Goal: Task Accomplishment & Management: Complete application form

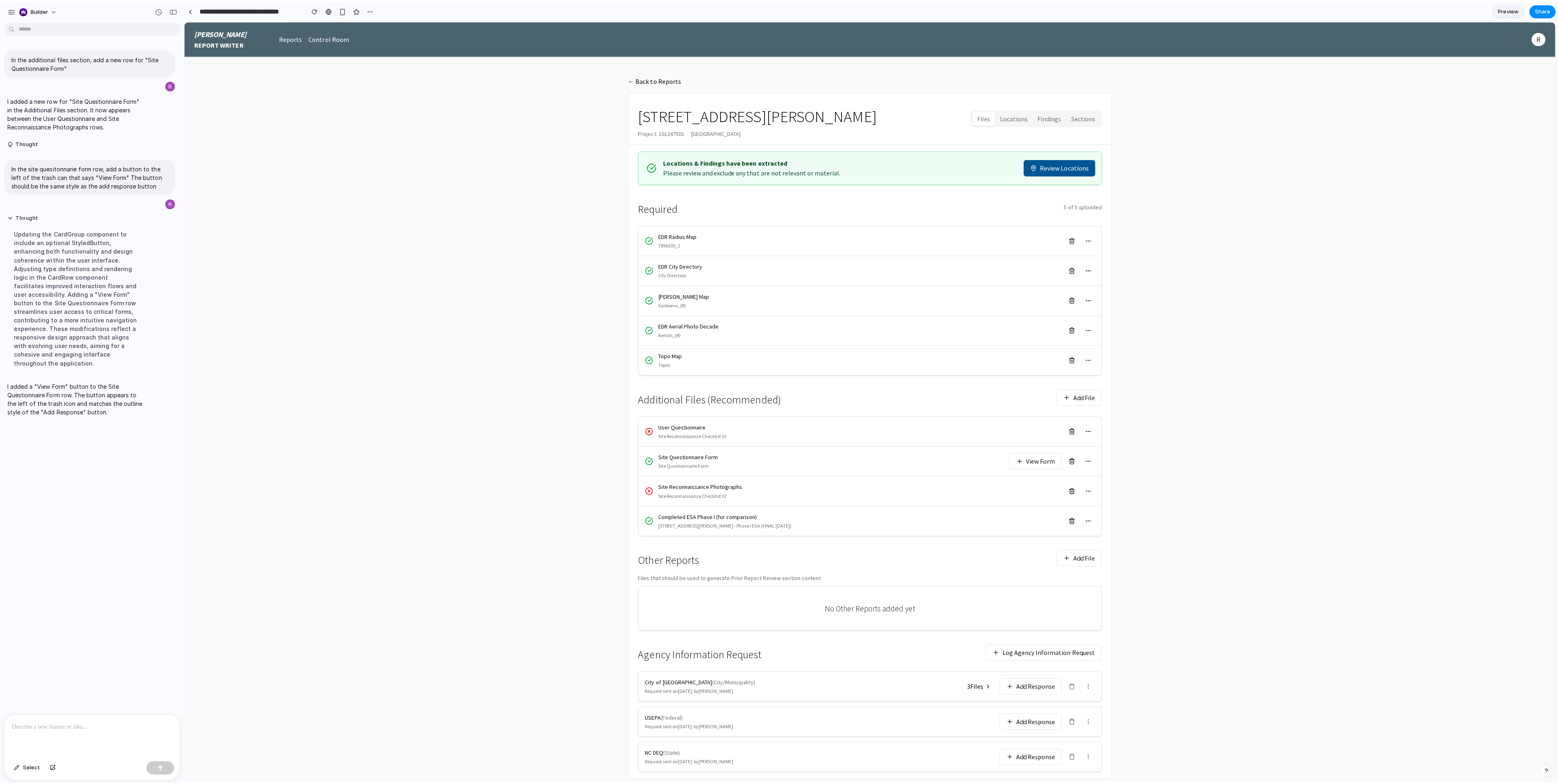
scroll to position [16, 0]
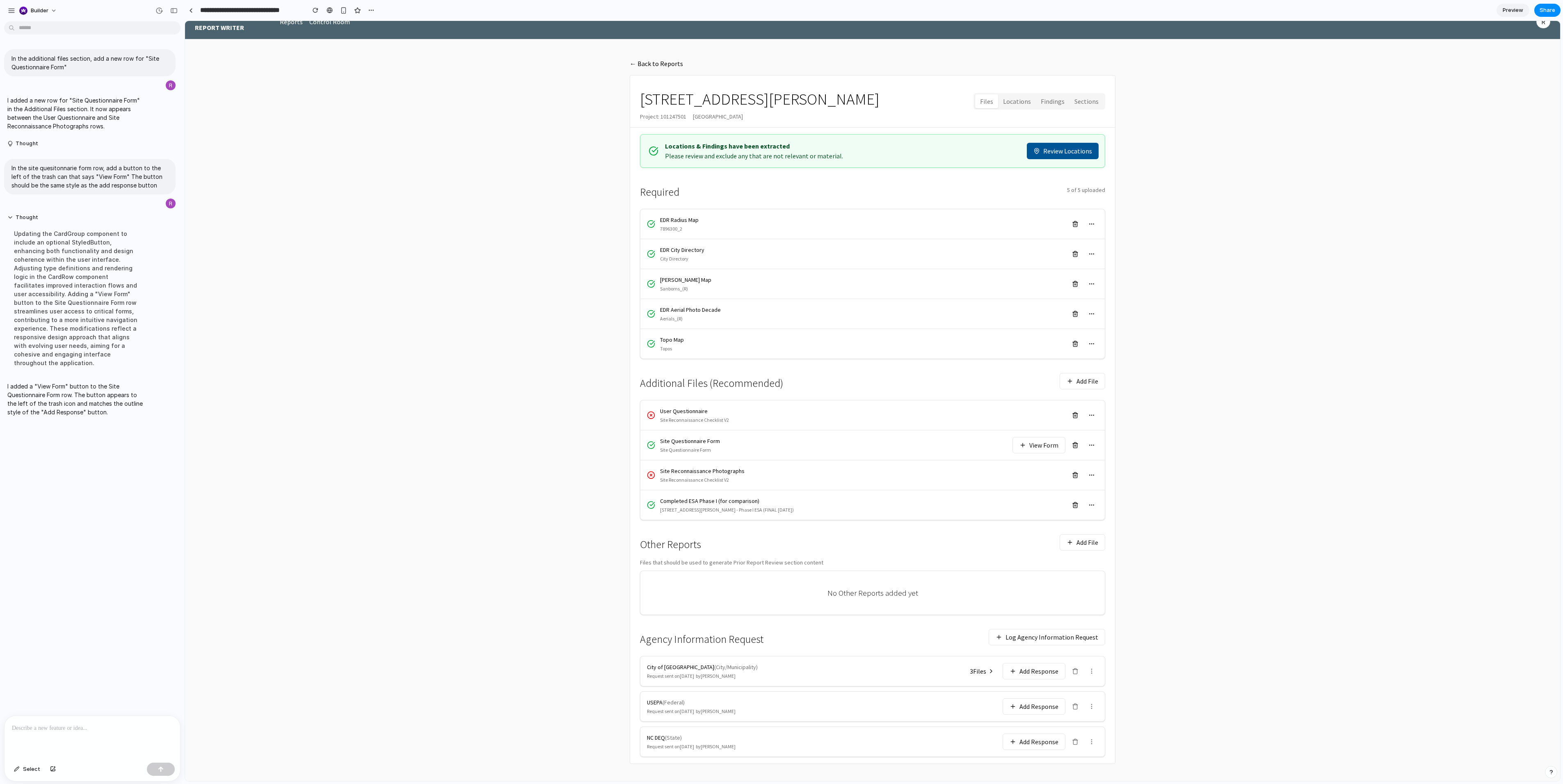
click at [93, 712] on div "In the additional files section, add a new row for "Site Questionnaire Form" I …" at bounding box center [89, 370] width 180 height 691
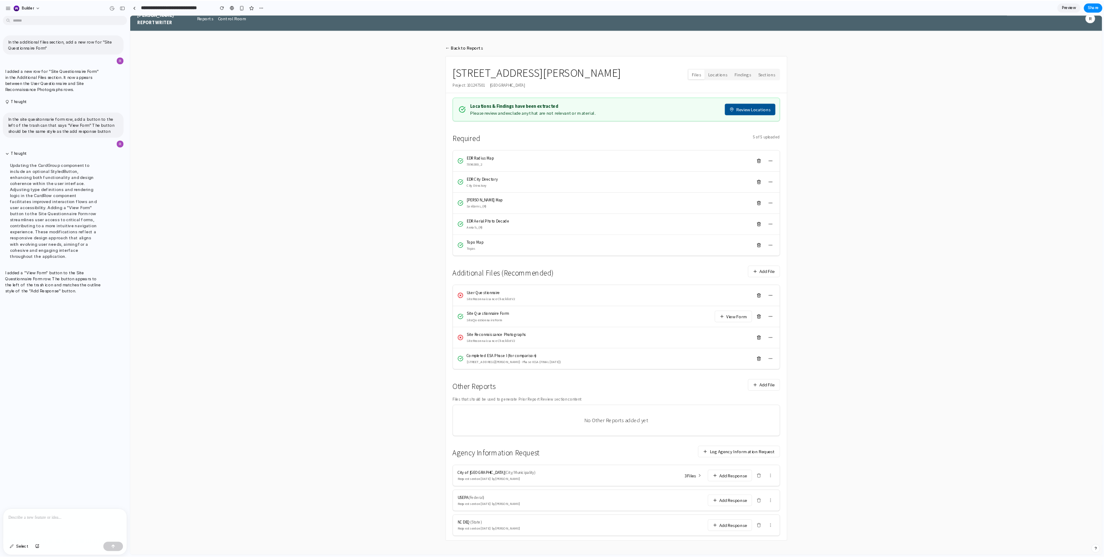
scroll to position [12, 0]
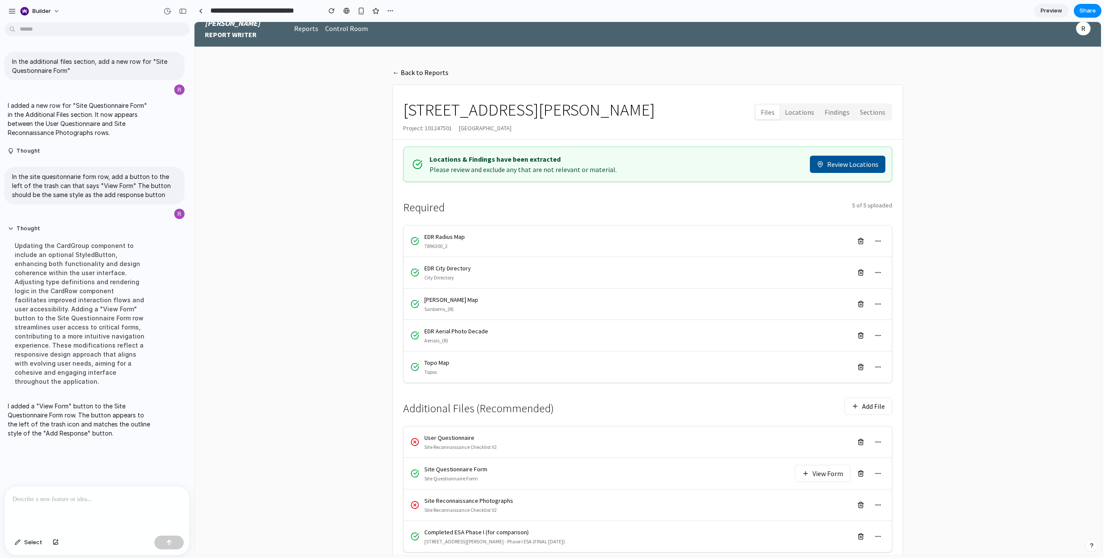
click at [128, 492] on div at bounding box center [97, 509] width 185 height 46
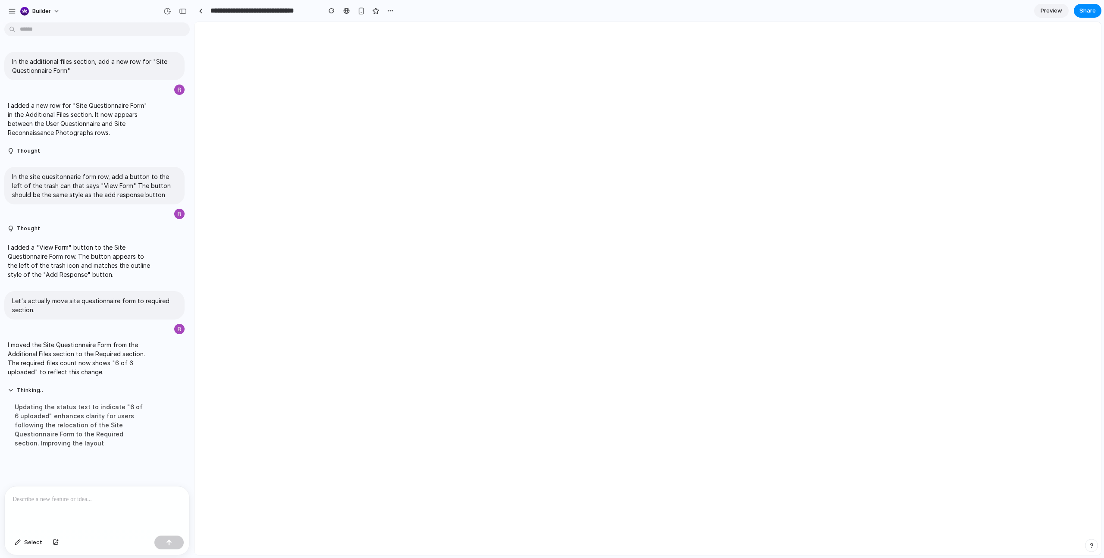
scroll to position [0, 0]
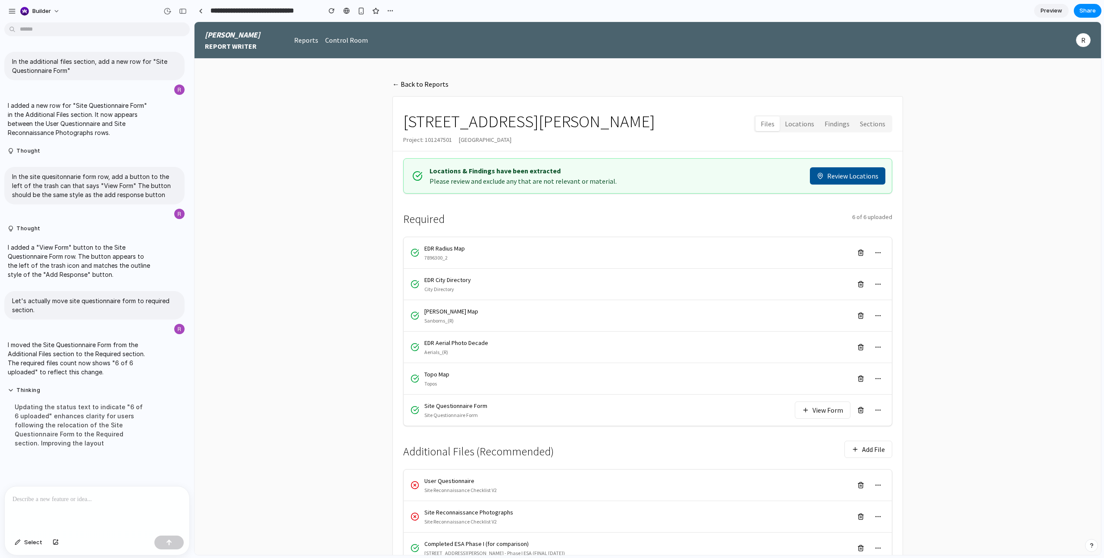
click at [90, 498] on p at bounding box center [97, 499] width 169 height 10
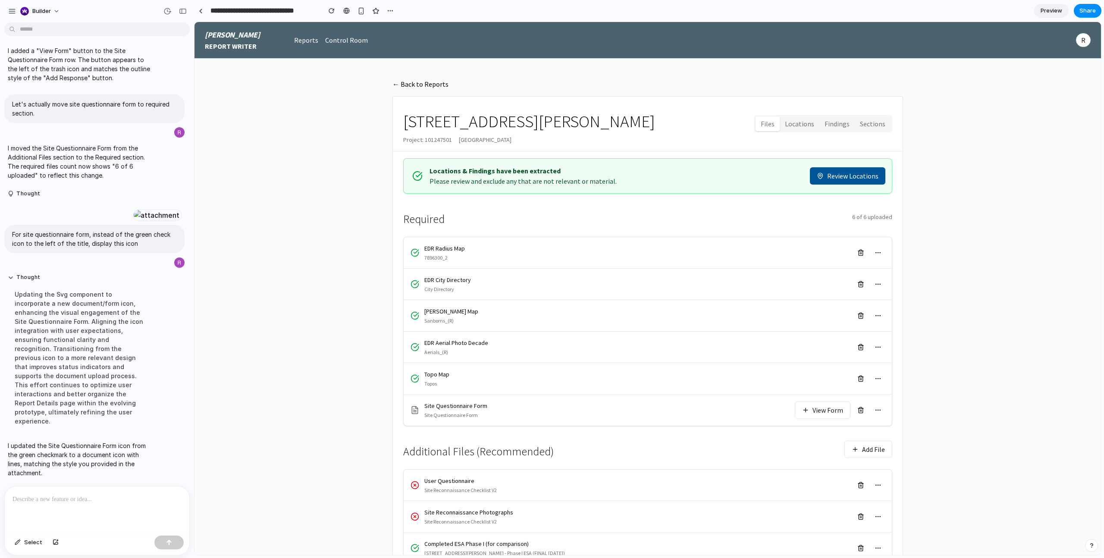
click at [115, 498] on p at bounding box center [97, 499] width 169 height 10
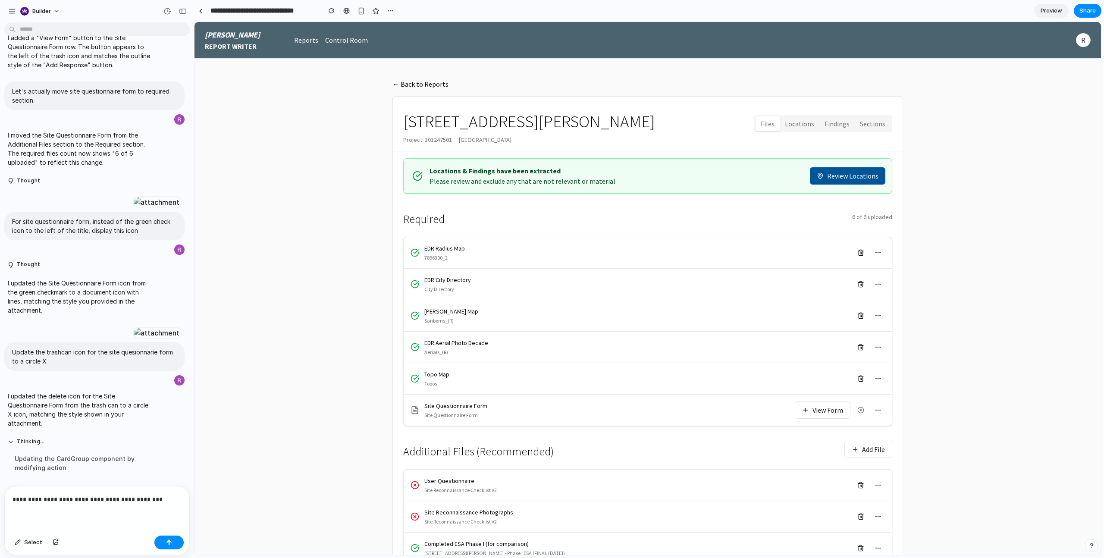
click at [168, 505] on div "**********" at bounding box center [97, 509] width 185 height 46
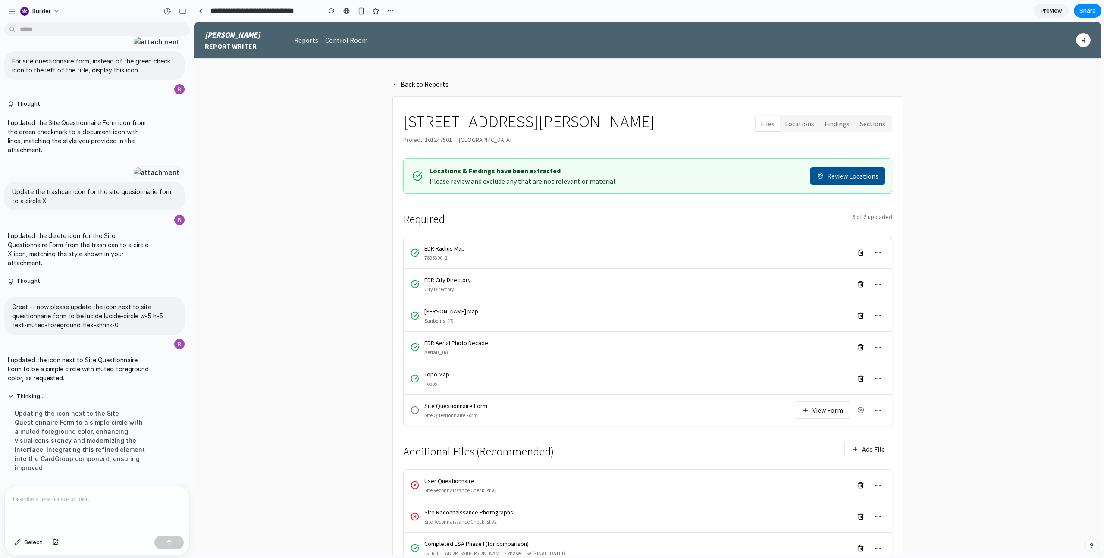
click at [875, 413] on button "button" at bounding box center [878, 410] width 14 height 14
click at [922, 411] on div "← Back to Reports [STREET_ADDRESS][PERSON_NAME] Project: [STREET_ADDRESS] Files…" at bounding box center [648, 450] width 552 height 782
click at [163, 504] on div at bounding box center [97, 509] width 185 height 46
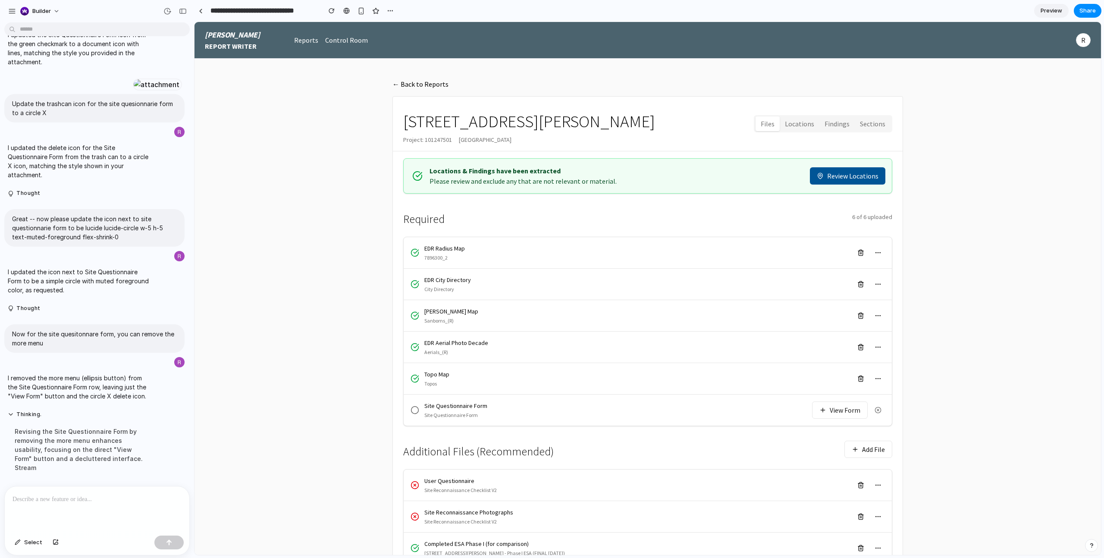
click at [121, 498] on p at bounding box center [97, 499] width 169 height 10
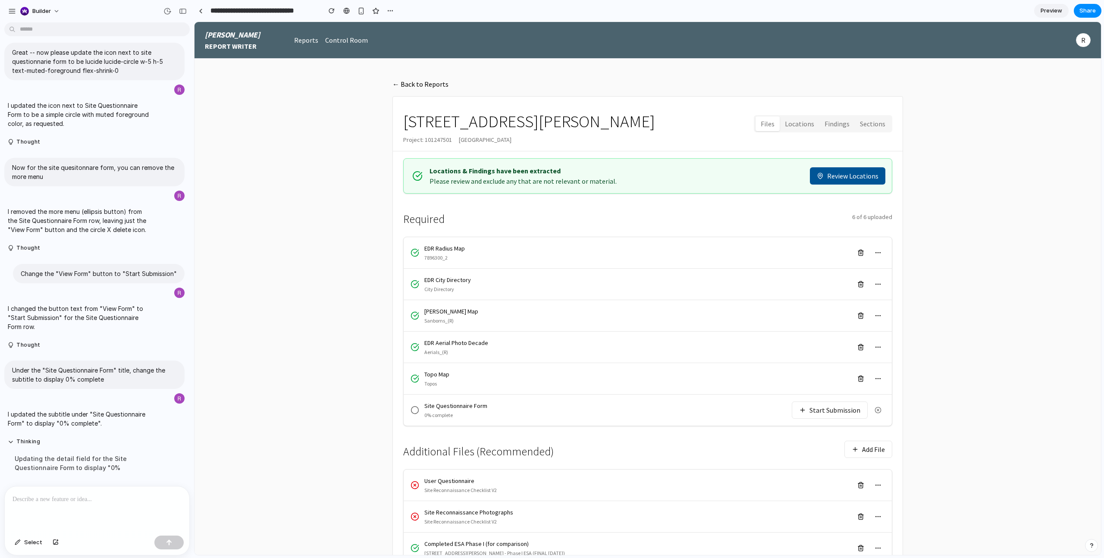
click at [838, 410] on button "Start Submission" at bounding box center [829, 409] width 76 height 17
click at [836, 410] on button "Start Submission" at bounding box center [829, 409] width 76 height 17
click at [332, 408] on main "← Back to Reports [STREET_ADDRESS][PERSON_NAME] Project: [STREET_ADDRESS] Files…" at bounding box center [647, 450] width 906 height 782
click at [116, 520] on div at bounding box center [97, 509] width 185 height 46
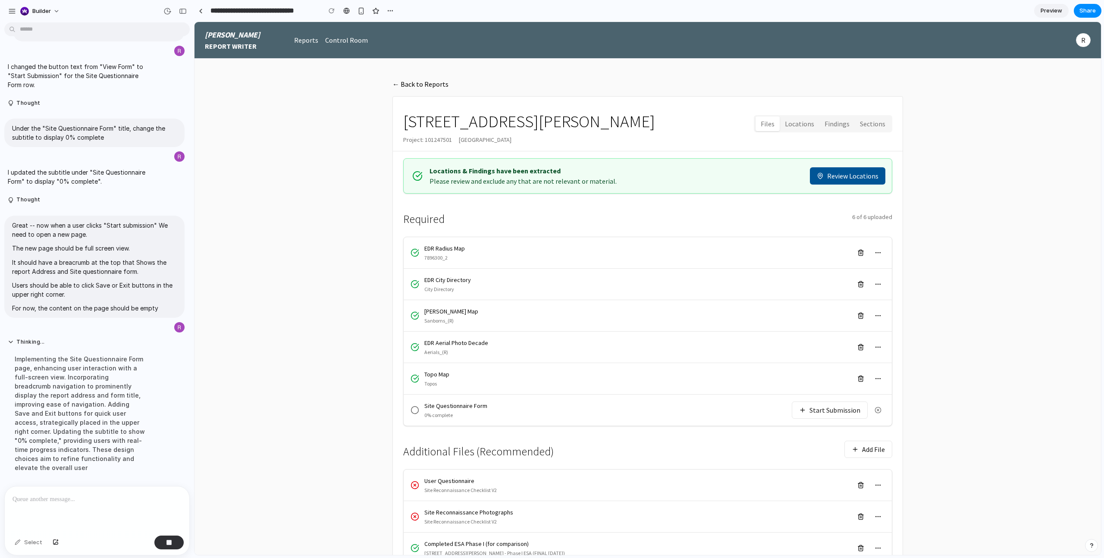
scroll to position [960, 0]
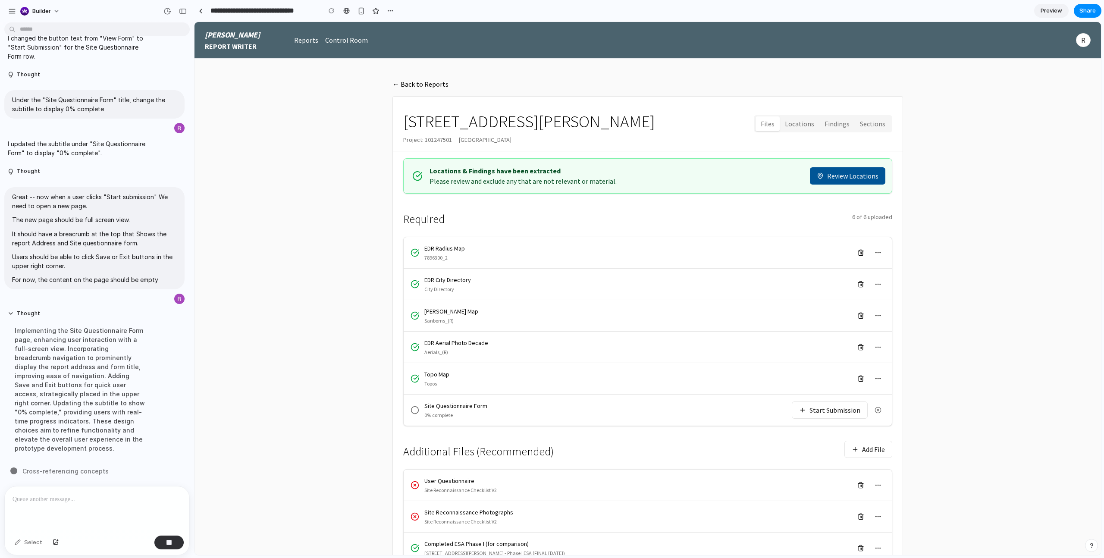
click at [837, 411] on button "Start Submission" at bounding box center [829, 409] width 76 height 17
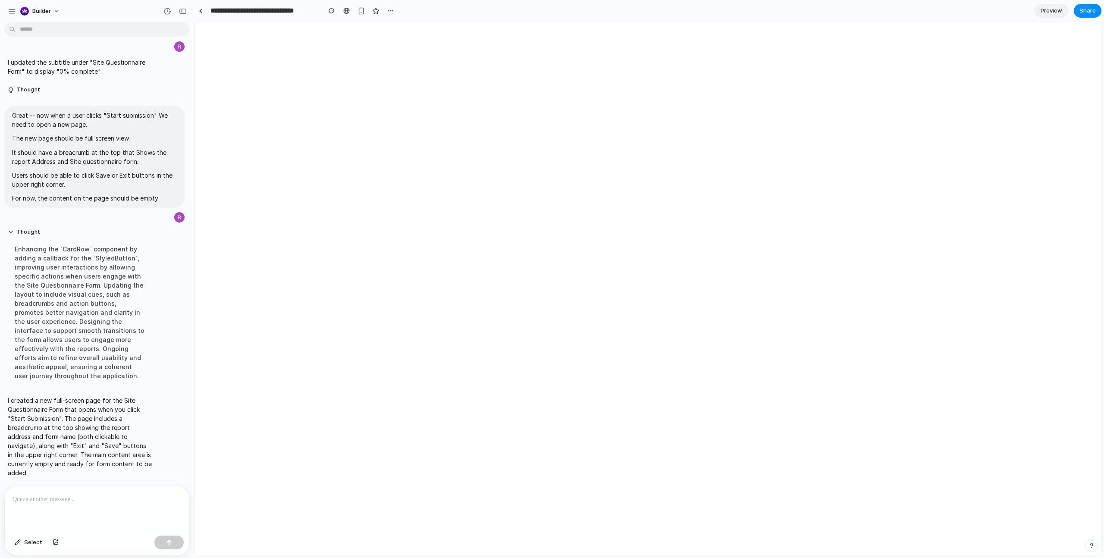
scroll to position [0, 0]
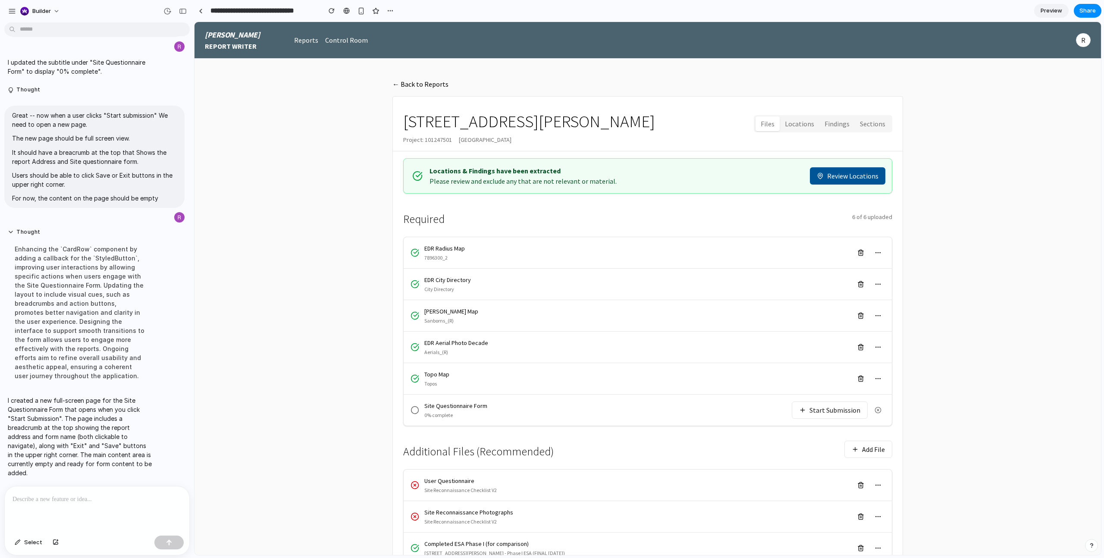
click at [271, 352] on main "← Back to Reports [STREET_ADDRESS][PERSON_NAME] Project: [STREET_ADDRESS] Files…" at bounding box center [647, 450] width 906 height 782
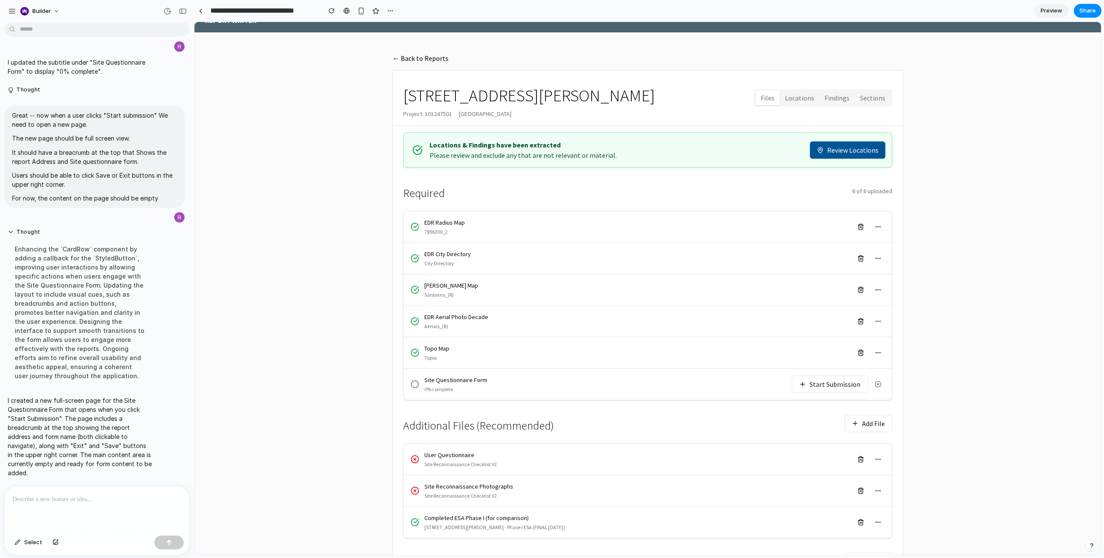
scroll to position [33, 0]
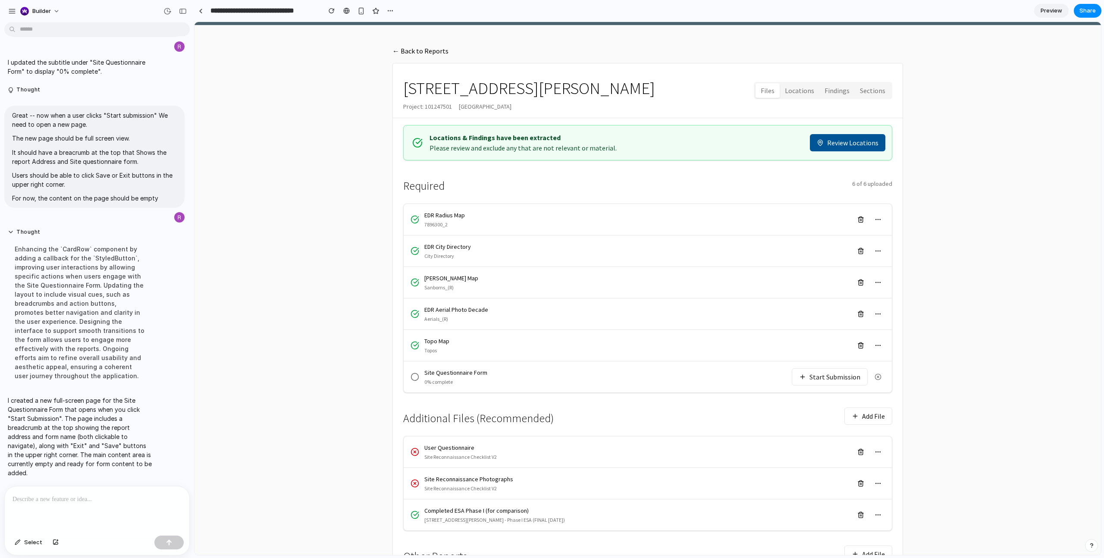
click at [817, 373] on button "Start Submission" at bounding box center [829, 376] width 76 height 17
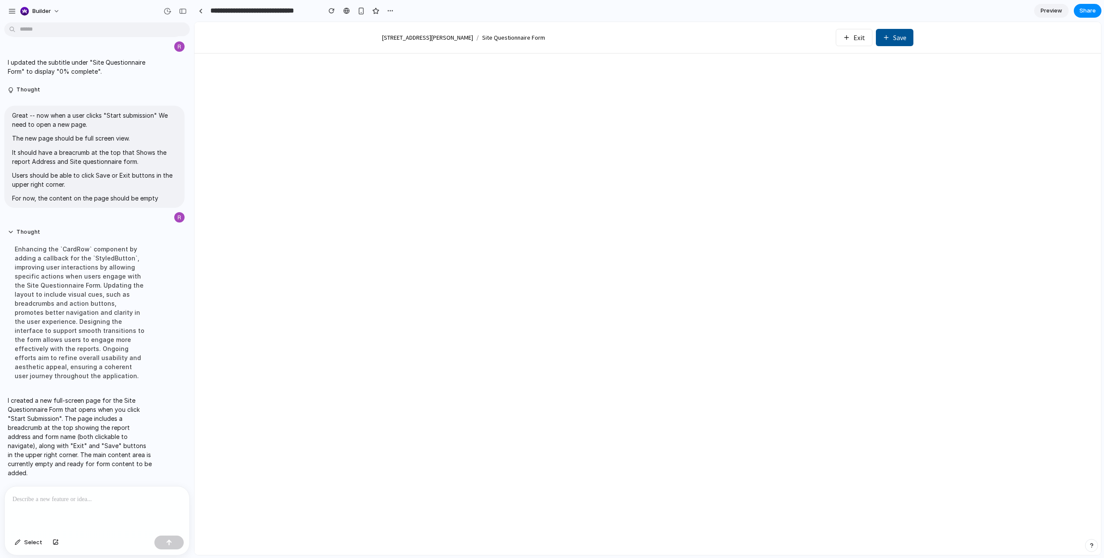
scroll to position [0, 0]
click at [858, 39] on button "Exit" at bounding box center [853, 37] width 37 height 17
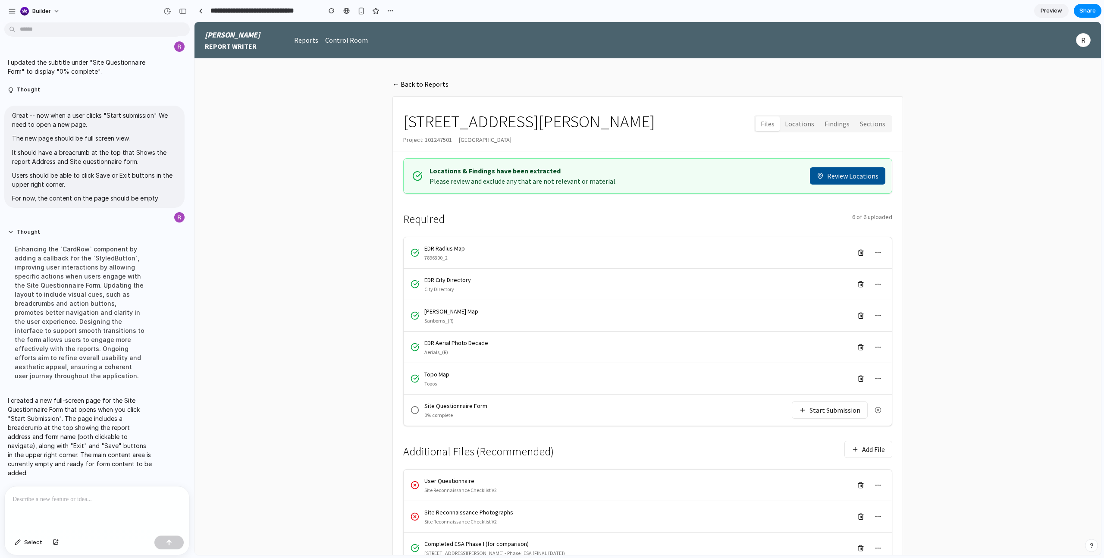
click at [834, 409] on button "Start Submission" at bounding box center [829, 409] width 76 height 17
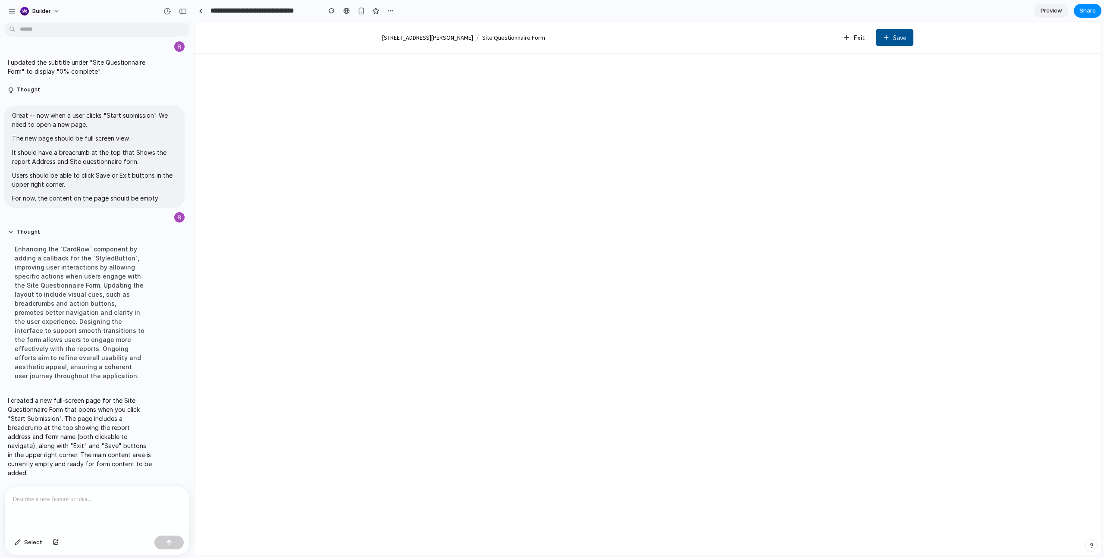
click at [854, 44] on button "Exit" at bounding box center [853, 37] width 37 height 17
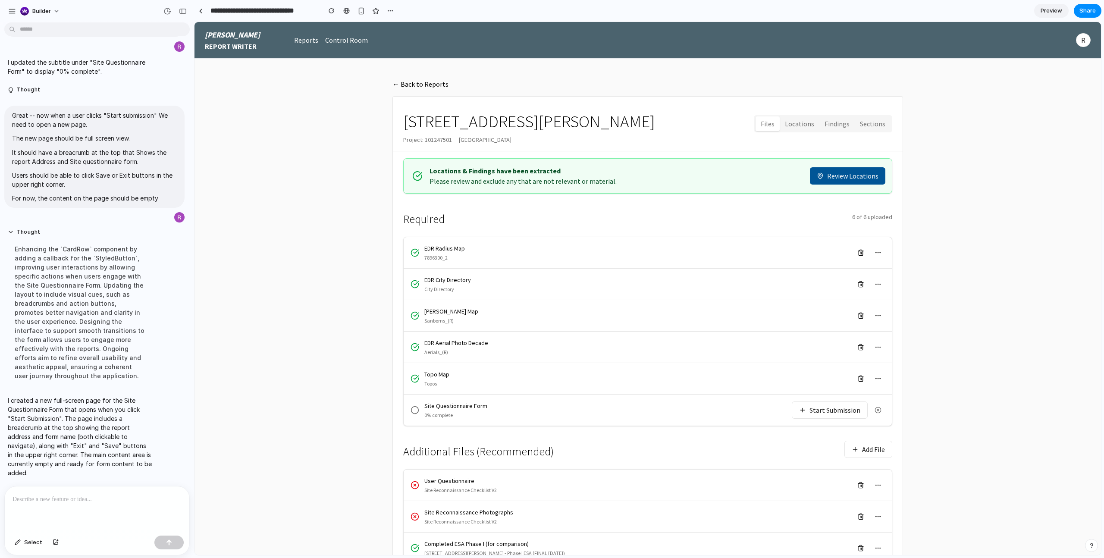
click at [827, 414] on button "Start Submission" at bounding box center [829, 409] width 76 height 17
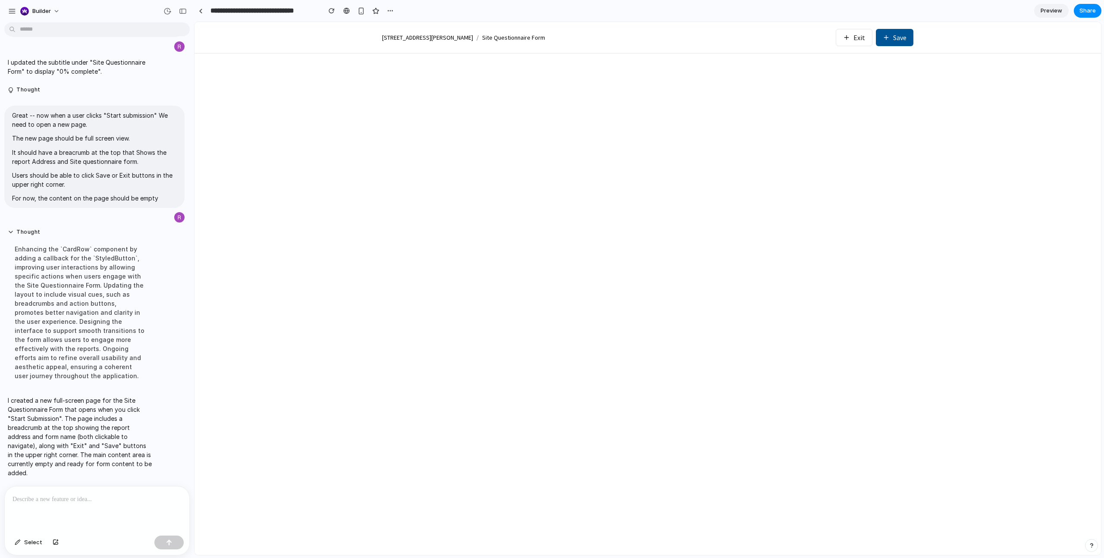
click at [857, 34] on button "Exit" at bounding box center [853, 37] width 37 height 17
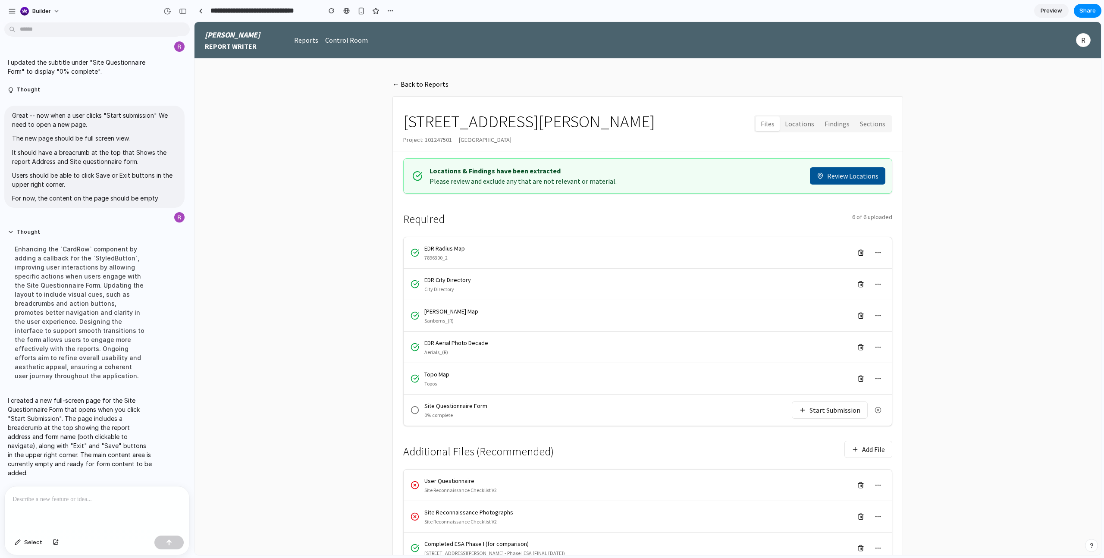
click at [819, 411] on button "Start Submission" at bounding box center [829, 409] width 76 height 17
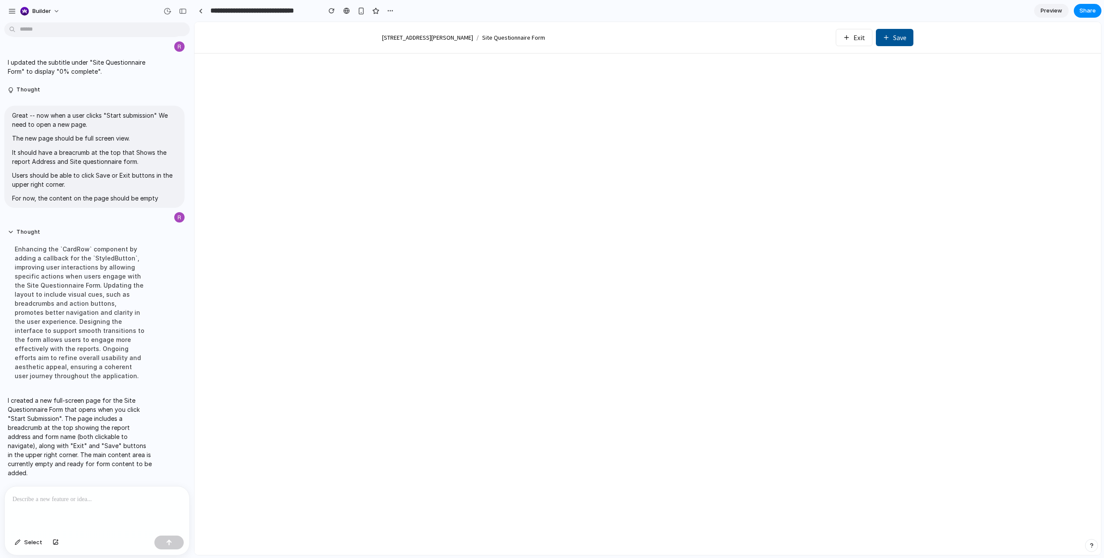
click at [125, 488] on div at bounding box center [97, 509] width 185 height 46
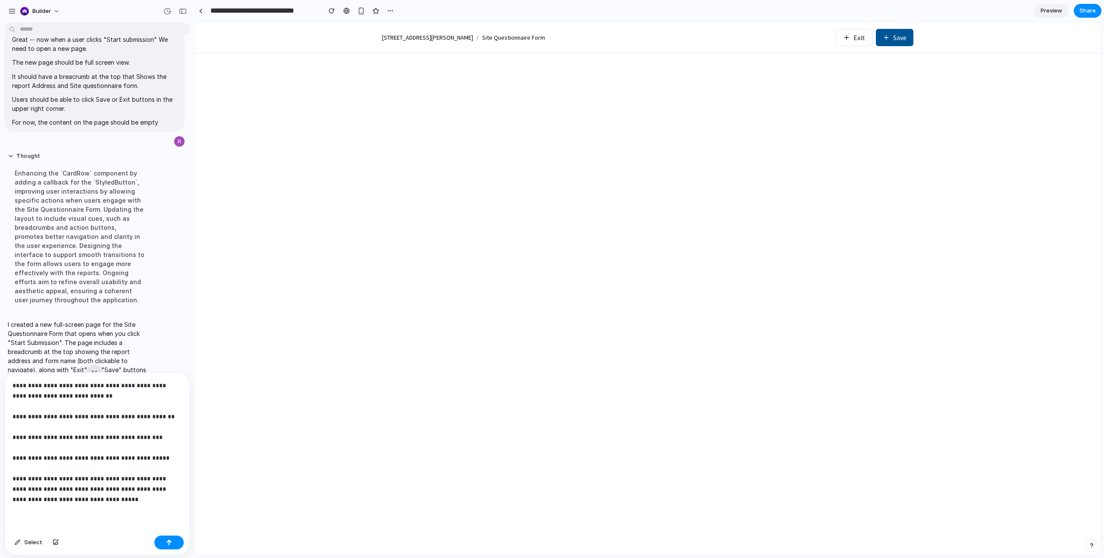
scroll to position [1176, 0]
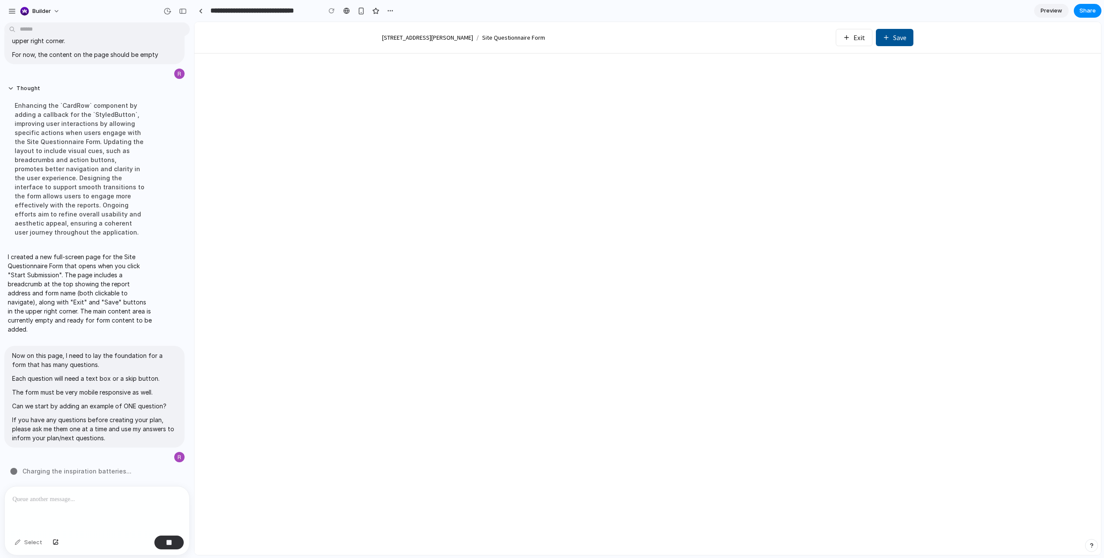
click at [832, 194] on div at bounding box center [648, 303] width 552 height 501
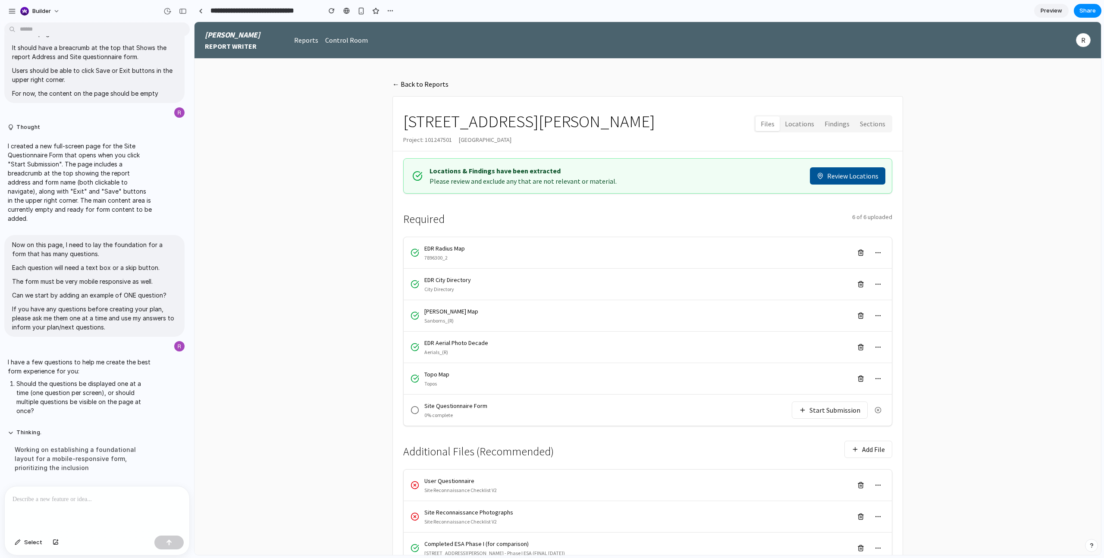
scroll to position [0, 0]
click at [853, 397] on div "Site Questionnaire Form 0% complete Start Submission" at bounding box center [647, 409] width 488 height 31
click at [841, 408] on button "Start Submission" at bounding box center [829, 409] width 76 height 17
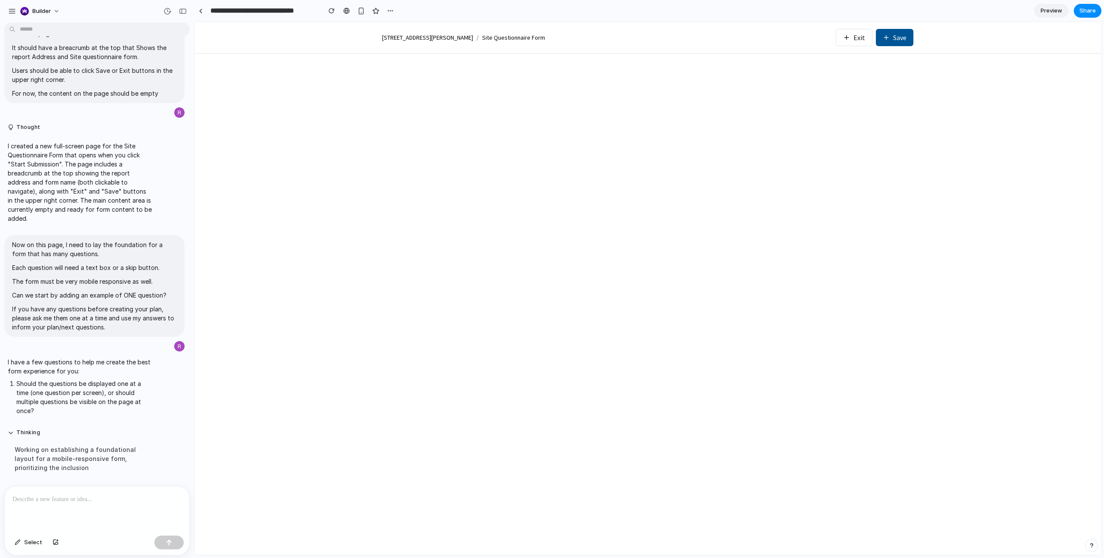
click at [108, 504] on p at bounding box center [97, 499] width 169 height 10
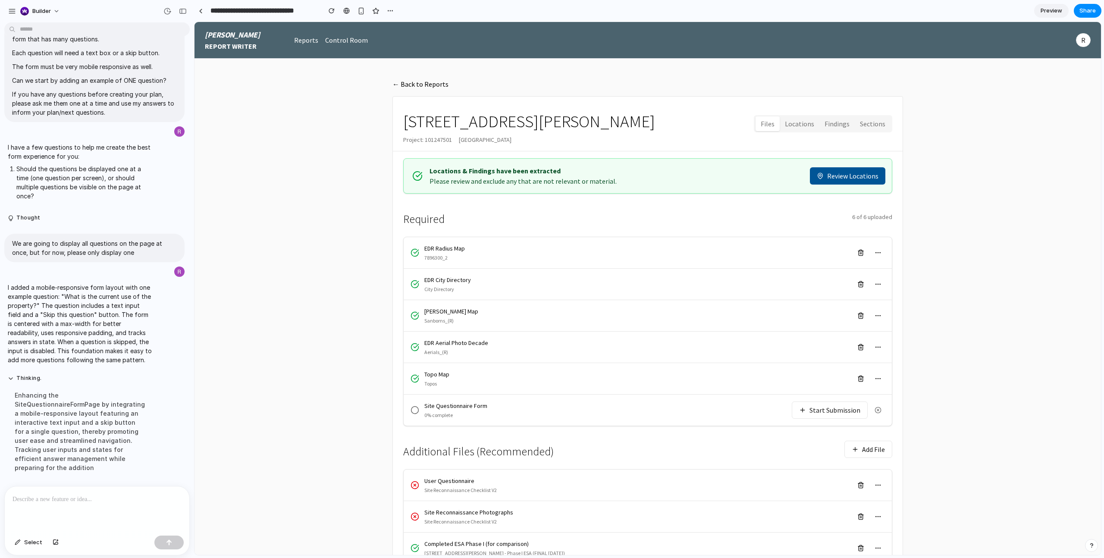
click at [95, 316] on p "I added a mobile-responsive form layout with one example question: "What is the…" at bounding box center [80, 323] width 144 height 81
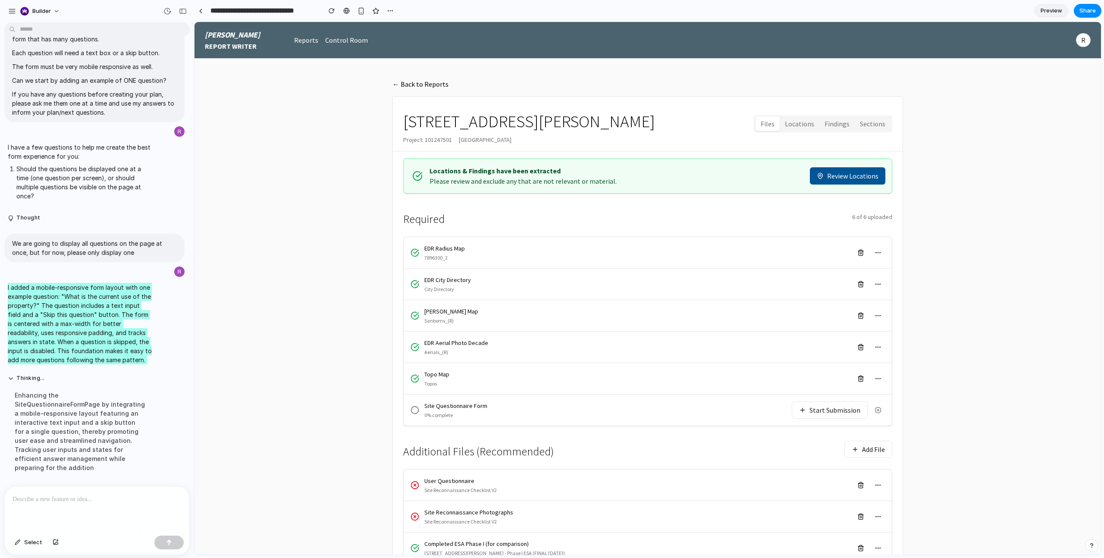
click at [844, 407] on button "Start Submission" at bounding box center [829, 409] width 76 height 17
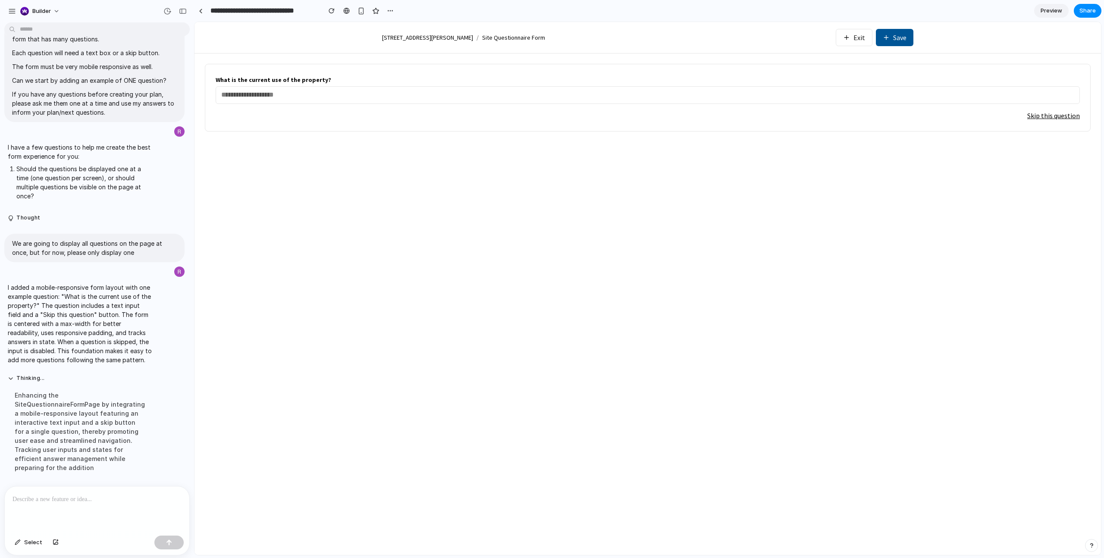
click at [110, 491] on div at bounding box center [97, 509] width 185 height 46
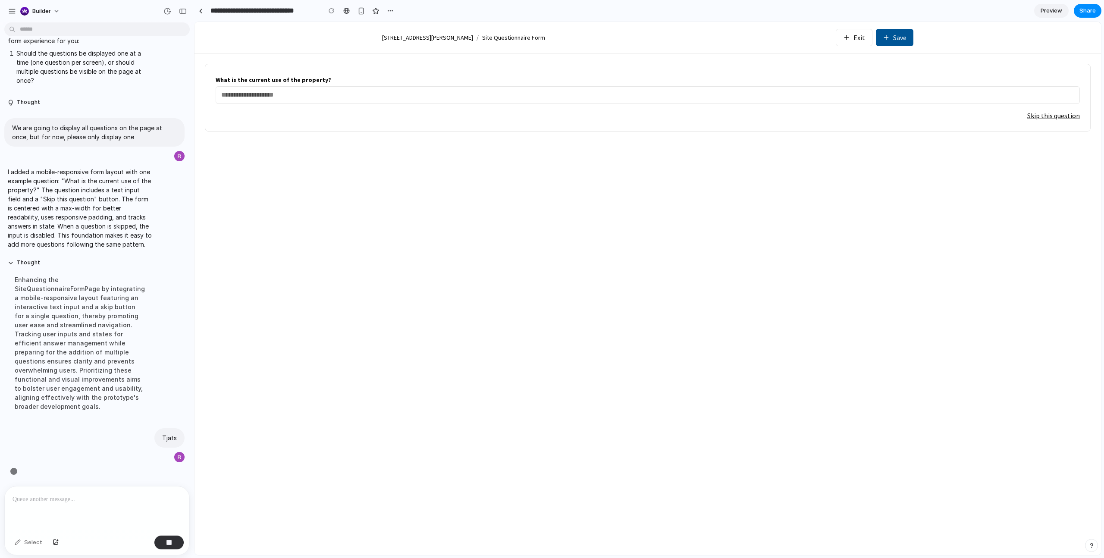
scroll to position [1467, 0]
click at [162, 541] on button "button" at bounding box center [168, 542] width 29 height 14
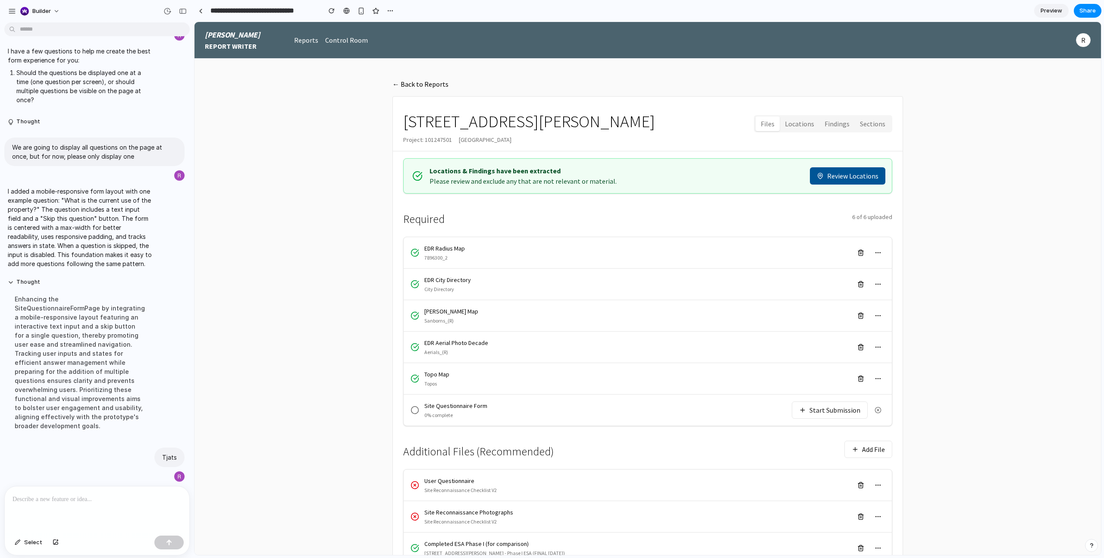
scroll to position [0, 0]
click at [82, 494] on p at bounding box center [97, 499] width 169 height 10
click at [805, 412] on button "Start Submission" at bounding box center [829, 409] width 76 height 17
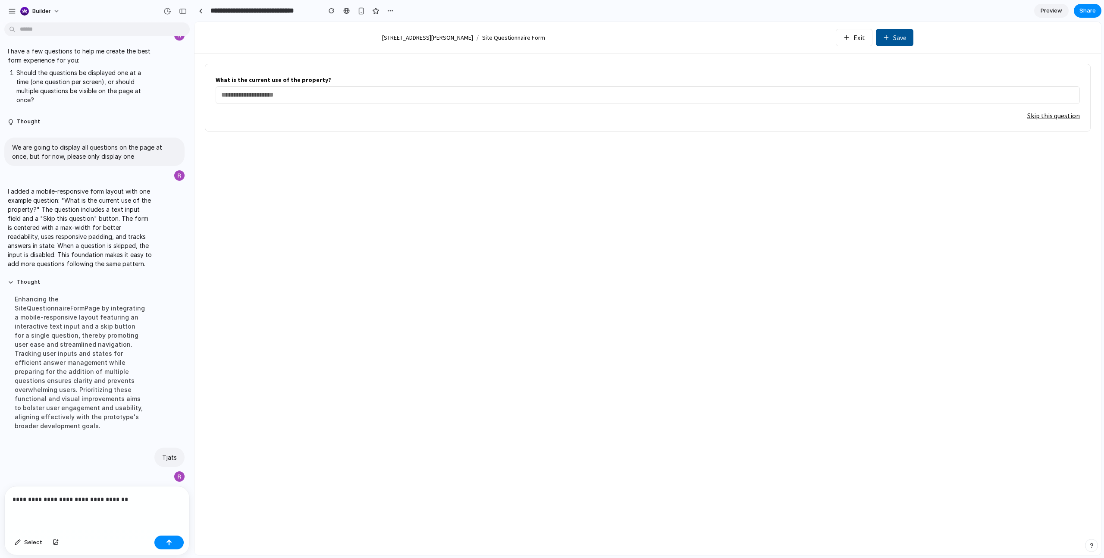
click at [130, 500] on p "**********" at bounding box center [97, 499] width 169 height 10
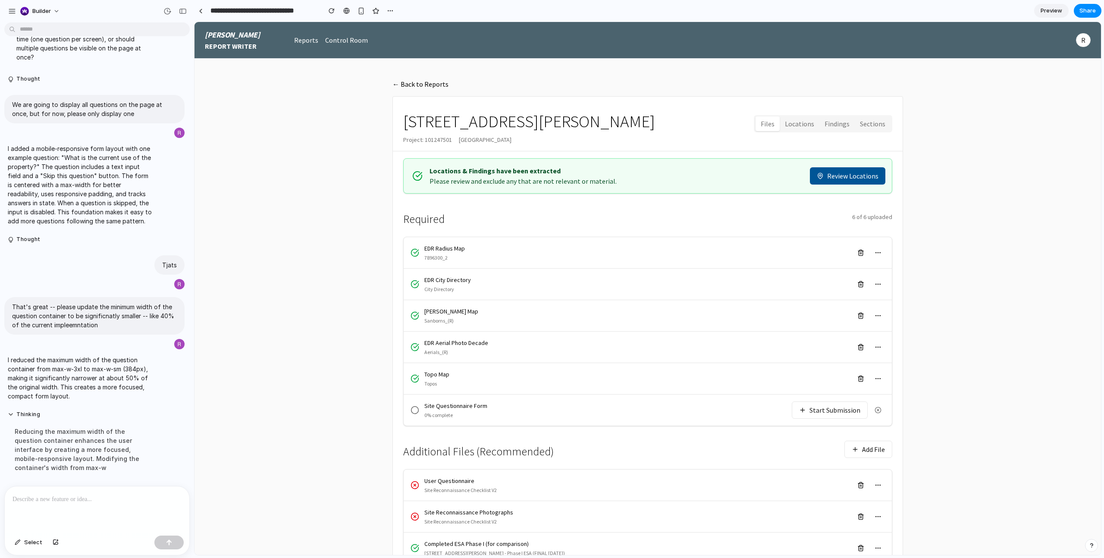
click at [811, 415] on button "Start Submission" at bounding box center [829, 409] width 76 height 17
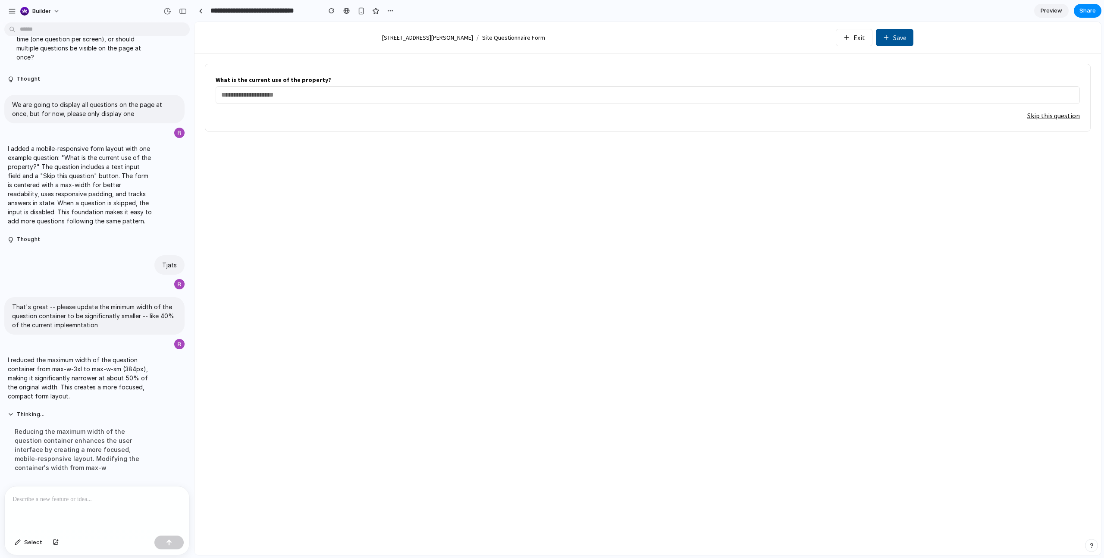
click at [863, 40] on button "Exit" at bounding box center [853, 37] width 37 height 17
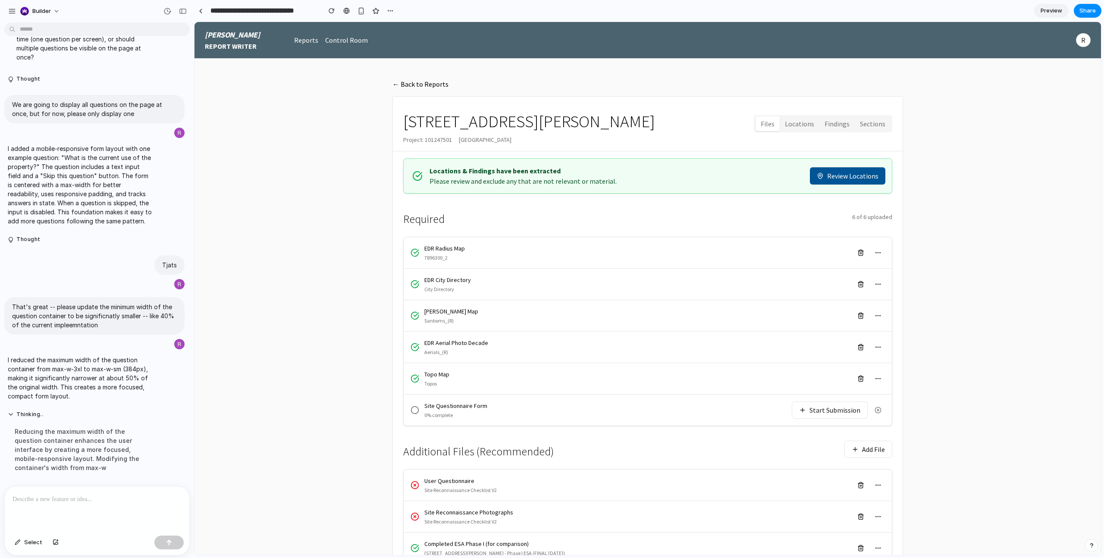
click at [838, 411] on button "Start Submission" at bounding box center [829, 409] width 76 height 17
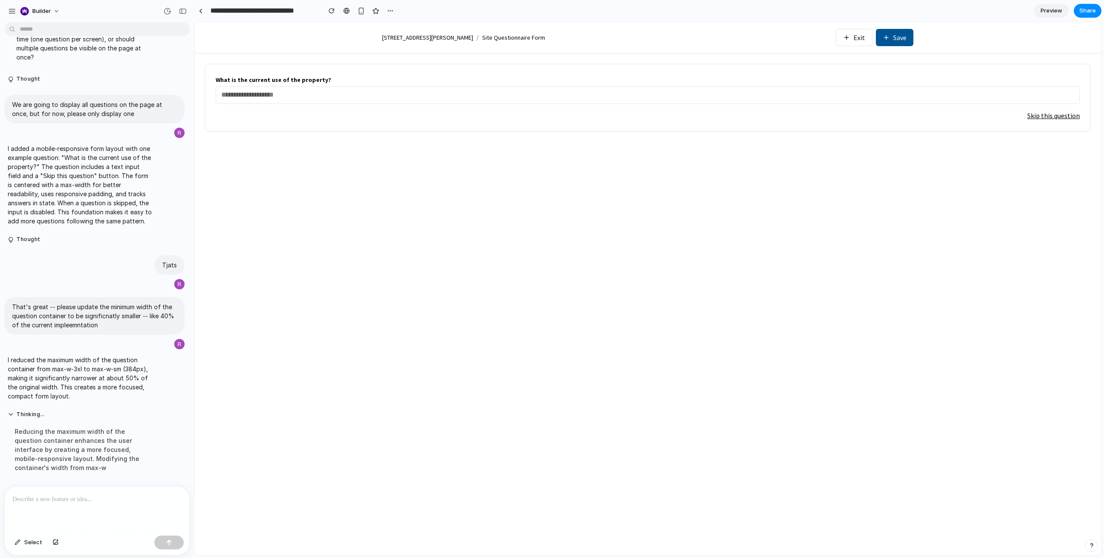
click at [782, 174] on div "What is the current use of the property? Skip this question" at bounding box center [647, 303] width 906 height 501
click at [330, 11] on div "button" at bounding box center [331, 11] width 6 height 6
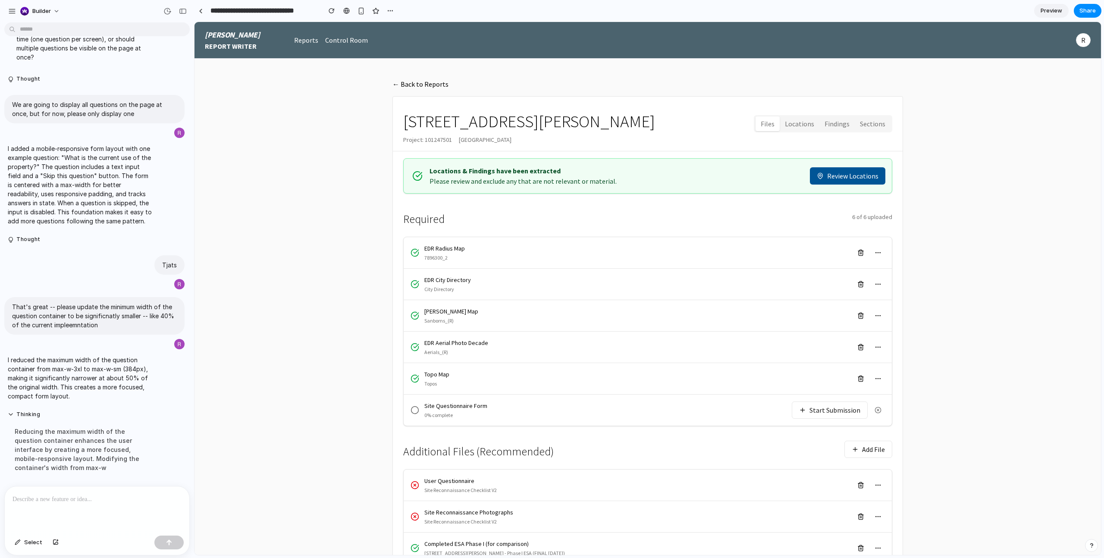
click at [859, 407] on button "Start Submission" at bounding box center [829, 409] width 76 height 17
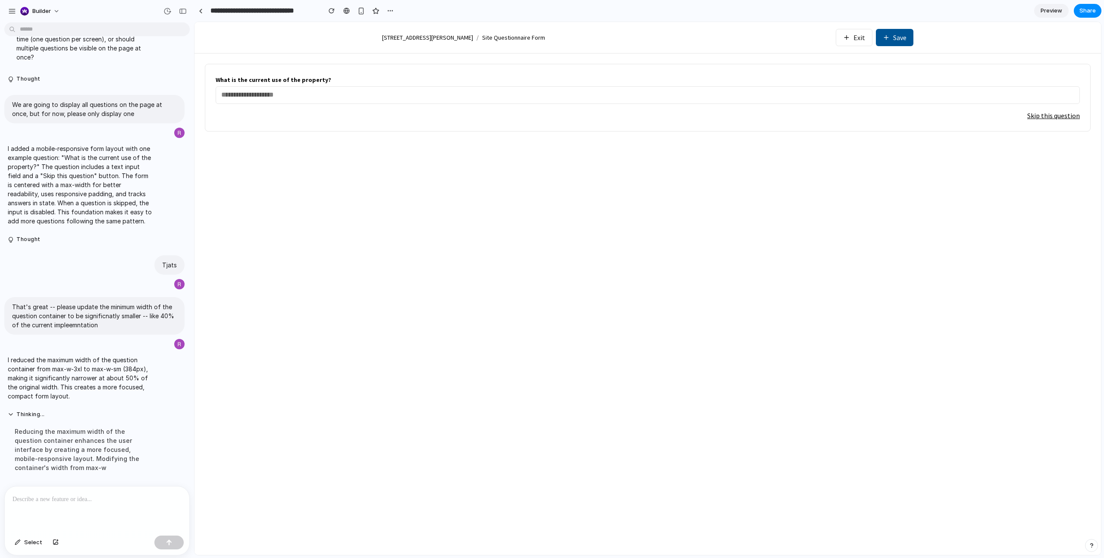
click at [128, 497] on p at bounding box center [97, 499] width 169 height 10
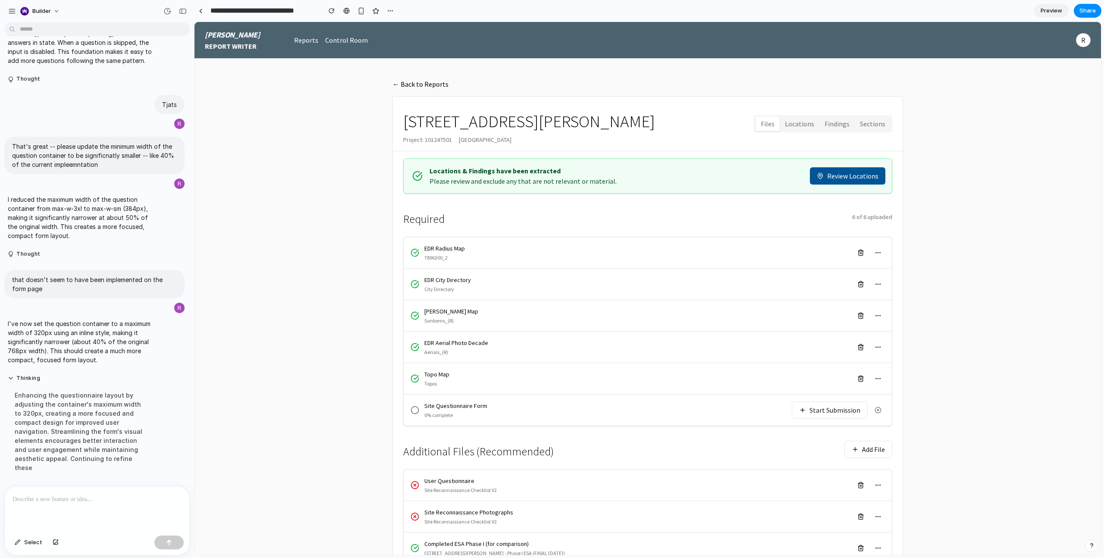
click at [810, 411] on button "Start Submission" at bounding box center [829, 409] width 76 height 17
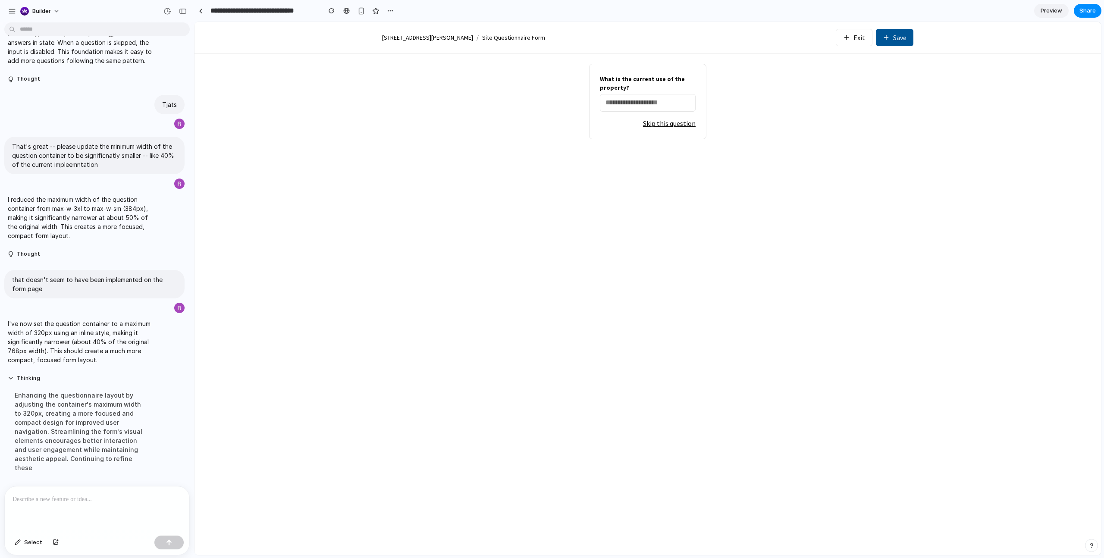
click at [130, 486] on div at bounding box center [97, 509] width 185 height 46
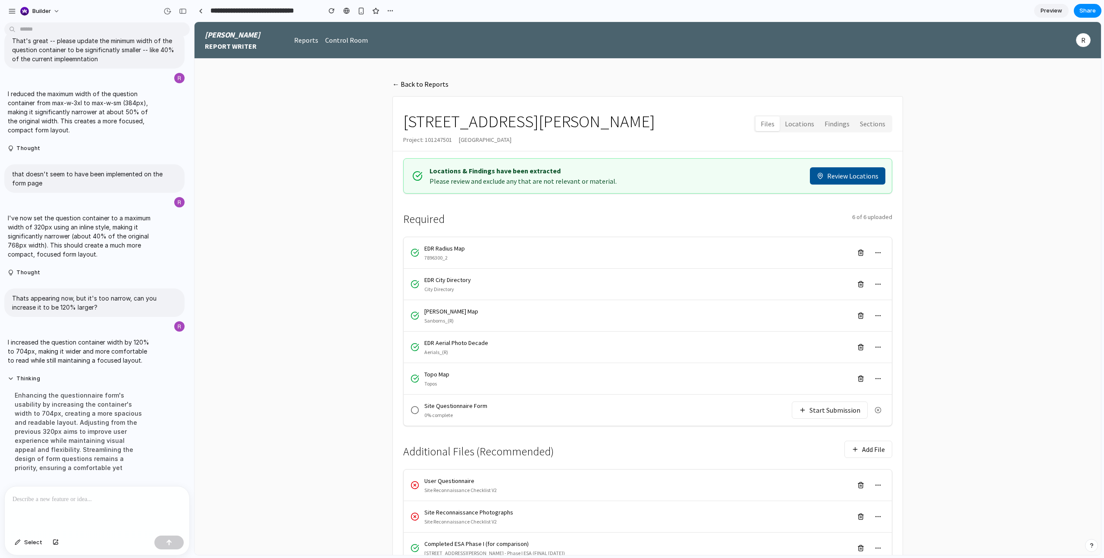
click at [836, 404] on button "Start Submission" at bounding box center [829, 409] width 76 height 17
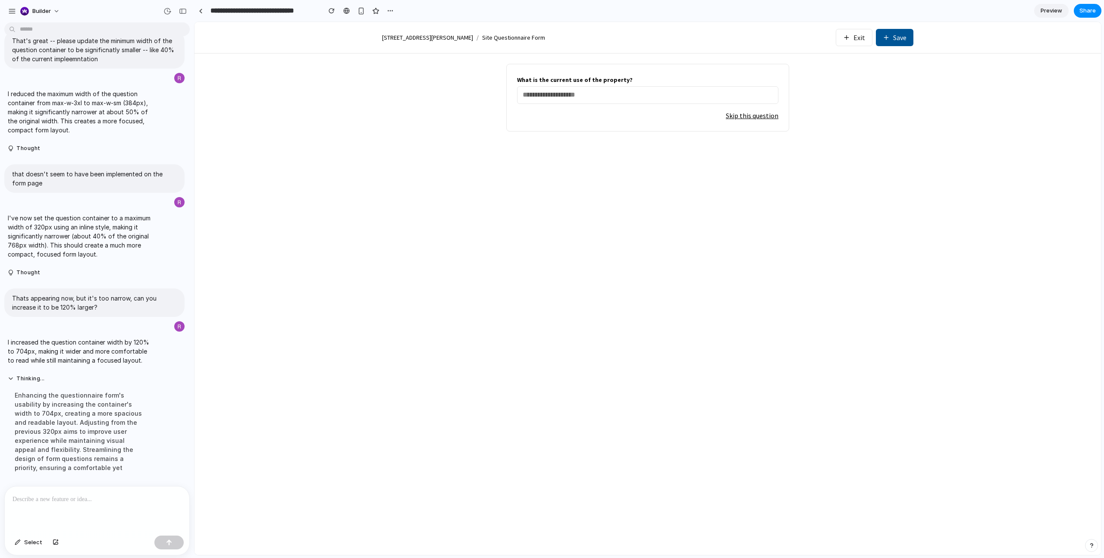
click at [106, 511] on div at bounding box center [97, 509] width 185 height 46
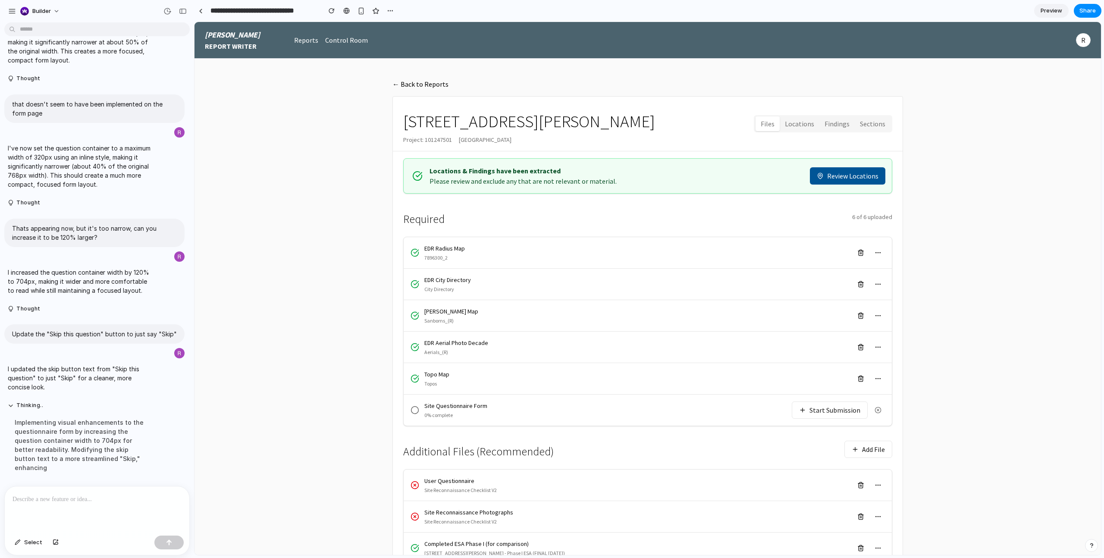
click at [848, 413] on button "Start Submission" at bounding box center [829, 409] width 76 height 17
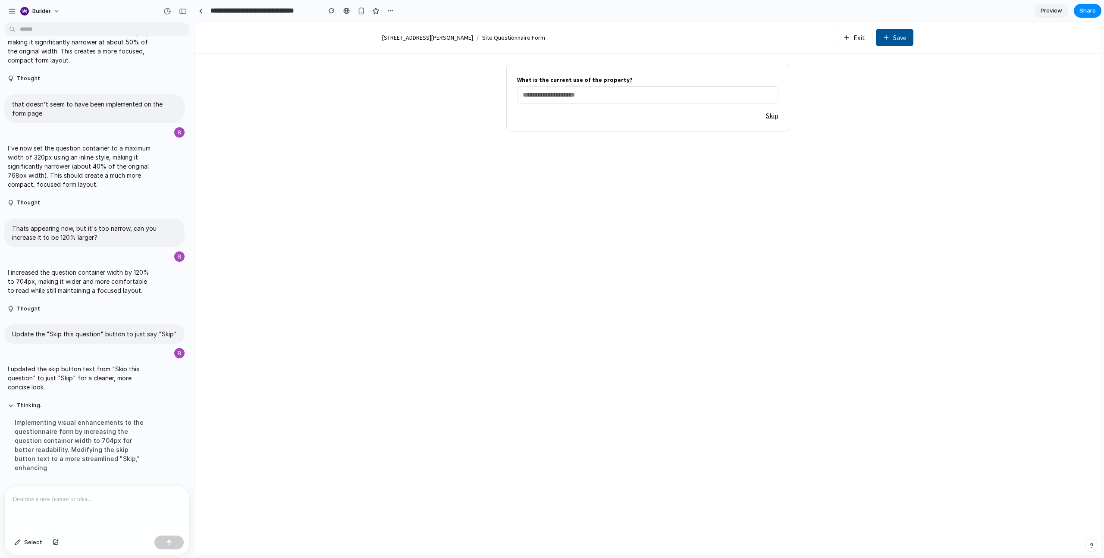
click at [136, 489] on div at bounding box center [97, 509] width 185 height 46
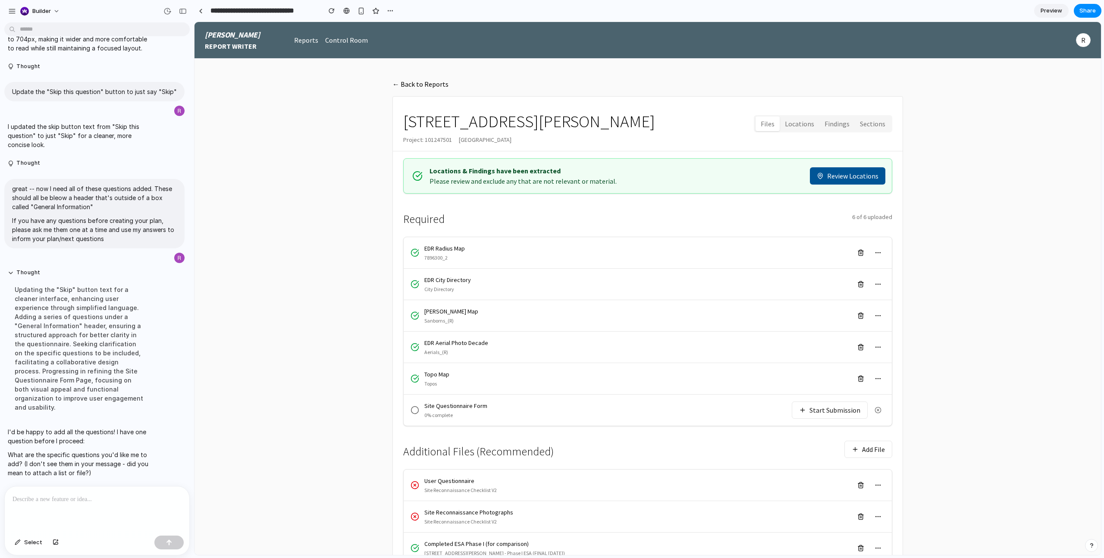
click at [810, 410] on button "Start Submission" at bounding box center [829, 409] width 76 height 17
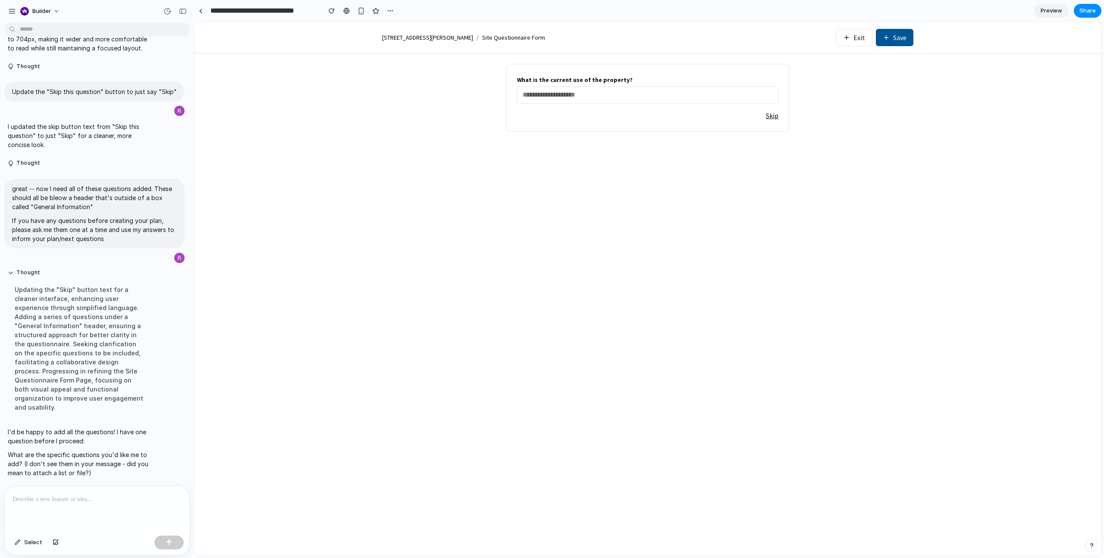
click at [92, 491] on div at bounding box center [97, 509] width 185 height 46
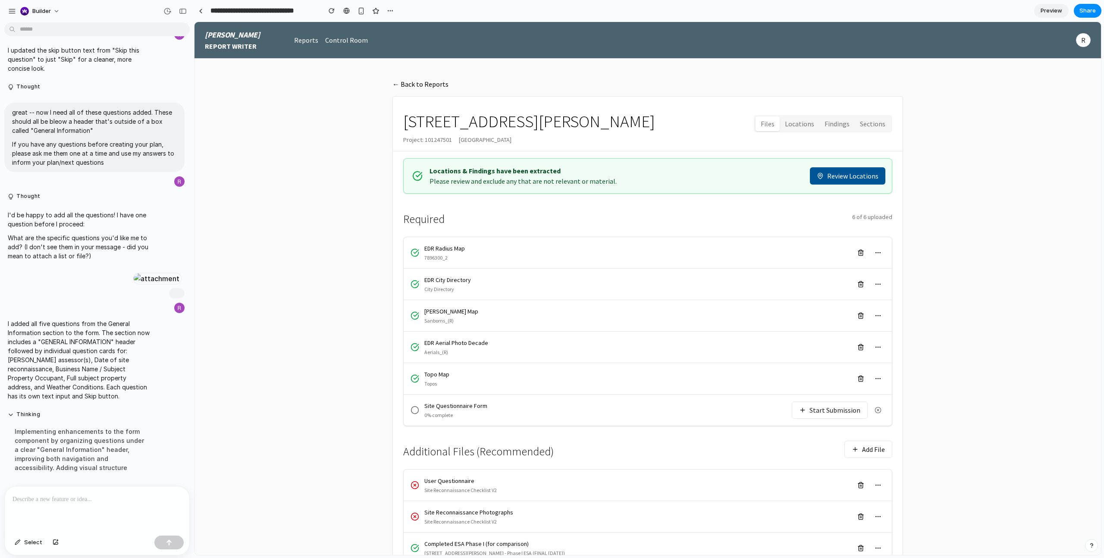
click at [804, 406] on button "Start Submission" at bounding box center [829, 409] width 76 height 17
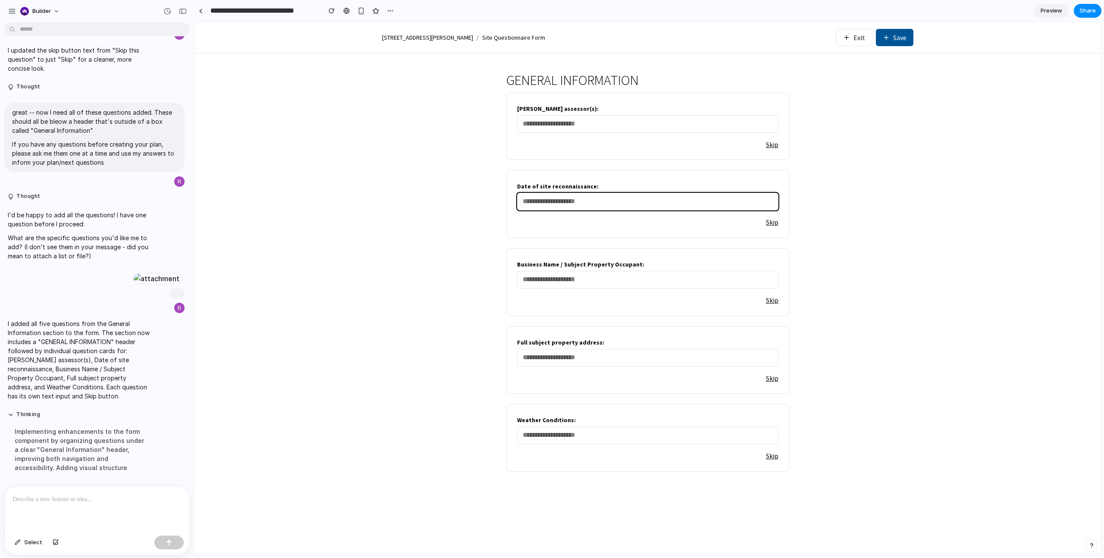
click at [711, 202] on input "text" at bounding box center [647, 202] width 261 height 18
click at [444, 258] on div "[STREET_ADDRESS][PERSON_NAME] / Site Questionnaire Form Exit Save GENERAL INFOR…" at bounding box center [647, 288] width 906 height 533
click at [486, 113] on div "[STREET_ADDRESS][PERSON_NAME] / Site Questionnaire Form Exit Save GENERAL INFOR…" at bounding box center [647, 288] width 906 height 533
click at [578, 202] on input "text" at bounding box center [647, 202] width 261 height 18
click at [101, 502] on p at bounding box center [97, 499] width 169 height 10
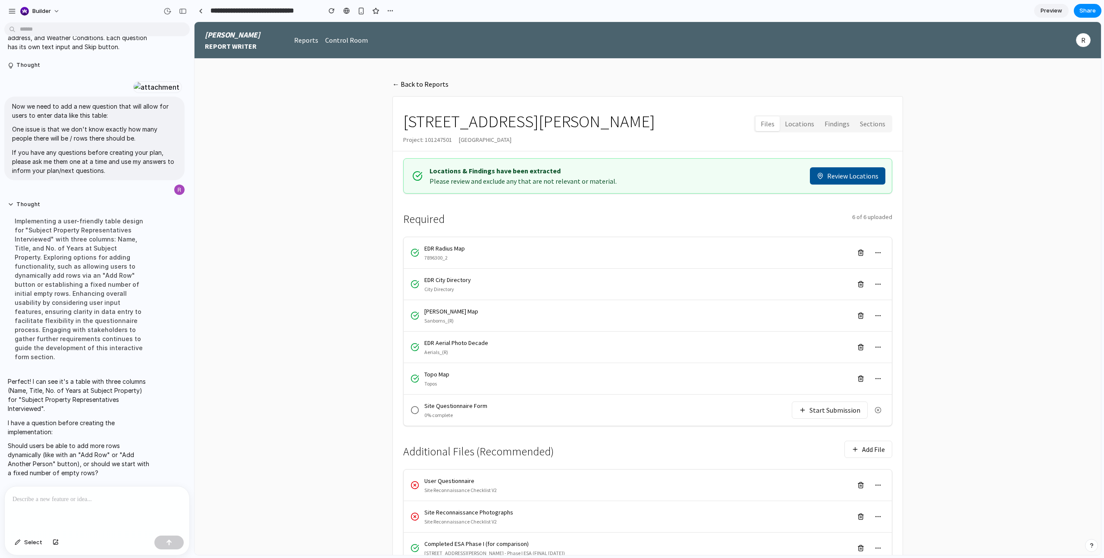
click at [848, 406] on button "Start Submission" at bounding box center [829, 409] width 76 height 17
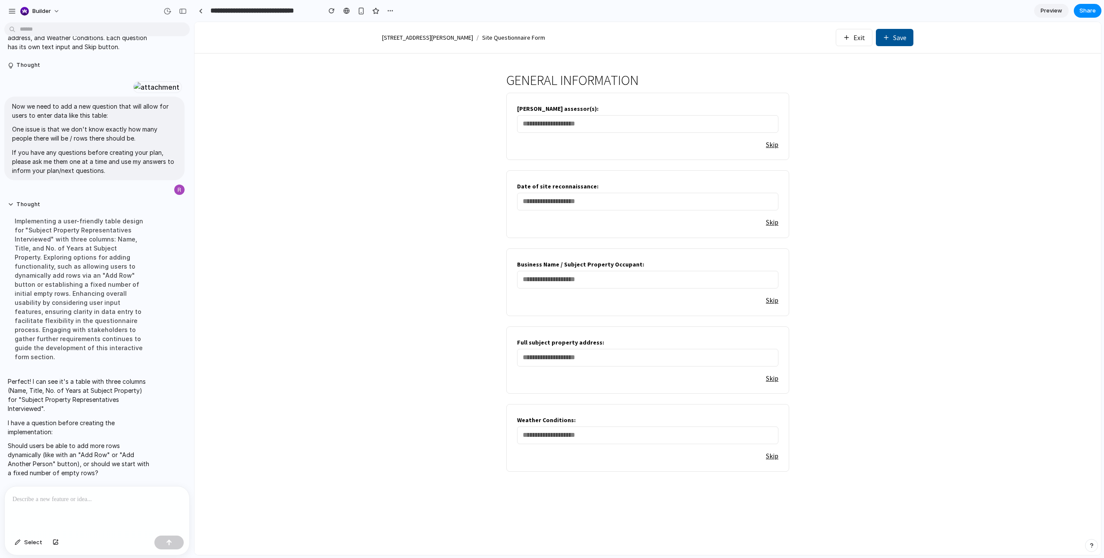
click at [101, 493] on div at bounding box center [97, 509] width 185 height 46
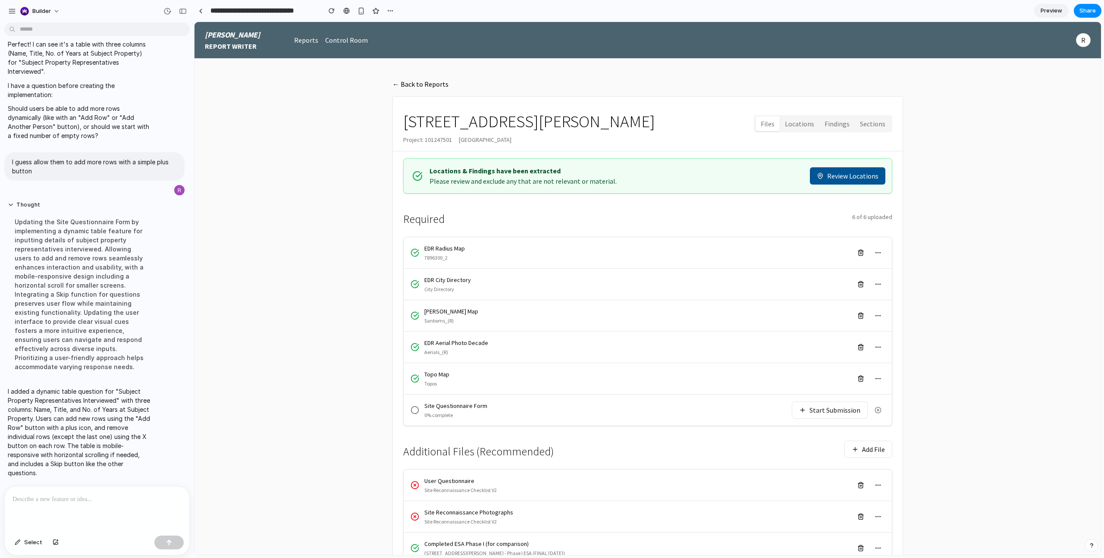
click at [816, 411] on button "Start Submission" at bounding box center [829, 409] width 76 height 17
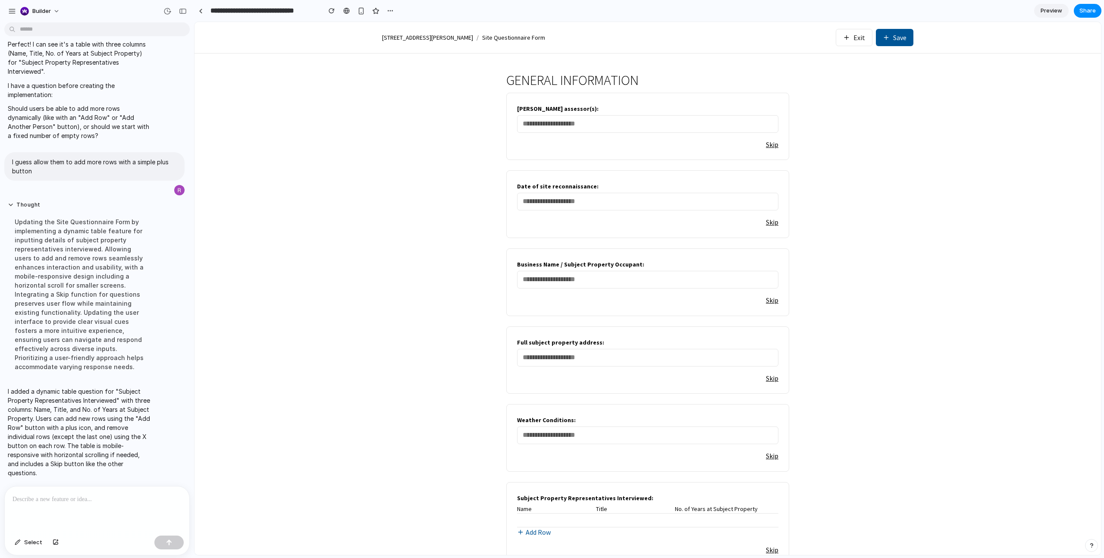
scroll to position [21, 0]
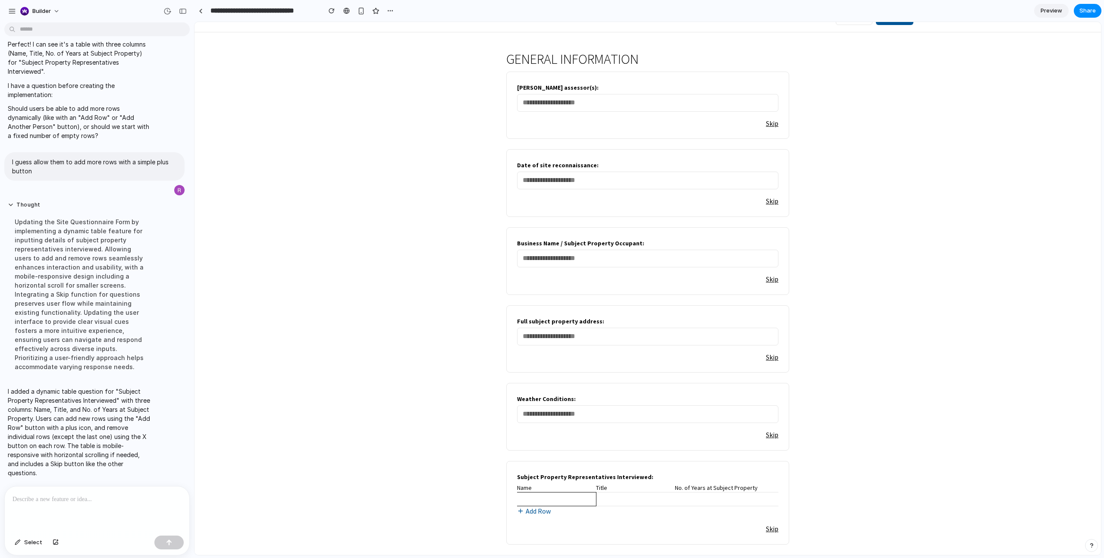
click at [545, 502] on input "text" at bounding box center [556, 498] width 79 height 13
click at [606, 497] on input "text" at bounding box center [635, 498] width 79 height 13
click at [729, 496] on input "text" at bounding box center [718, 498] width 86 height 13
click at [838, 470] on div "[STREET_ADDRESS][PERSON_NAME] / Site Questionnaire Form Exit Save GENERAL INFOR…" at bounding box center [647, 278] width 906 height 554
click at [126, 514] on div at bounding box center [97, 509] width 185 height 46
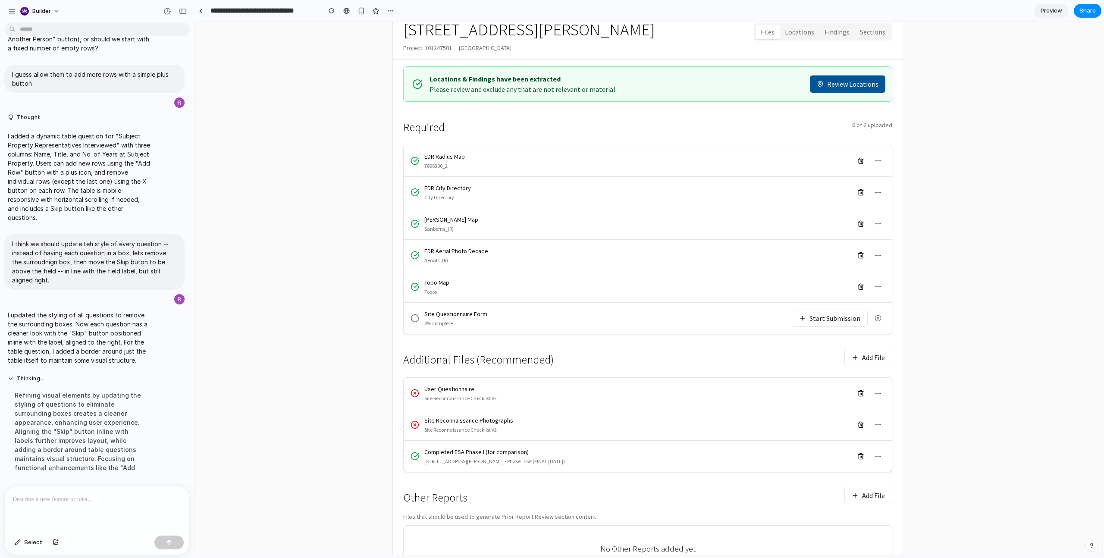
scroll to position [92, 0]
click at [826, 314] on button "Start Submission" at bounding box center [829, 317] width 76 height 17
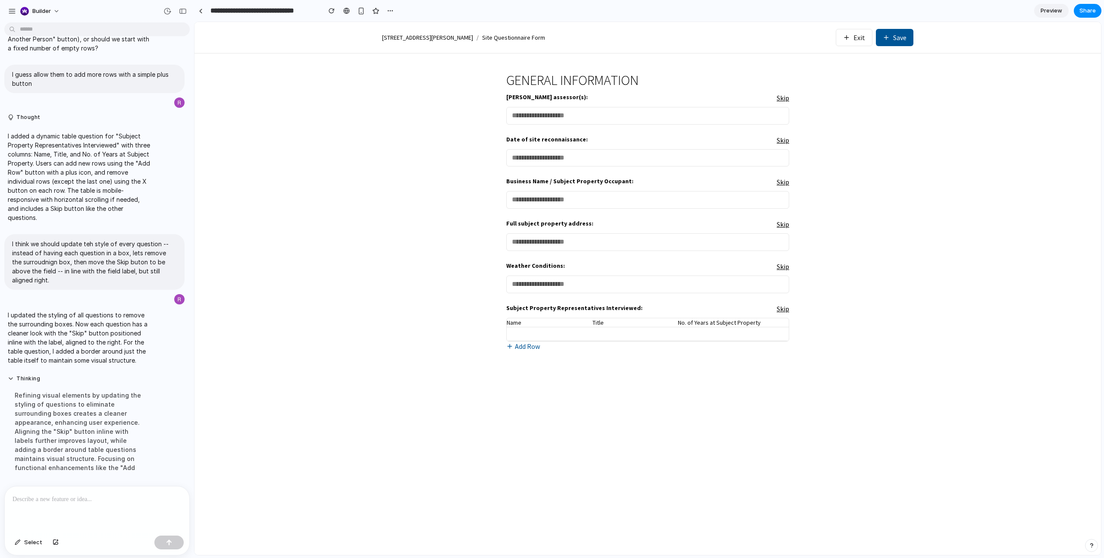
click at [68, 515] on div at bounding box center [97, 509] width 185 height 46
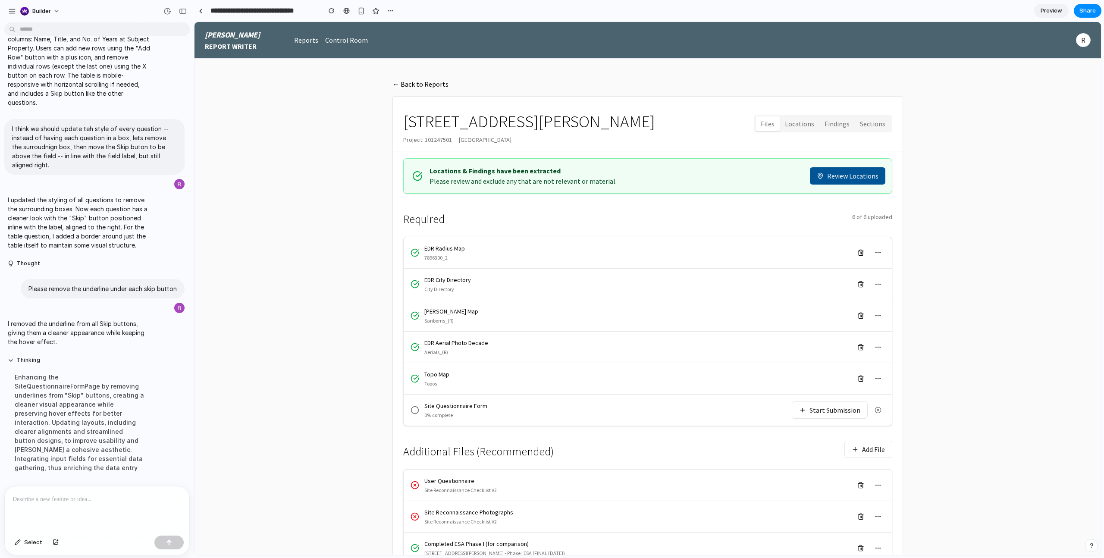
click at [843, 411] on button "Start Submission" at bounding box center [829, 409] width 76 height 17
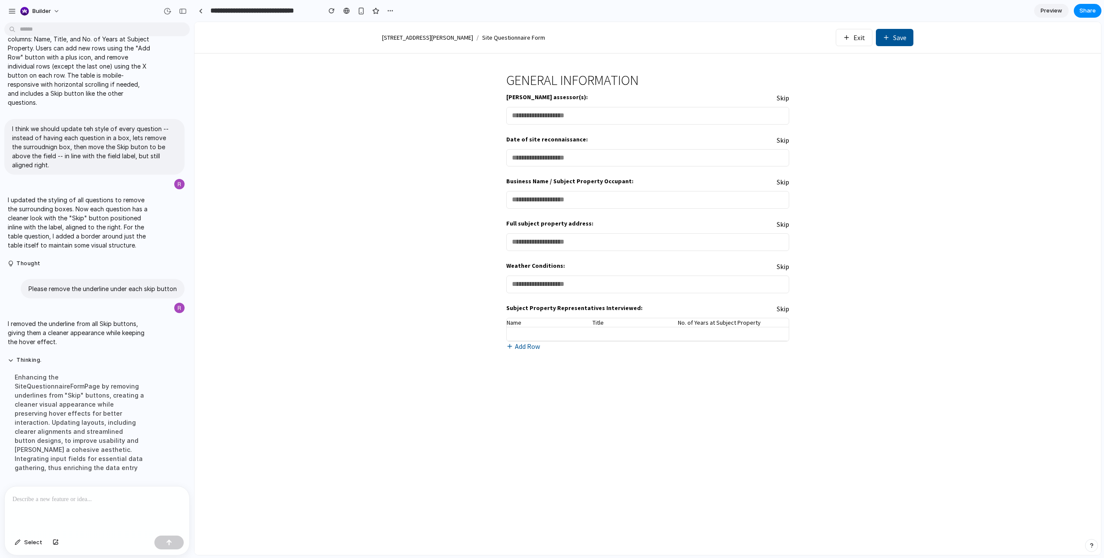
click at [741, 324] on th "No. of Years at Subject Property" at bounding box center [725, 322] width 94 height 9
drag, startPoint x: 745, startPoint y: 321, endPoint x: 560, endPoint y: 328, distance: 185.5
click at [560, 328] on table "Name Title No. of Years at Subject Property" at bounding box center [648, 329] width 282 height 23
click at [523, 319] on th "Name" at bounding box center [550, 322] width 86 height 9
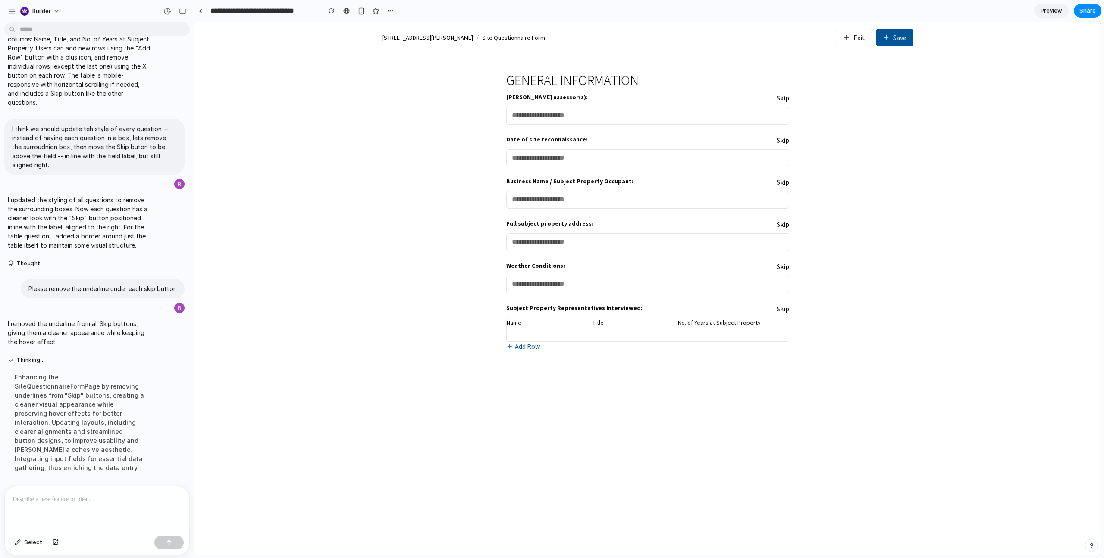
click at [106, 493] on div at bounding box center [97, 509] width 185 height 46
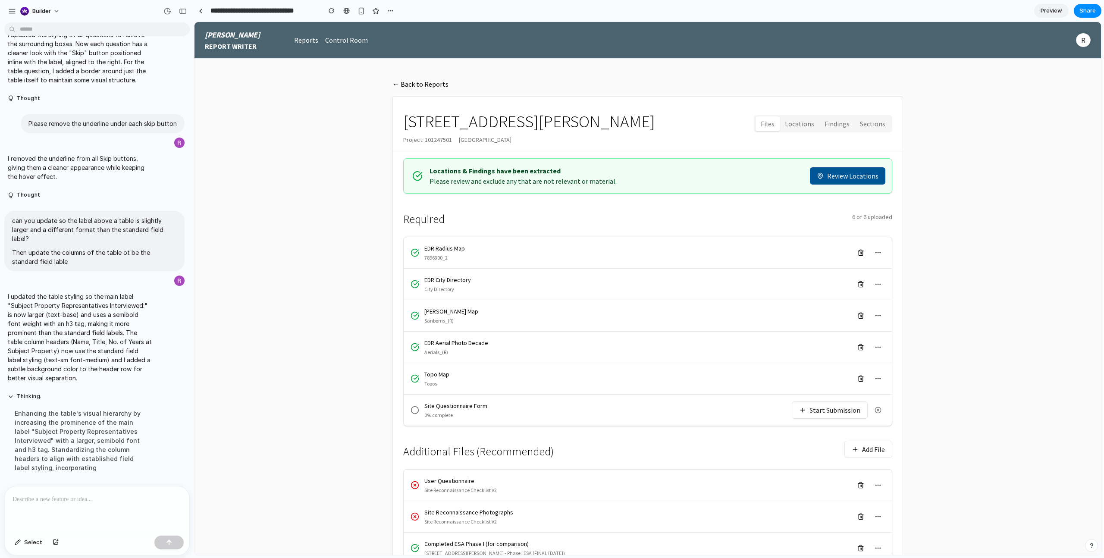
click at [814, 418] on button "Start Submission" at bounding box center [829, 409] width 76 height 17
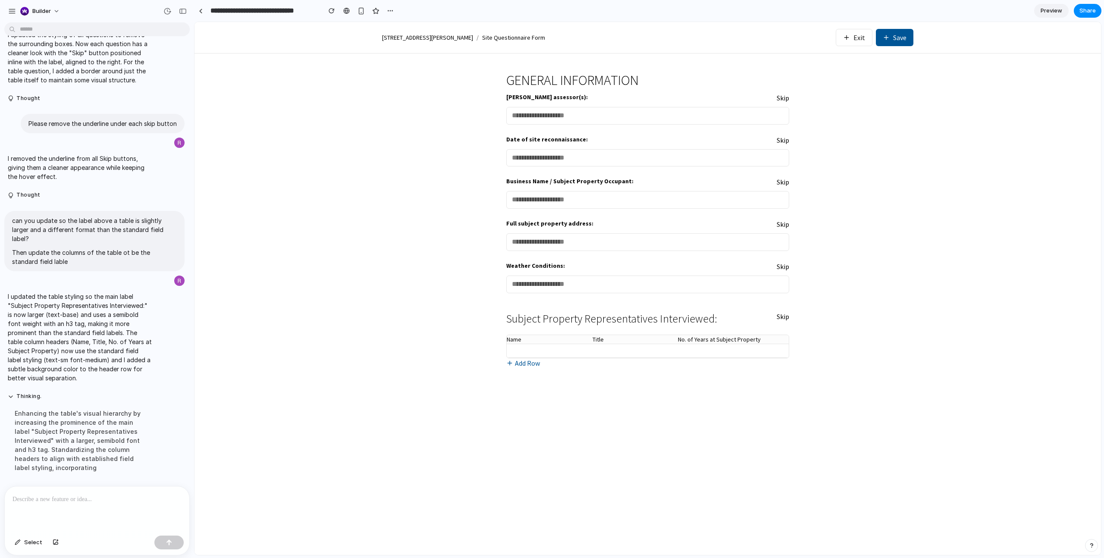
click at [131, 500] on p at bounding box center [97, 499] width 169 height 10
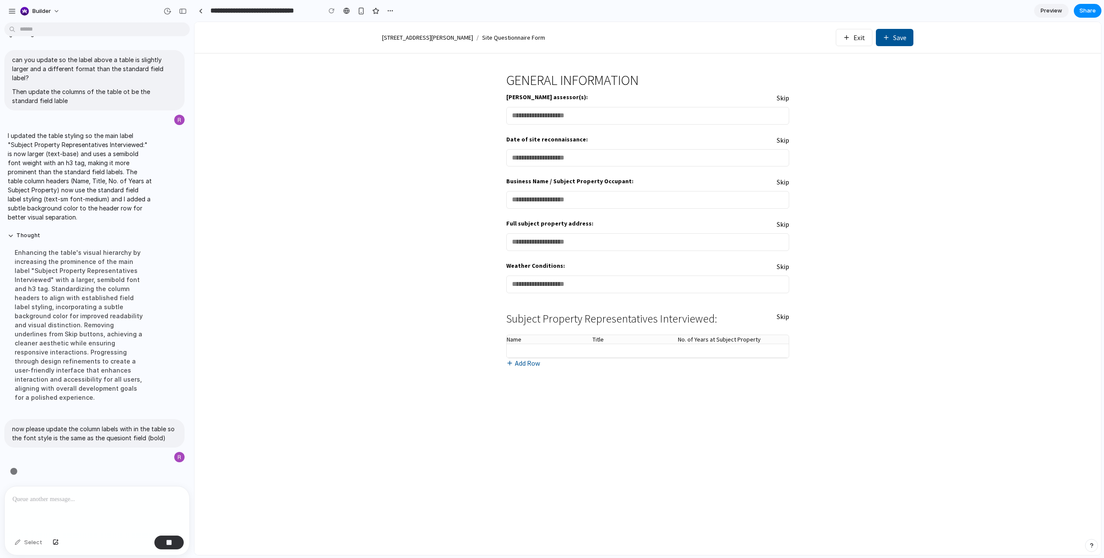
scroll to position [3262, 0]
click at [950, 375] on div "[STREET_ADDRESS][PERSON_NAME] / Site Questionnaire Form Exit Save GENERAL INFOR…" at bounding box center [647, 288] width 906 height 533
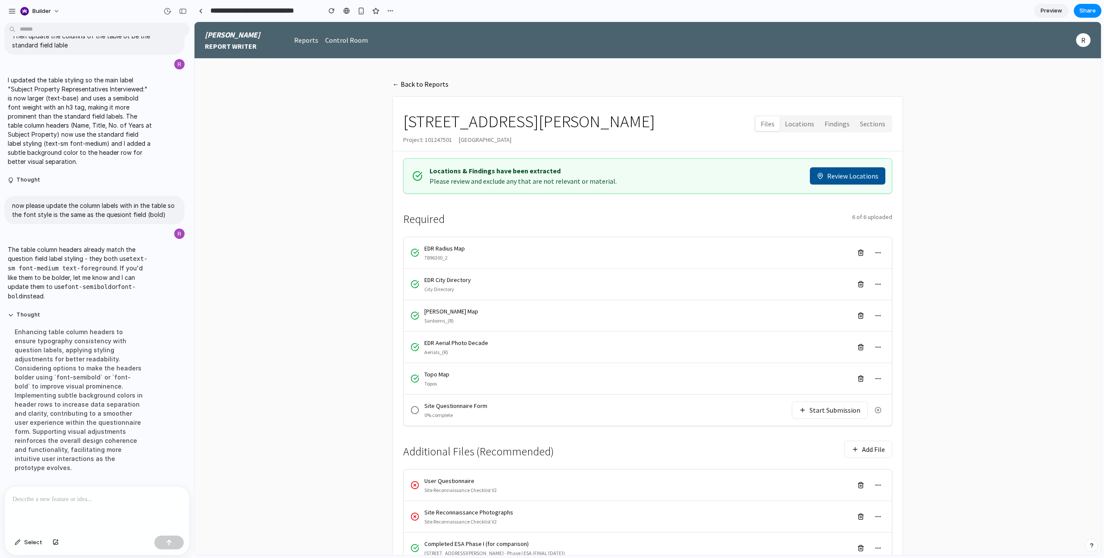
scroll to position [0, 0]
click at [830, 407] on button "Start Submission" at bounding box center [829, 409] width 76 height 17
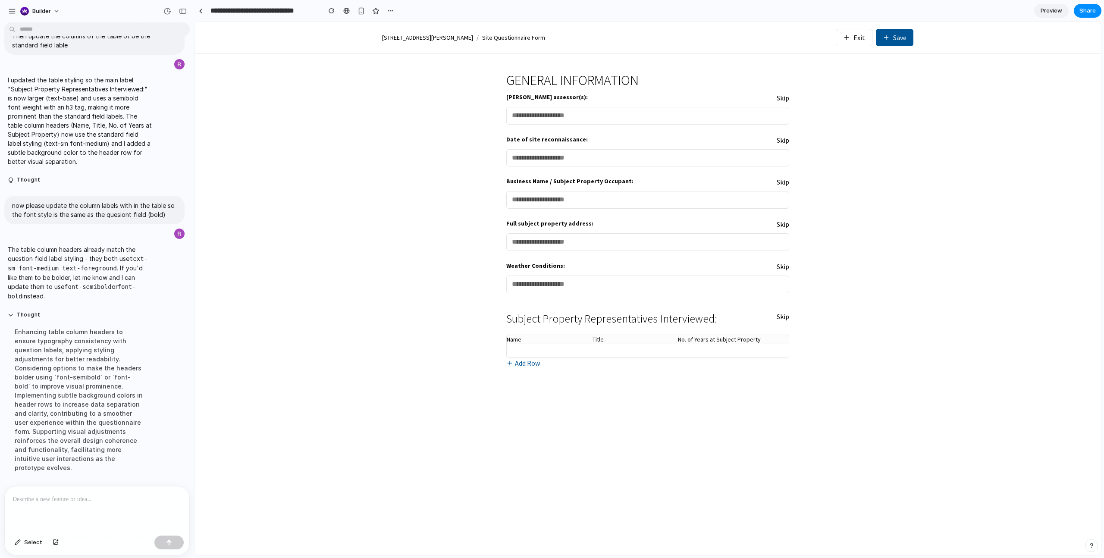
click at [113, 508] on div at bounding box center [97, 509] width 185 height 46
click at [706, 315] on h3 "Subject Property Representatives Interviewed:" at bounding box center [611, 319] width 211 height 13
copy h3 "Subject Property Representatives Interviewed:"
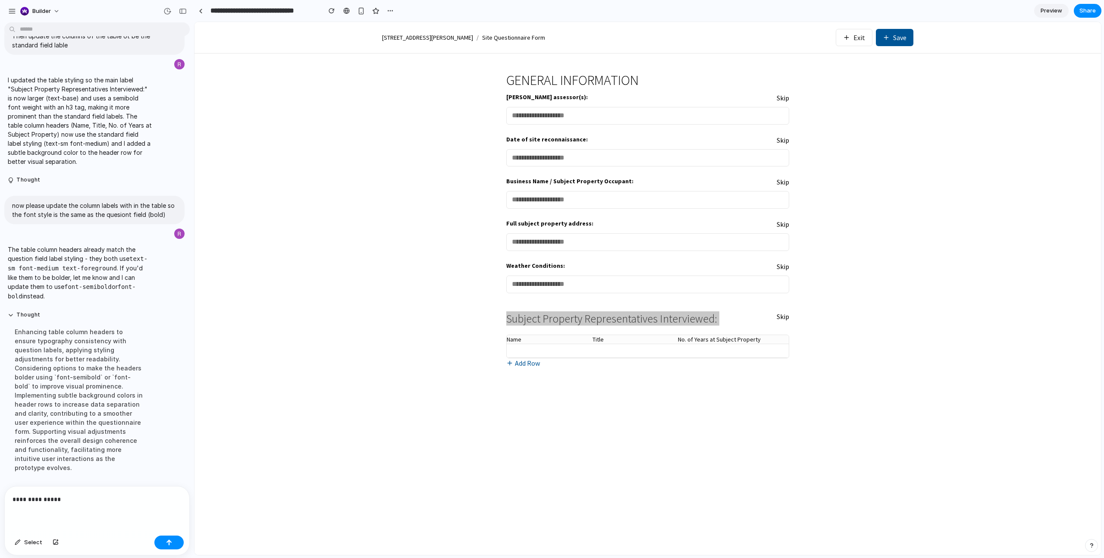
click at [73, 502] on p "**********" at bounding box center [97, 499] width 169 height 10
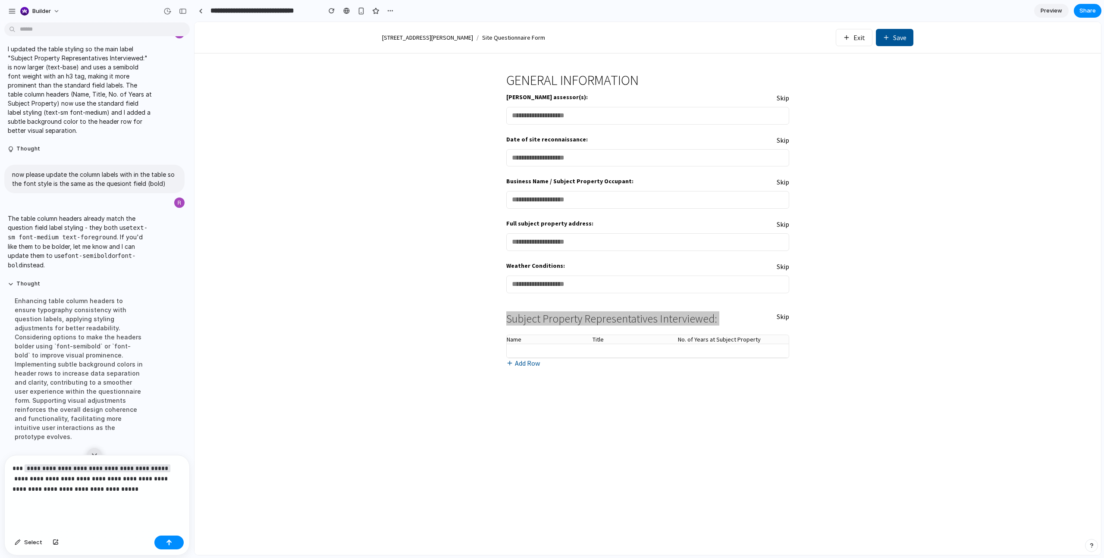
scroll to position [3397, 0]
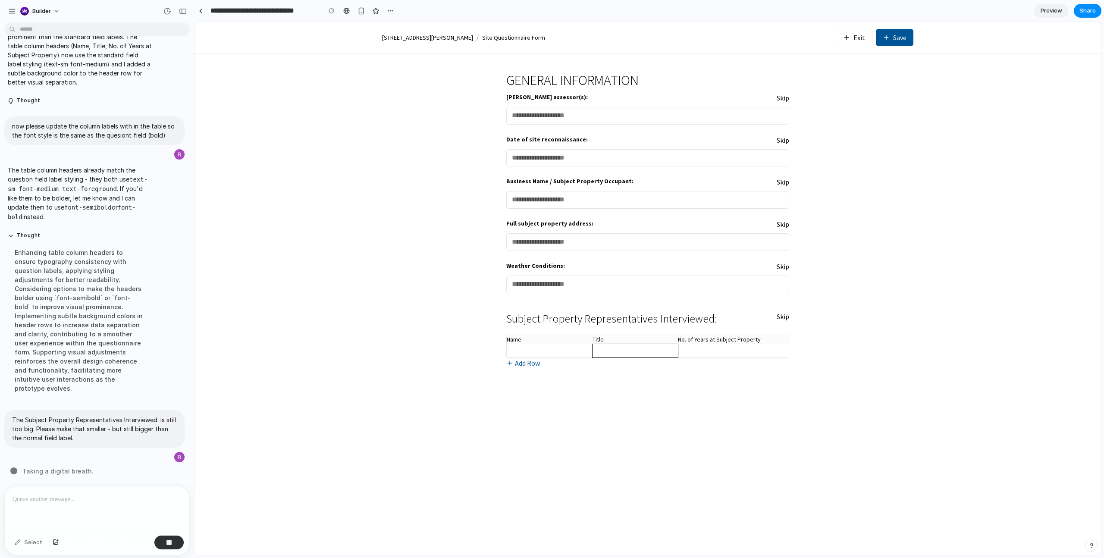
click at [654, 345] on input "text" at bounding box center [635, 350] width 86 height 13
click at [738, 347] on input "text" at bounding box center [725, 350] width 94 height 13
click at [735, 377] on div "GENERAL INFORMATION [PERSON_NAME] assessor(s): Skip Date of site reconnaissance…" at bounding box center [647, 303] width 303 height 501
click at [785, 344] on td at bounding box center [779, 351] width 17 height 14
click at [782, 352] on td at bounding box center [779, 351] width 17 height 14
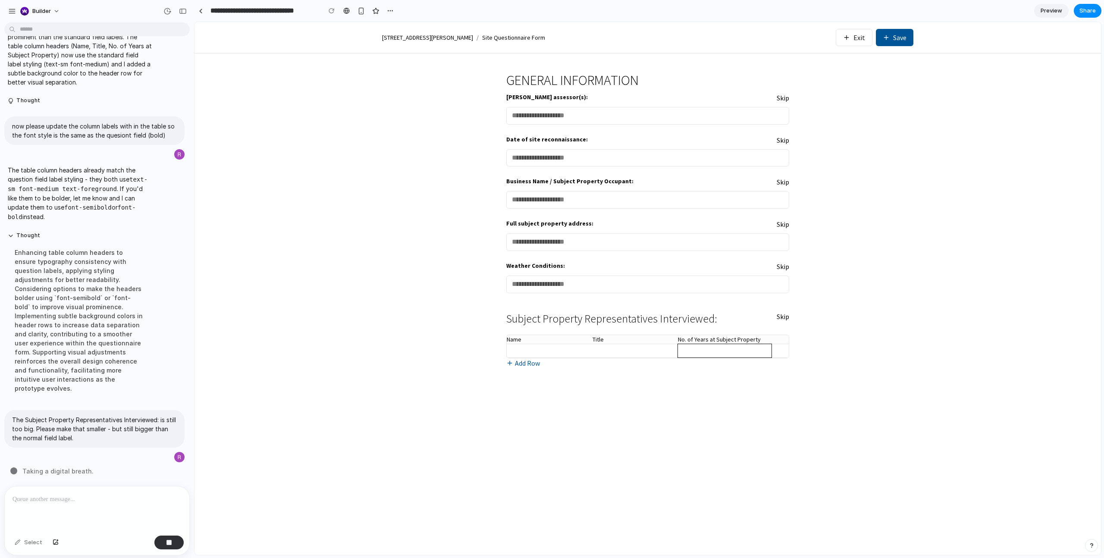
click at [747, 353] on input "text" at bounding box center [725, 350] width 94 height 13
click at [606, 361] on div "Subject Property Representatives Interviewed: Skip Name Title No. of Years at S…" at bounding box center [647, 336] width 283 height 66
click at [613, 353] on input "text" at bounding box center [635, 350] width 86 height 13
click at [553, 351] on input "text" at bounding box center [550, 350] width 86 height 13
click at [622, 404] on div "GENERAL INFORMATION [PERSON_NAME] assessor(s): Skip Date of site reconnaissance…" at bounding box center [647, 303] width 303 height 501
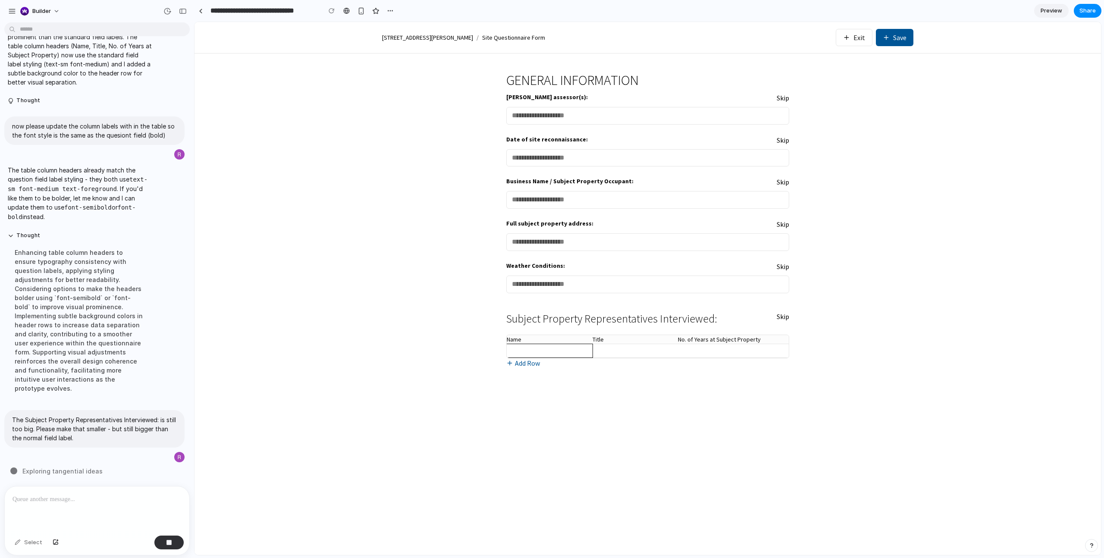
click at [528, 350] on input "text" at bounding box center [550, 350] width 86 height 13
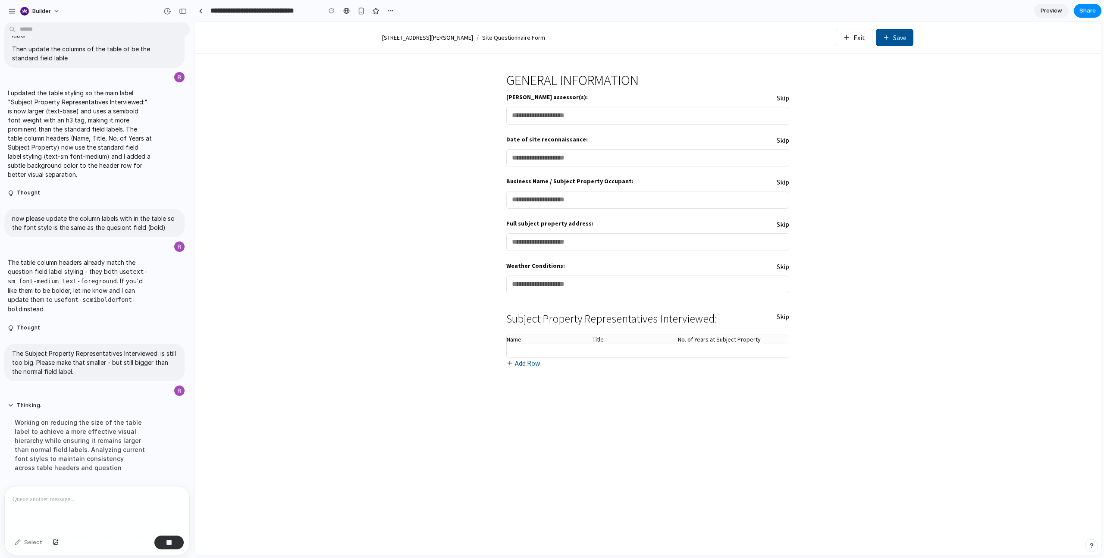
click at [527, 364] on button "Add Row" at bounding box center [523, 363] width 34 height 10
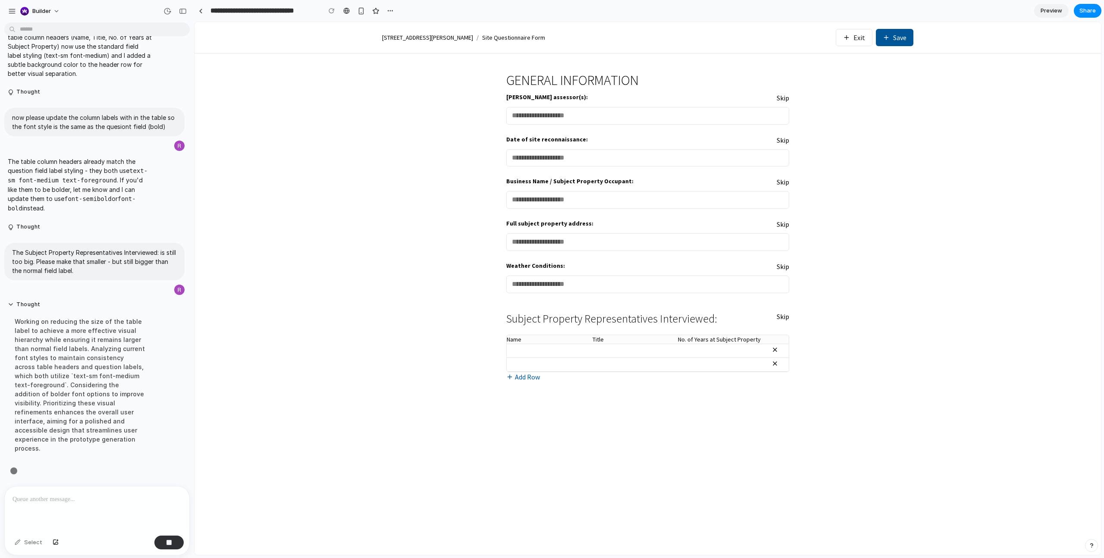
scroll to position [3406, 0]
click at [773, 364] on icon at bounding box center [774, 363] width 7 height 7
click at [576, 351] on input "text" at bounding box center [550, 350] width 86 height 13
click at [535, 365] on button "Add Row" at bounding box center [523, 363] width 34 height 10
click at [779, 360] on td at bounding box center [779, 364] width 17 height 14
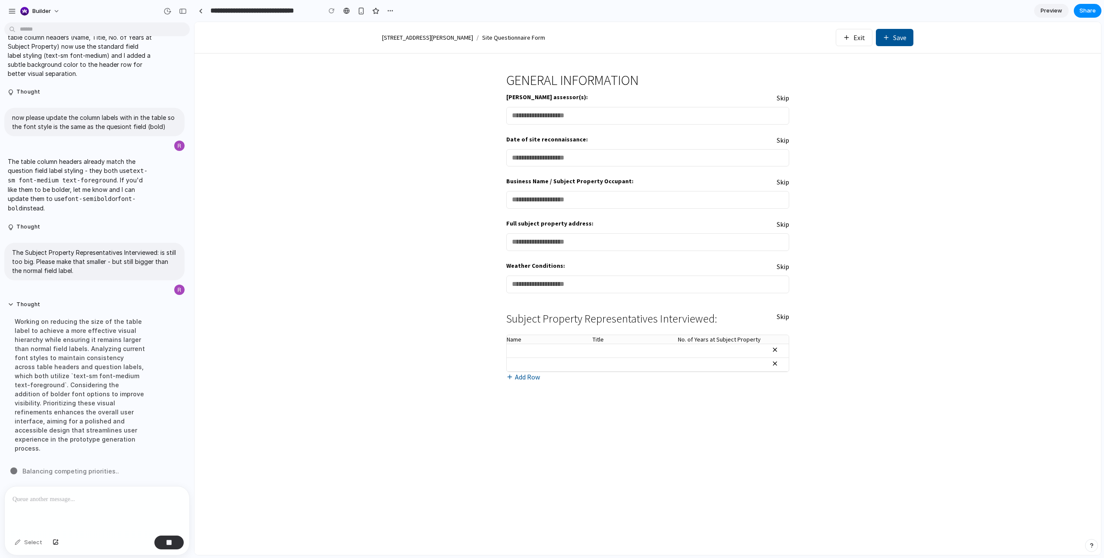
click at [777, 364] on icon at bounding box center [774, 363] width 7 height 7
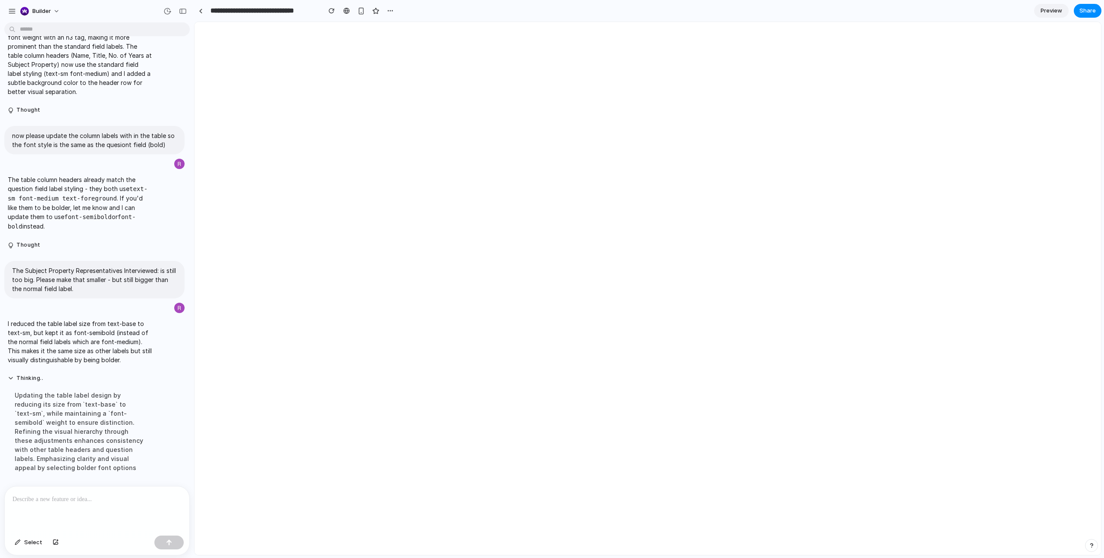
scroll to position [0, 0]
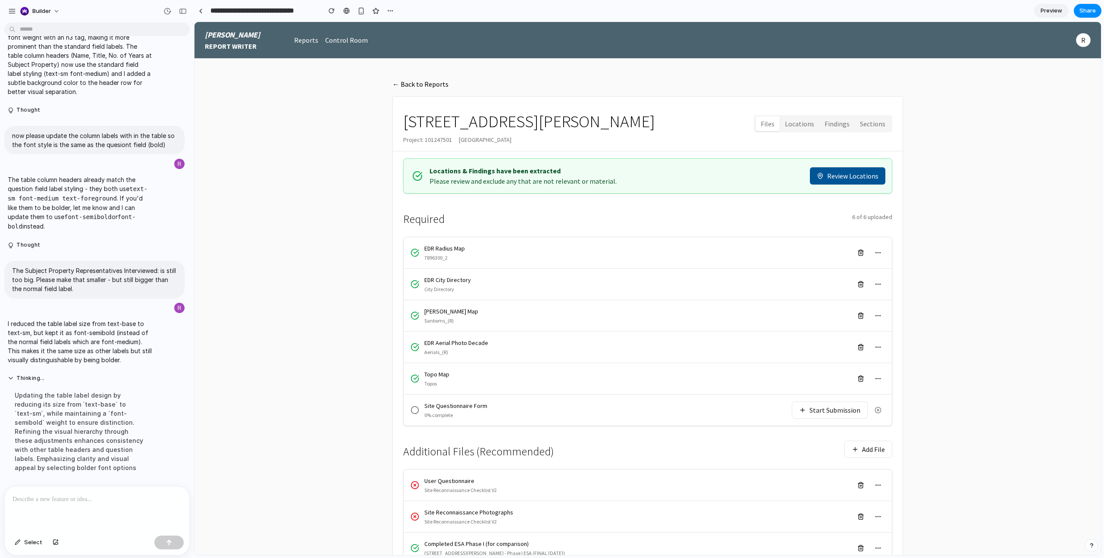
click at [829, 403] on button "Start Submission" at bounding box center [829, 409] width 76 height 17
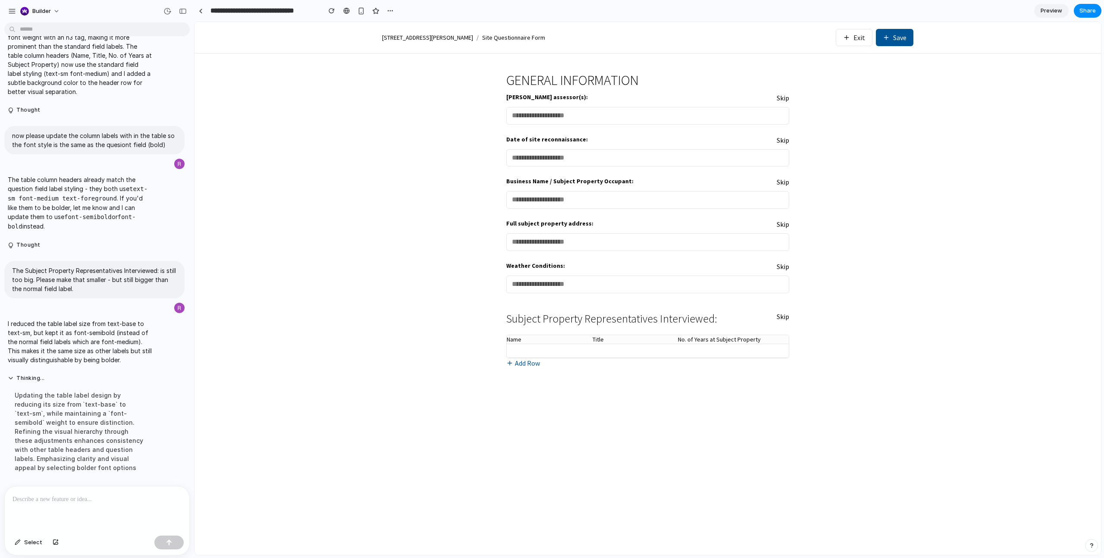
click at [519, 341] on th "Name" at bounding box center [550, 339] width 86 height 9
click at [48, 513] on div at bounding box center [97, 509] width 185 height 46
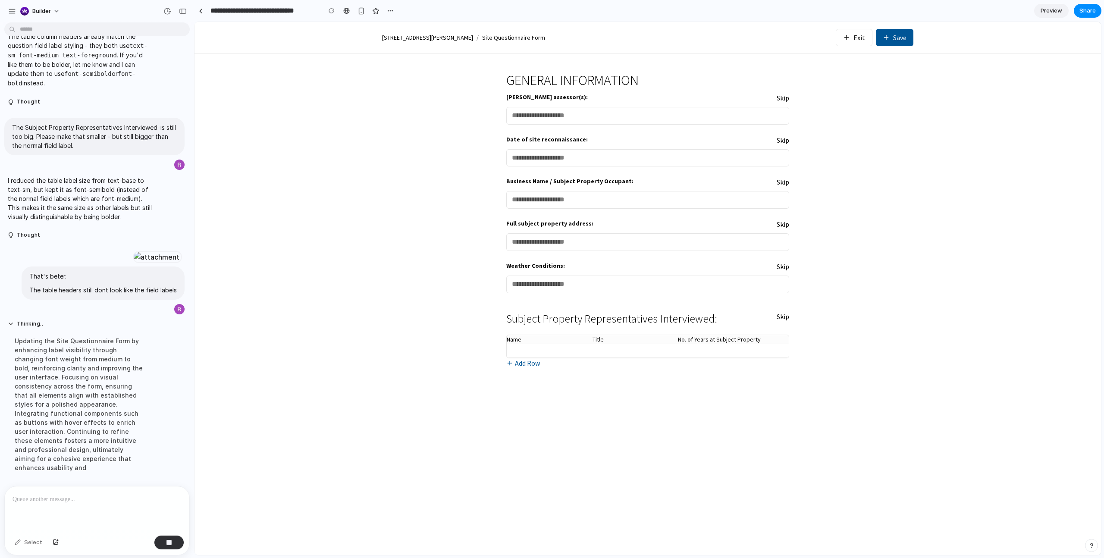
scroll to position [3615, 0]
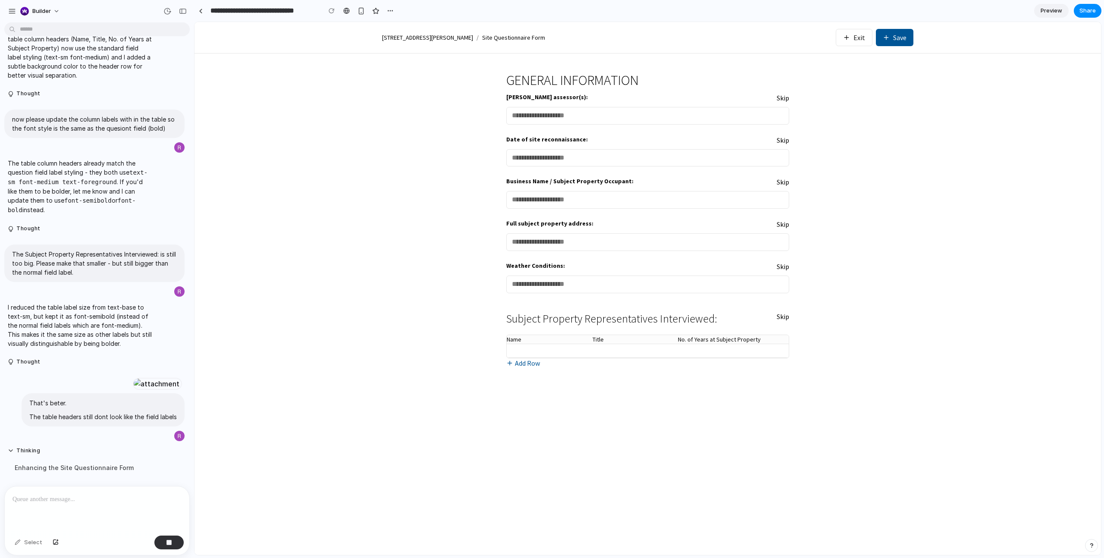
click at [116, 504] on p at bounding box center [97, 499] width 169 height 10
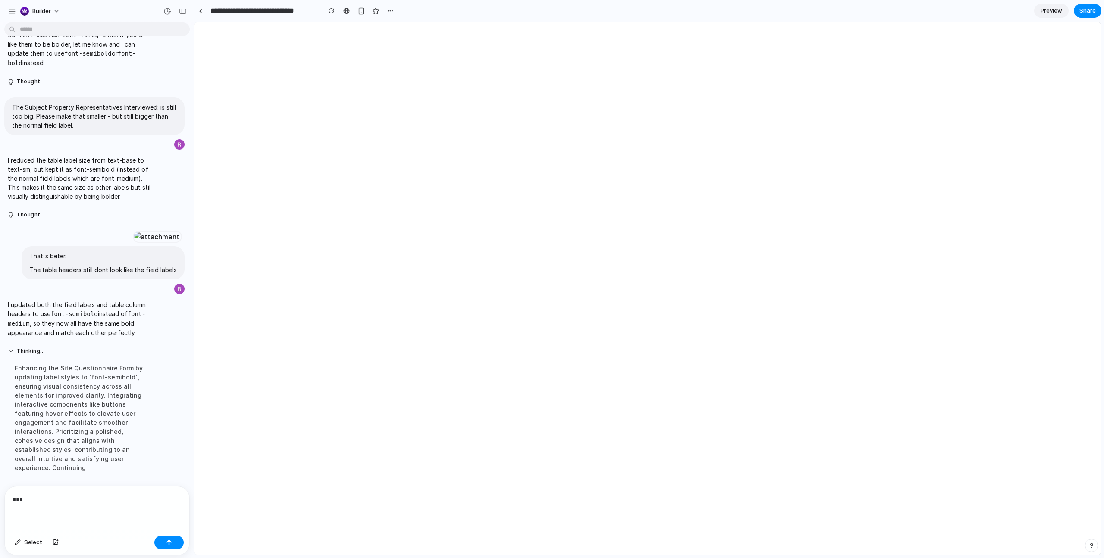
scroll to position [0, 0]
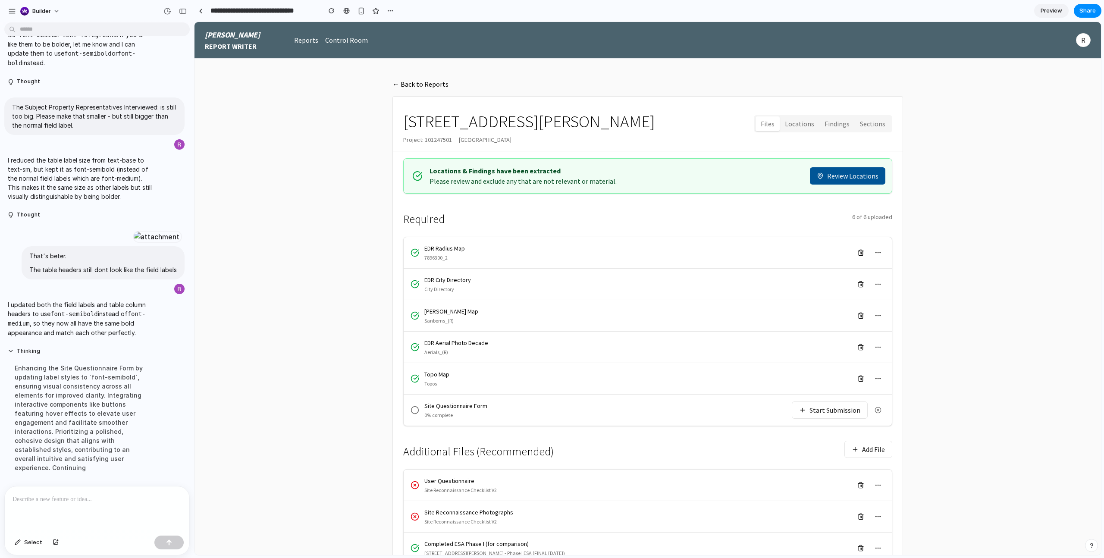
click at [812, 415] on button "Start Submission" at bounding box center [829, 409] width 76 height 17
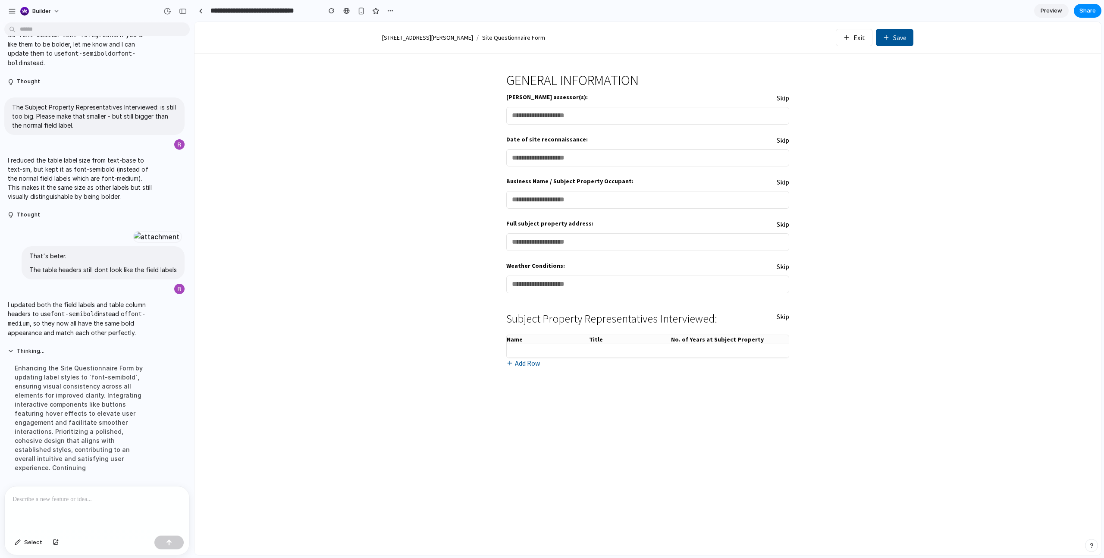
click at [120, 506] on div at bounding box center [97, 509] width 185 height 46
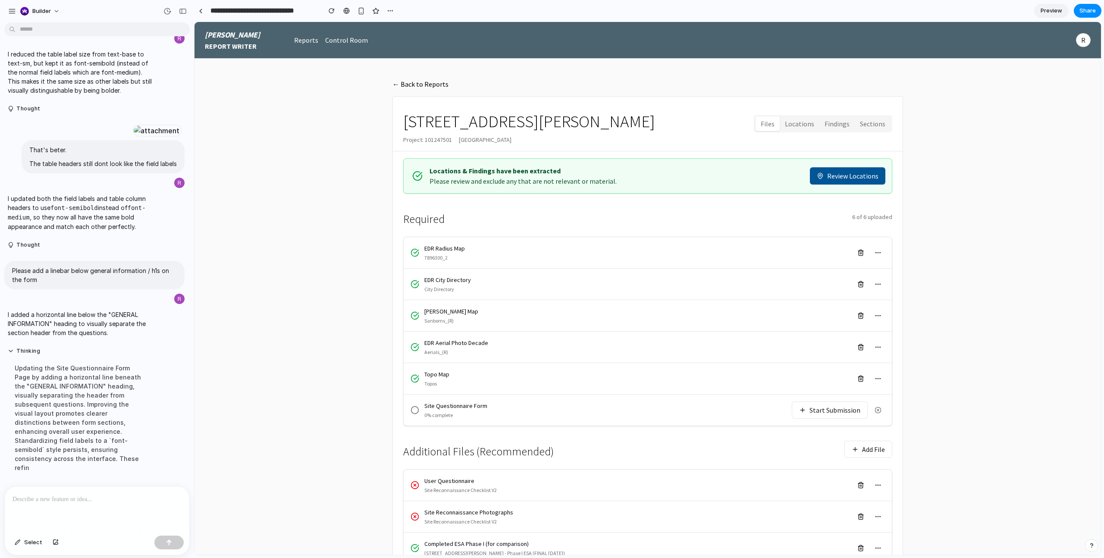
click at [813, 416] on button "Start Submission" at bounding box center [829, 409] width 76 height 17
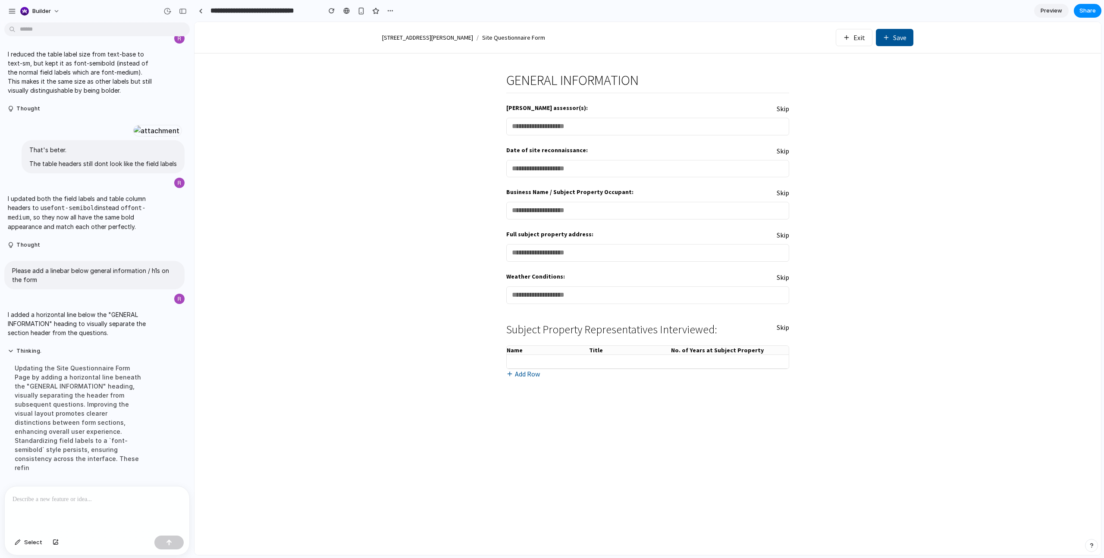
click at [168, 502] on p at bounding box center [97, 499] width 169 height 10
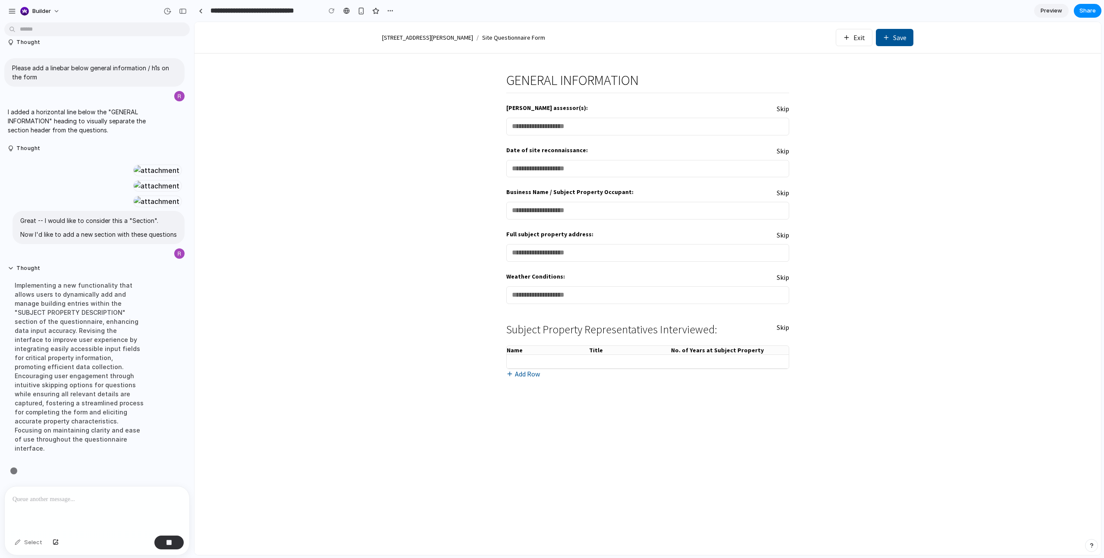
scroll to position [4182, 0]
click at [1019, 316] on div "[STREET_ADDRESS][PERSON_NAME] / Site Questionnaire Form Exit Save GENERAL INFOR…" at bounding box center [647, 288] width 906 height 533
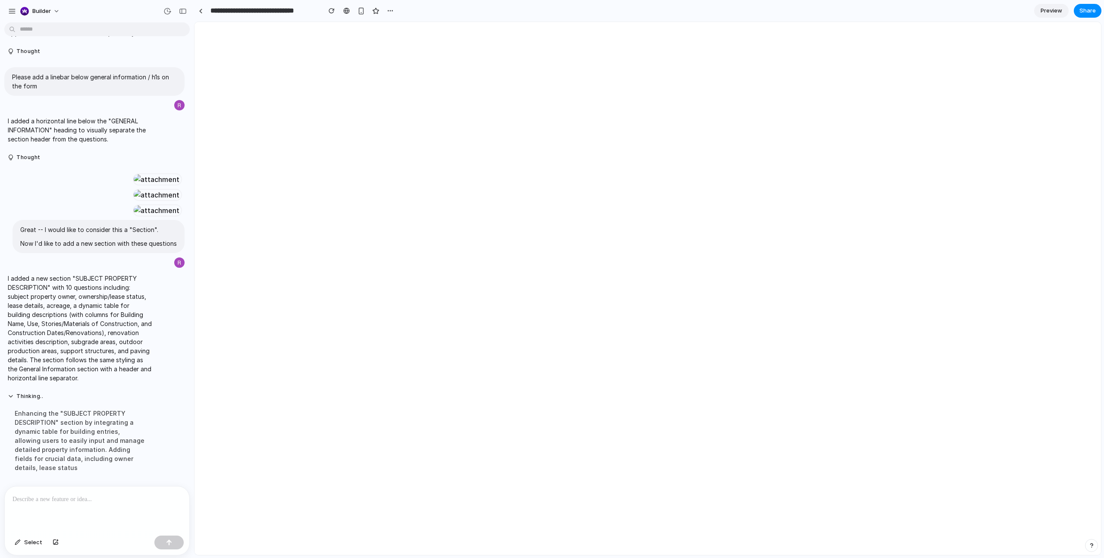
scroll to position [0, 0]
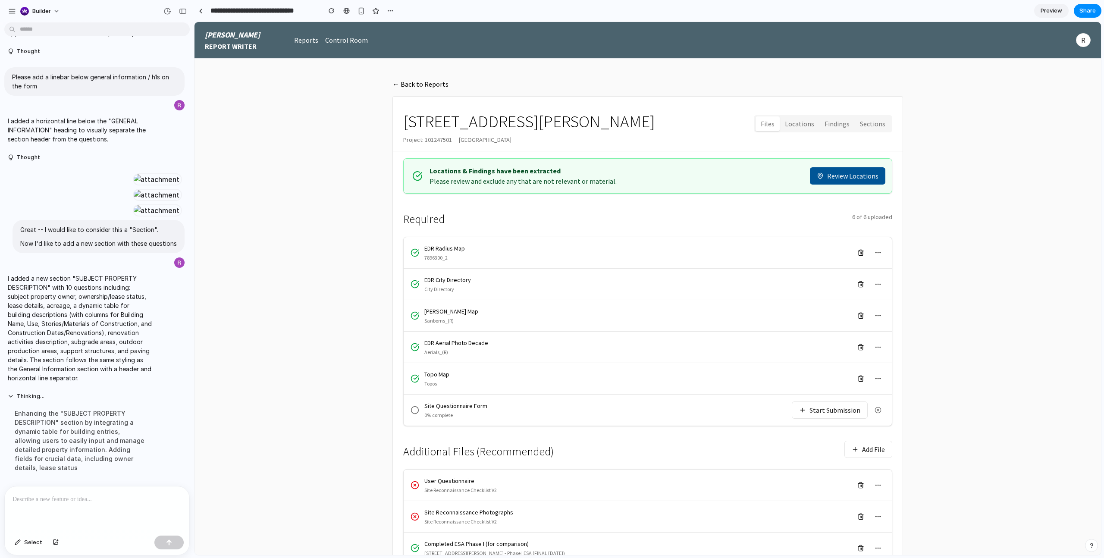
click at [843, 415] on button "Start Submission" at bounding box center [829, 409] width 76 height 17
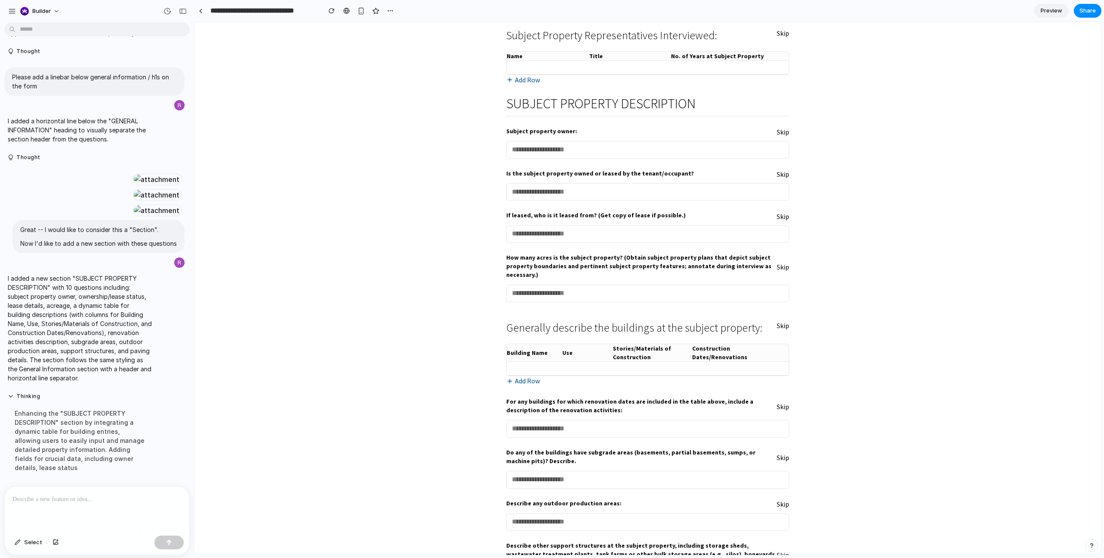
scroll to position [273, 0]
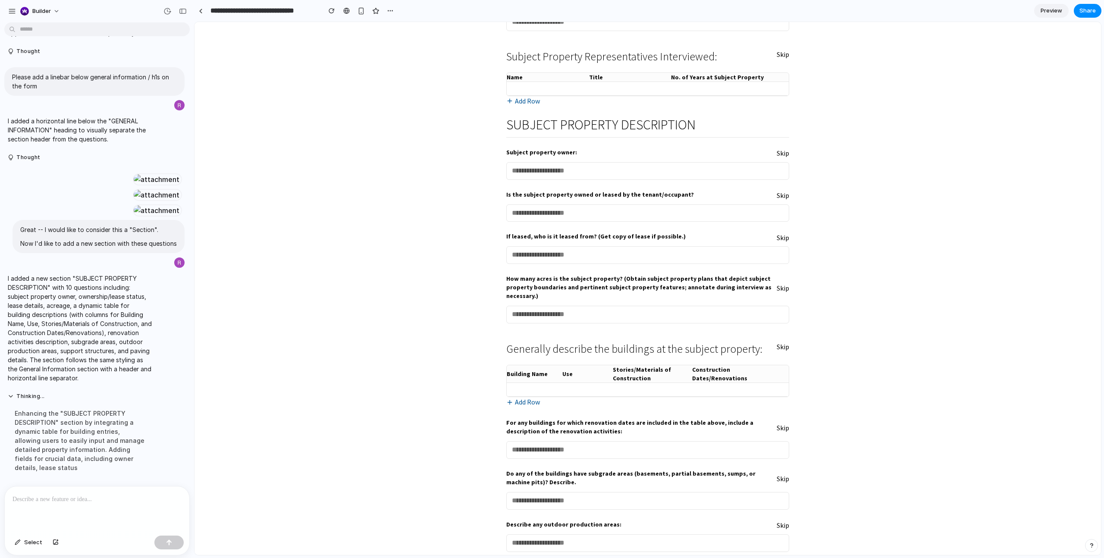
click at [117, 494] on p at bounding box center [97, 499] width 169 height 10
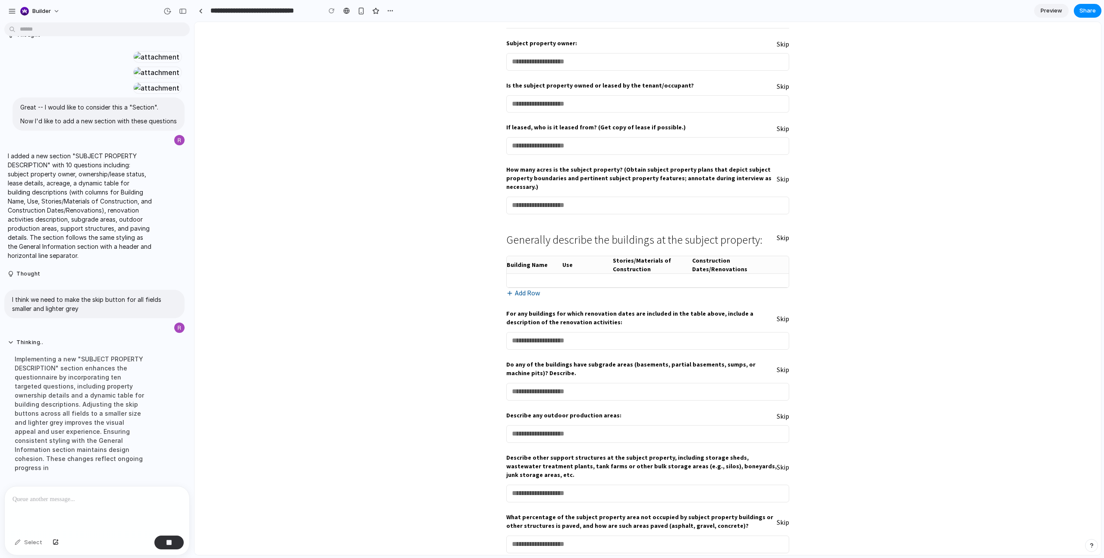
scroll to position [4350, 0]
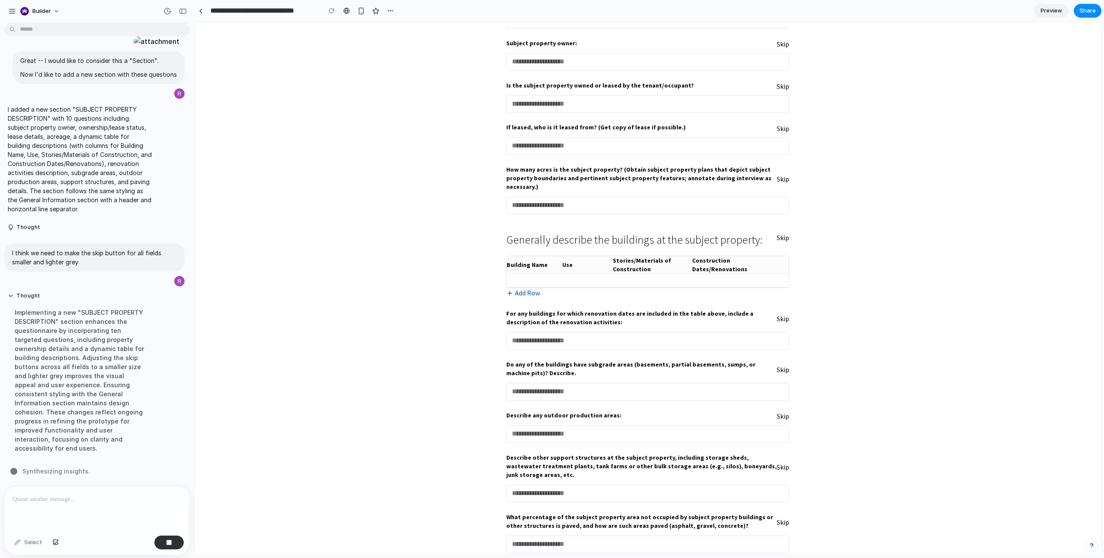
click at [729, 498] on div "GENERAL INFORMATION [PERSON_NAME] assessor(s): Skip Date of site reconnaissance…" at bounding box center [647, 122] width 283 height 862
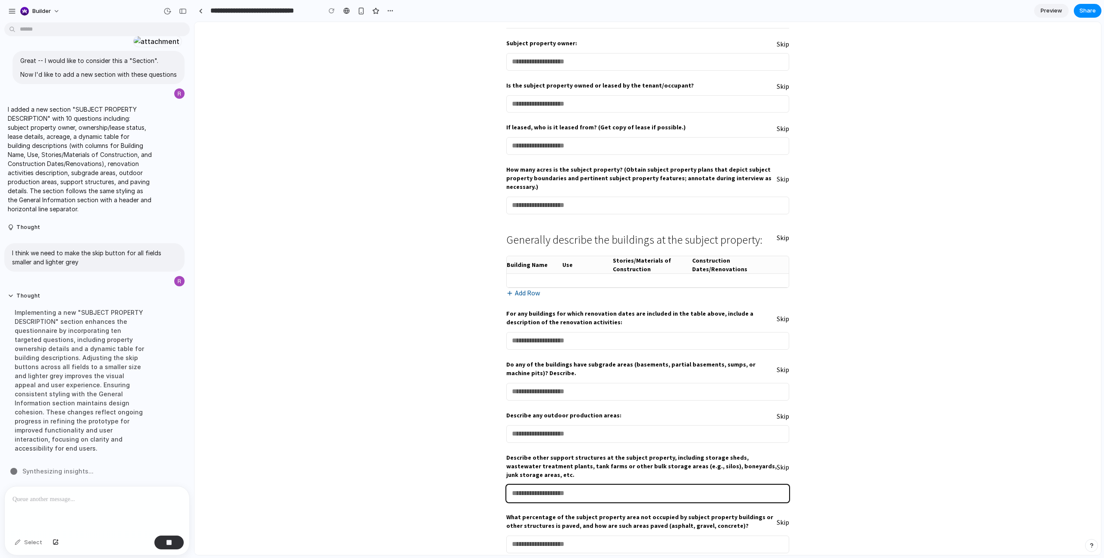
click at [723, 492] on input "text" at bounding box center [647, 494] width 283 height 18
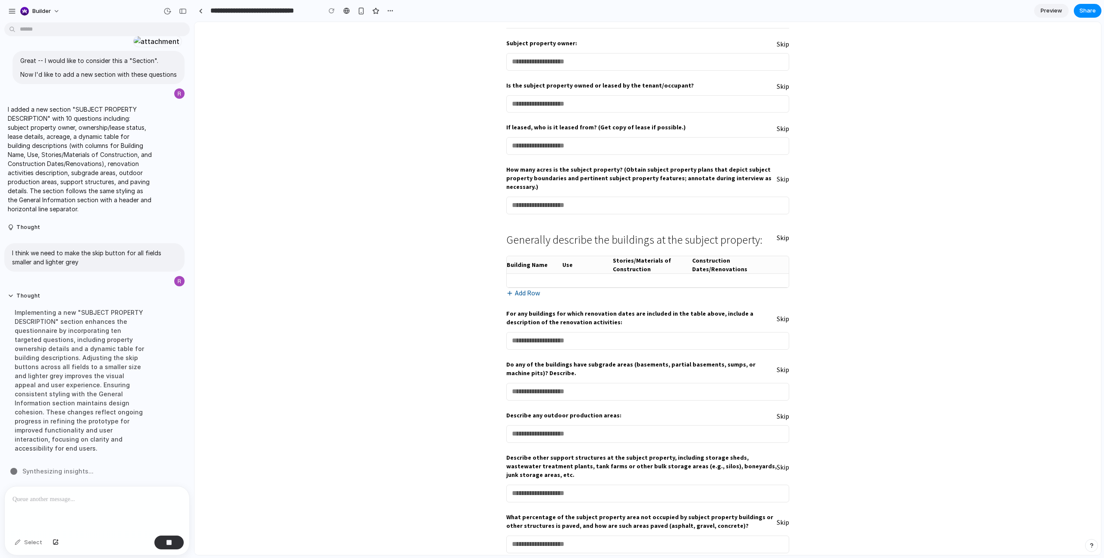
click at [870, 466] on div "[STREET_ADDRESS][PERSON_NAME] / Site Questionnaire Form Exit Save GENERAL INFOR…" at bounding box center [647, 101] width 906 height 923
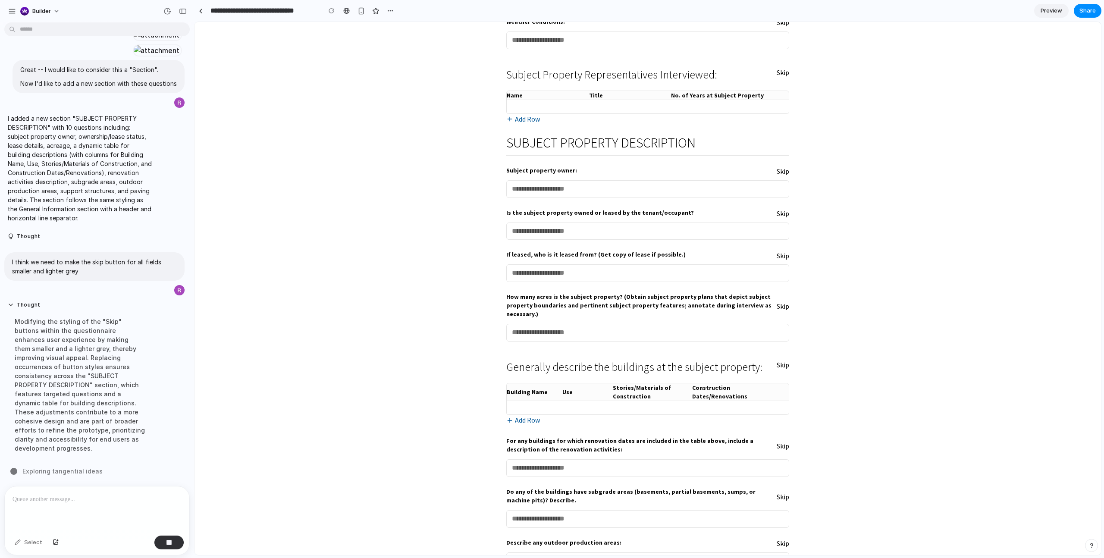
scroll to position [176, 0]
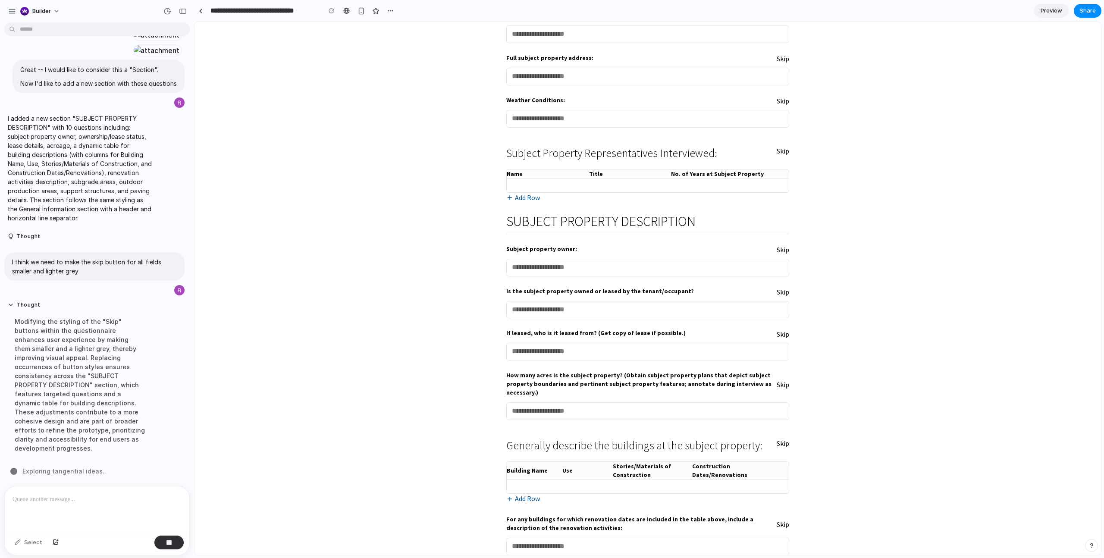
click at [573, 465] on th "Use" at bounding box center [587, 471] width 50 height 18
click at [576, 488] on div "Generally describe the buildings at the subject property: Skip Building Name Us…" at bounding box center [647, 467] width 283 height 74
click at [576, 479] on input "text" at bounding box center [587, 485] width 50 height 13
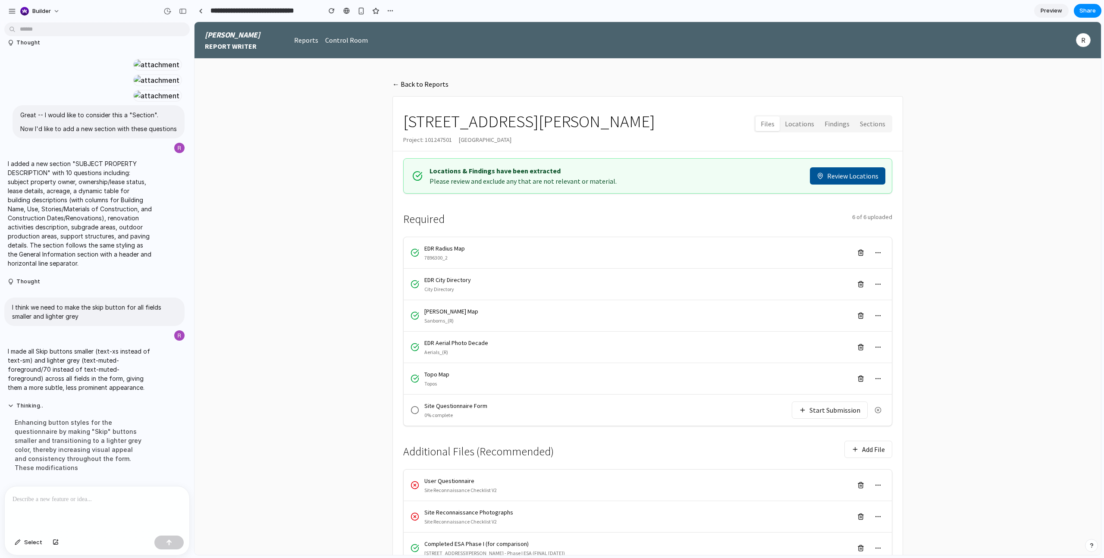
scroll to position [5, 0]
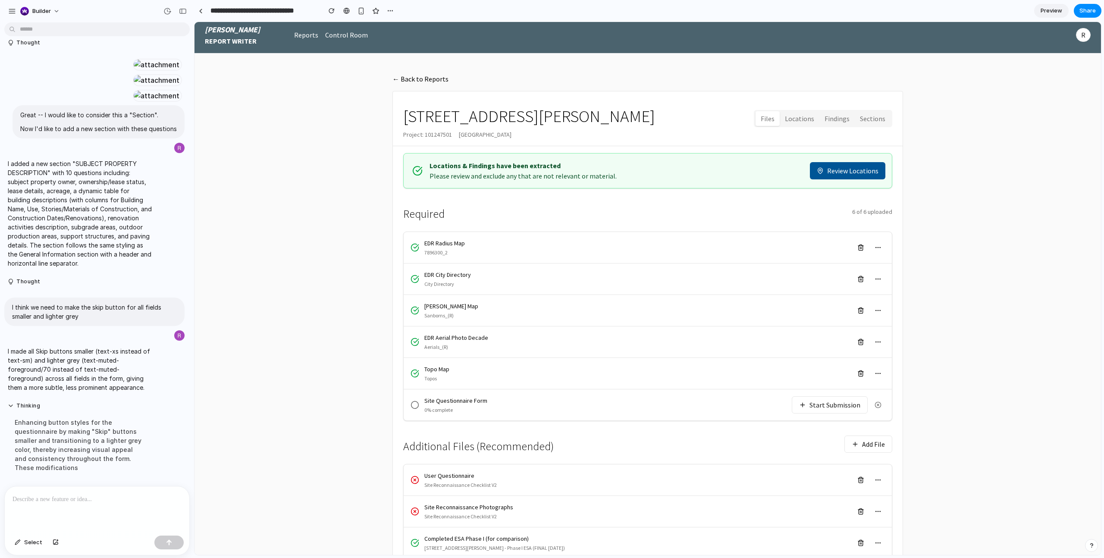
click at [826, 406] on button "Start Submission" at bounding box center [829, 404] width 76 height 17
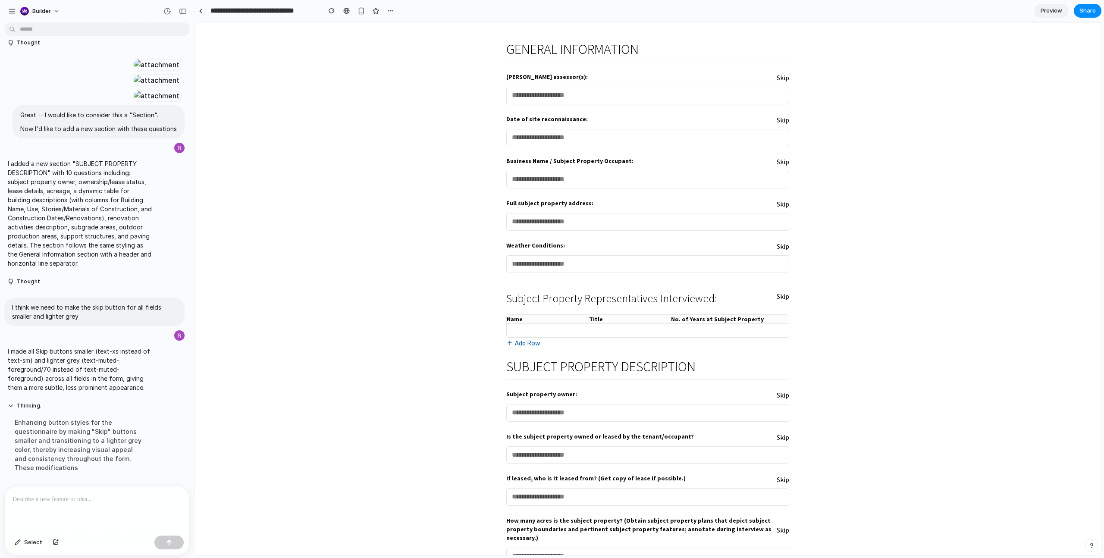
scroll to position [34, 0]
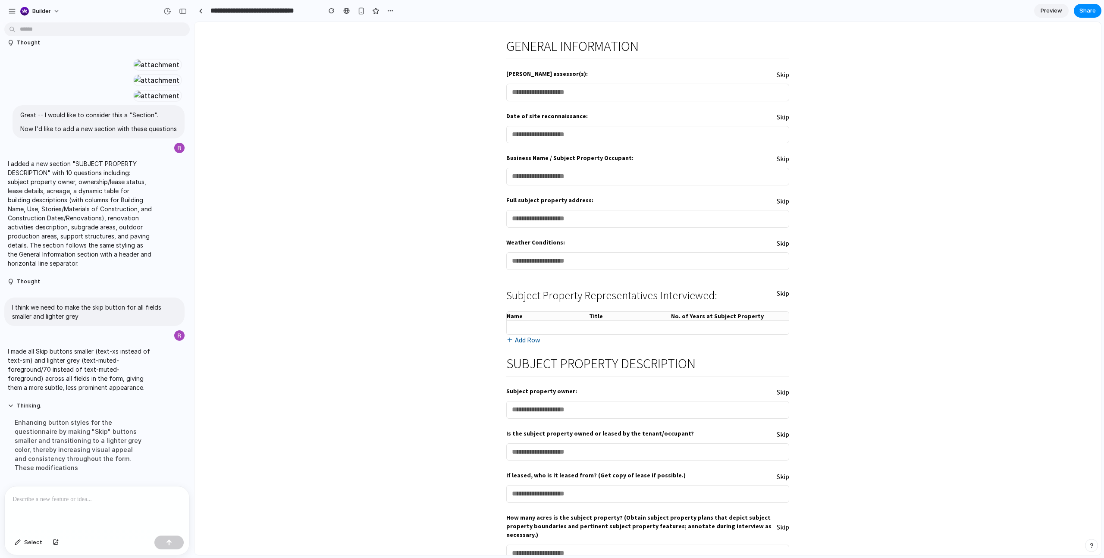
click at [135, 493] on div at bounding box center [97, 509] width 185 height 46
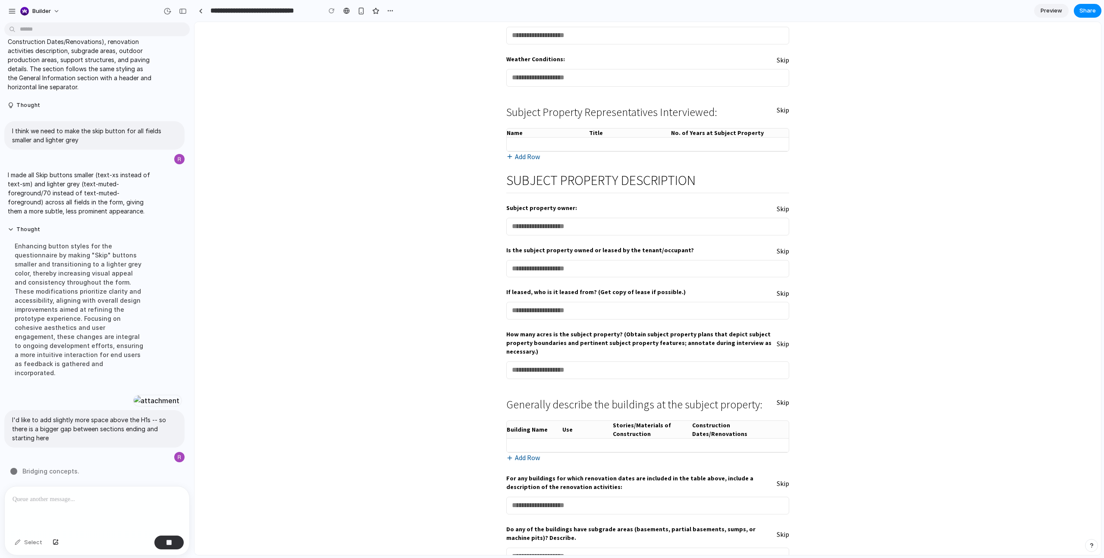
scroll to position [253, 0]
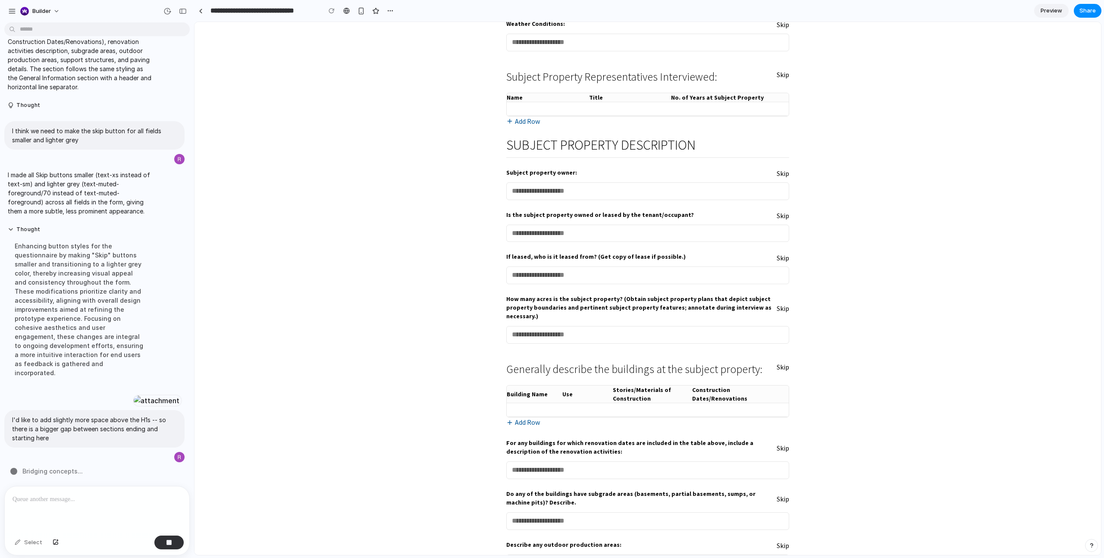
click at [781, 391] on th at bounding box center [779, 394] width 17 height 18
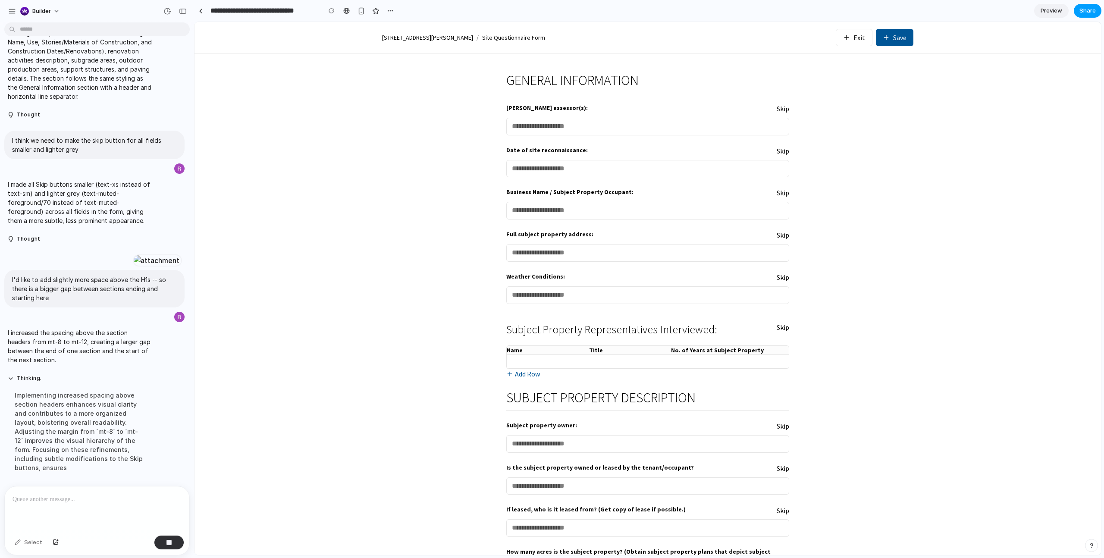
scroll to position [4522, 0]
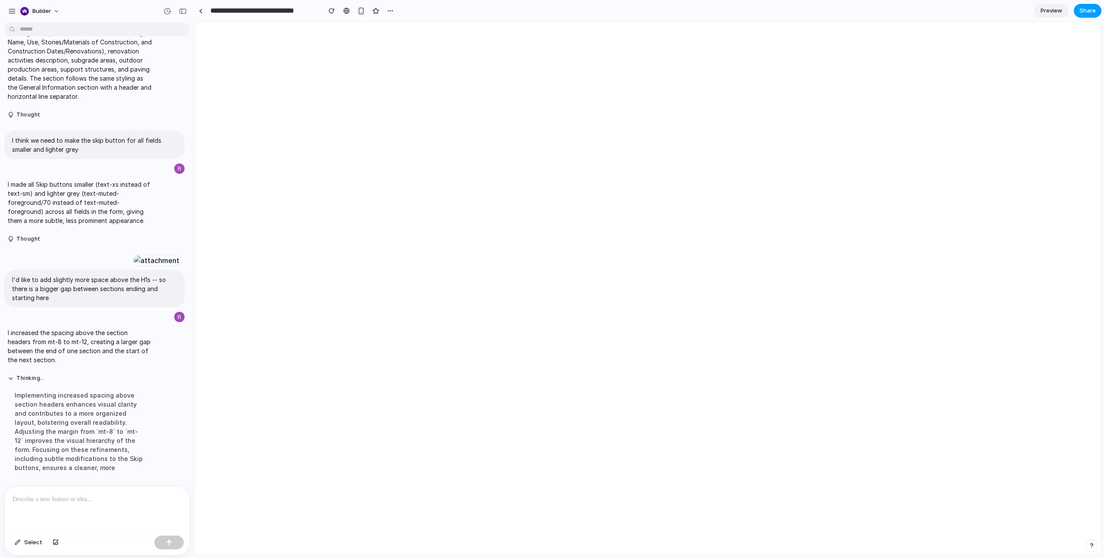
click at [1079, 12] on span "Share" at bounding box center [1087, 10] width 16 height 9
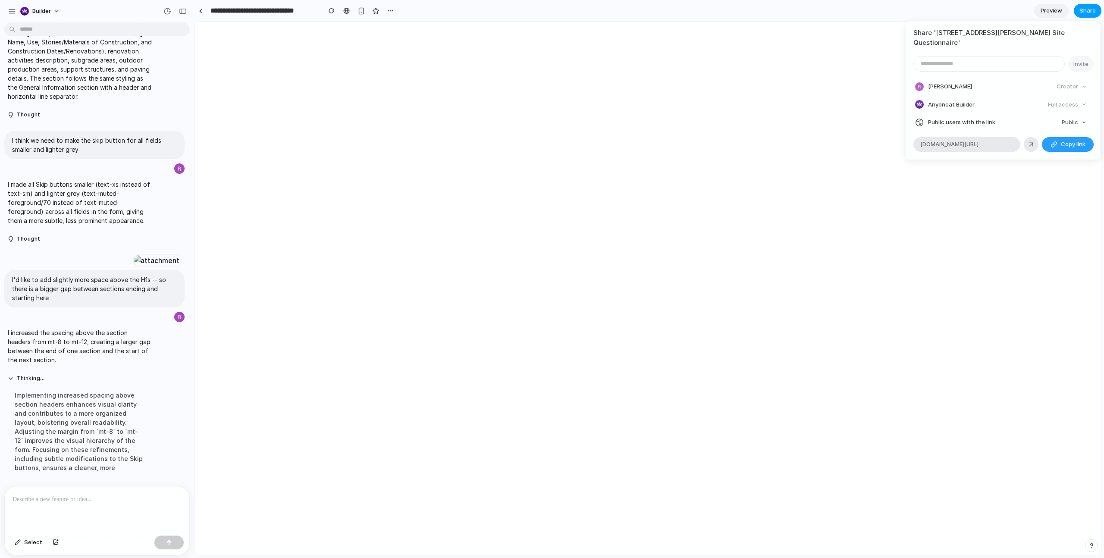
scroll to position [0, 0]
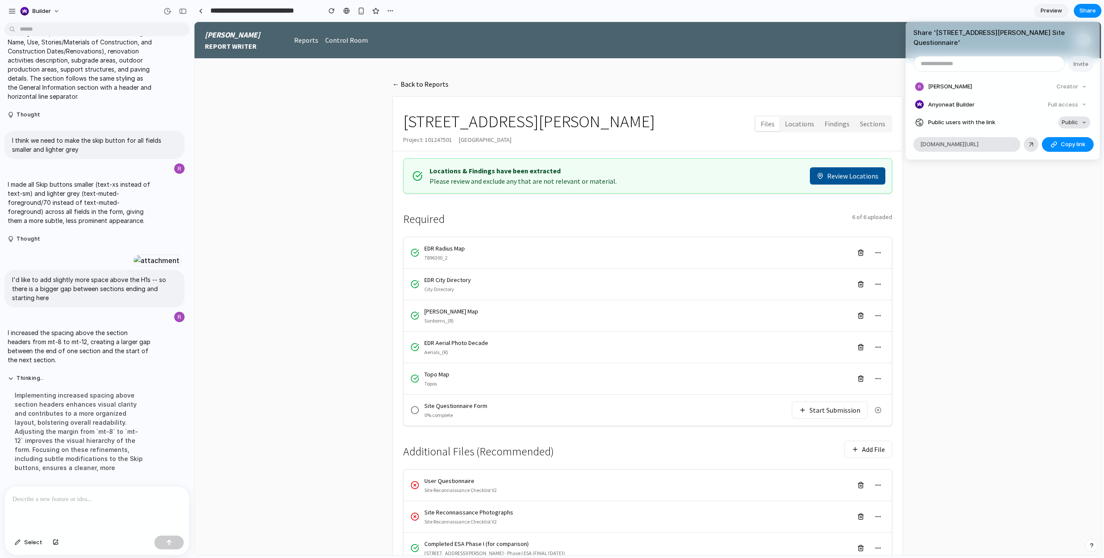
click at [1066, 118] on span "Public" at bounding box center [1069, 122] width 16 height 9
click at [1066, 115] on div "Private Public" at bounding box center [552, 279] width 1104 height 558
click at [1057, 137] on button "Copy link" at bounding box center [1067, 144] width 52 height 15
click at [943, 291] on div "Share ' [STREET_ADDRESS][PERSON_NAME] Site Questionnaire ' Invite [PERSON_NAME]…" at bounding box center [552, 279] width 1104 height 558
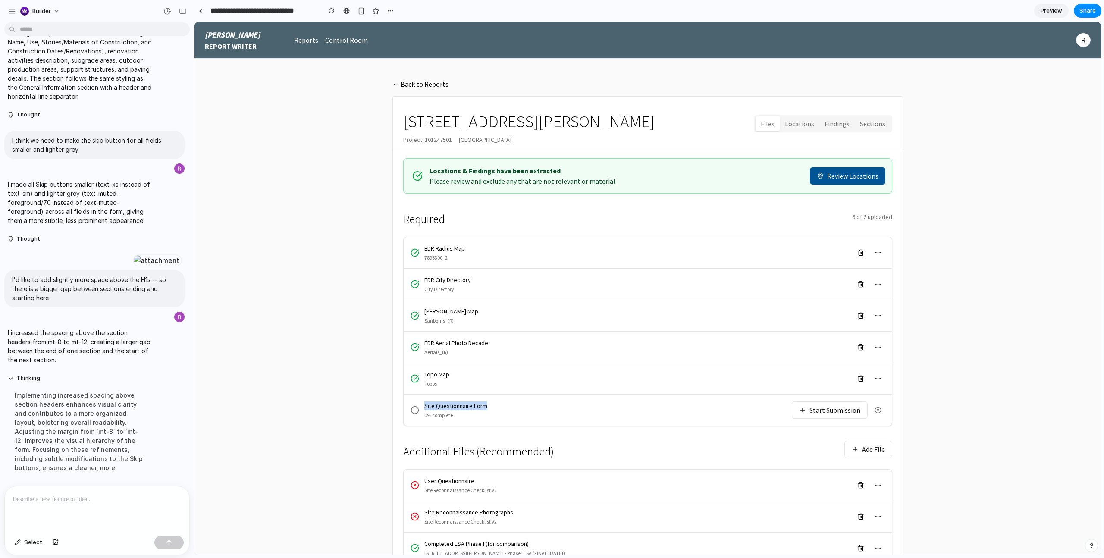
copy div "Site Questionnaire Form"
drag, startPoint x: 491, startPoint y: 406, endPoint x: 421, endPoint y: 405, distance: 70.3
click at [421, 405] on div "Site Questionnaire Form 0% complete" at bounding box center [600, 409] width 381 height 17
click at [726, 382] on div "Topo Map Topos" at bounding box center [631, 378] width 443 height 17
click at [834, 415] on button "Start Submission" at bounding box center [829, 409] width 76 height 17
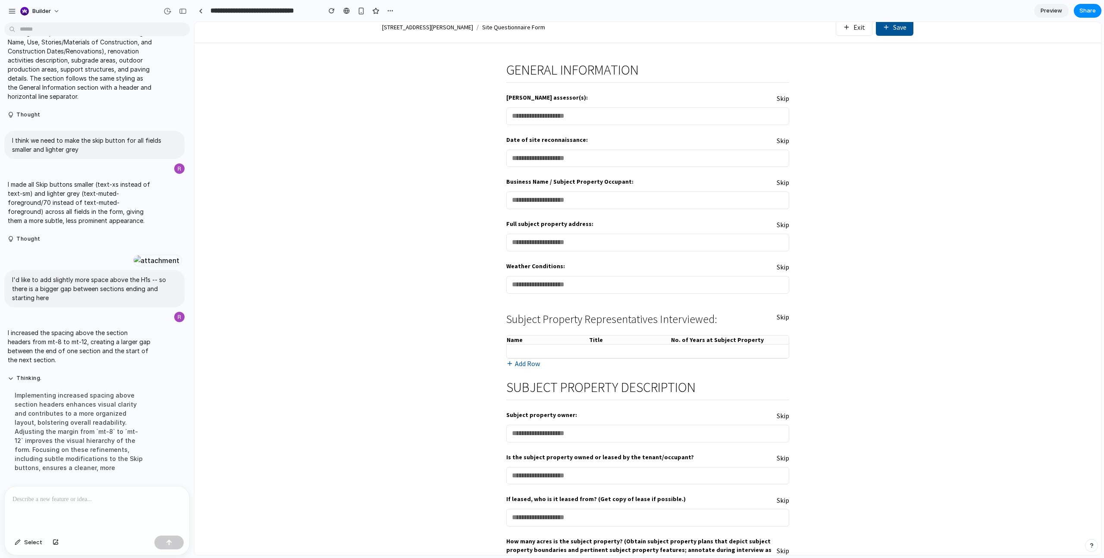
scroll to position [8, 0]
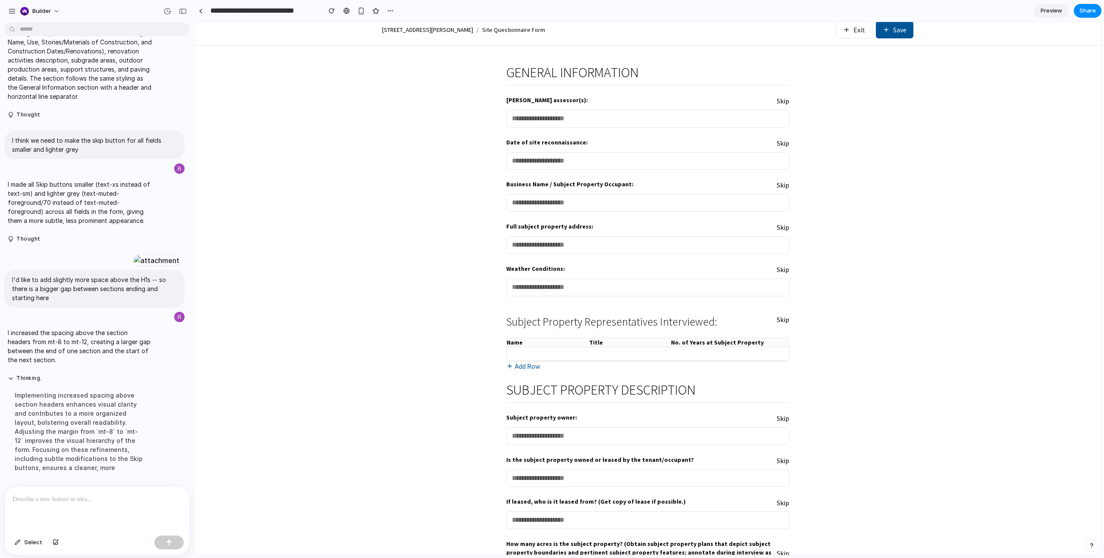
click at [160, 486] on div at bounding box center [97, 509] width 185 height 46
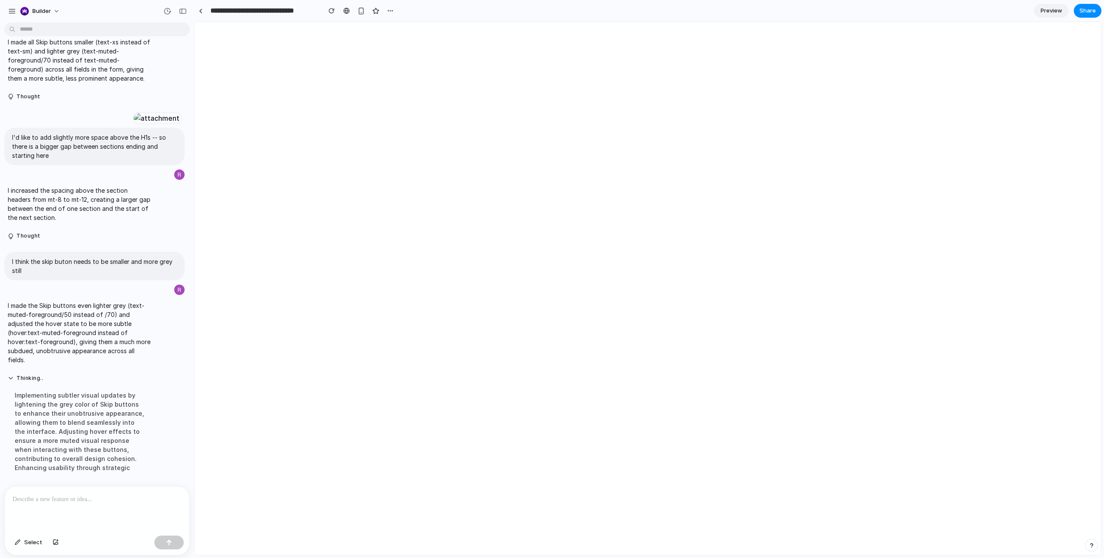
scroll to position [0, 0]
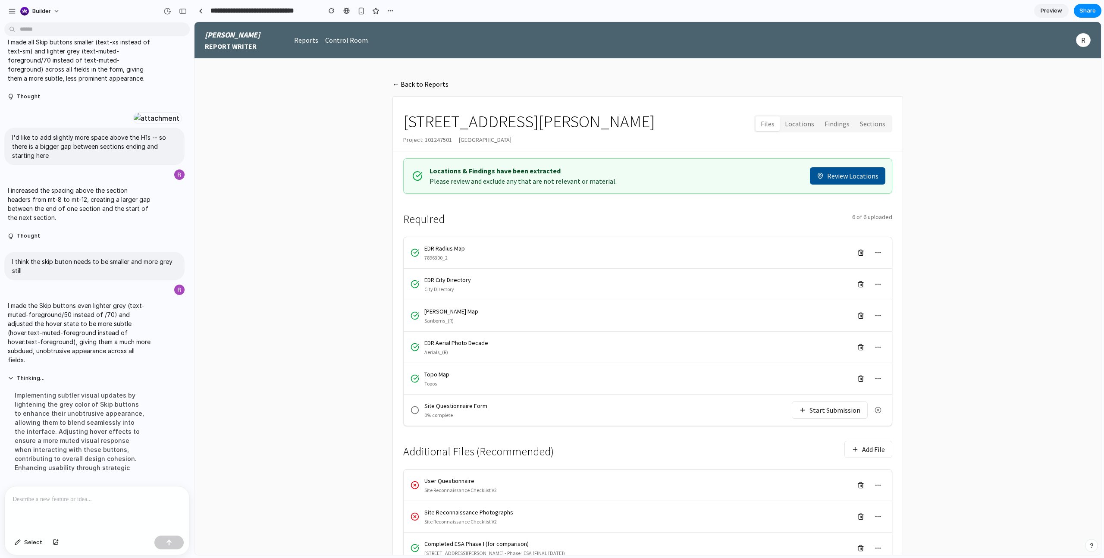
click at [104, 475] on div "Implementing subtler visual updates by lightening the grey color of Skip button…" at bounding box center [80, 431] width 144 height 92
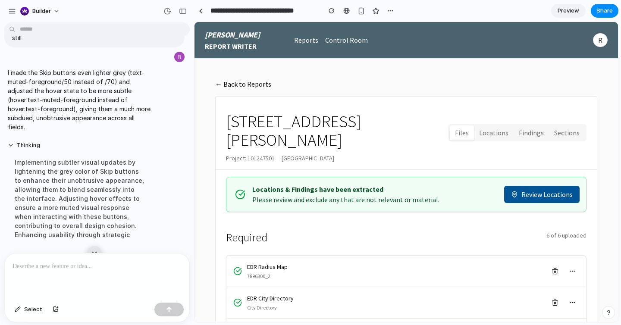
scroll to position [4655, 0]
